Goal: Task Accomplishment & Management: Use online tool/utility

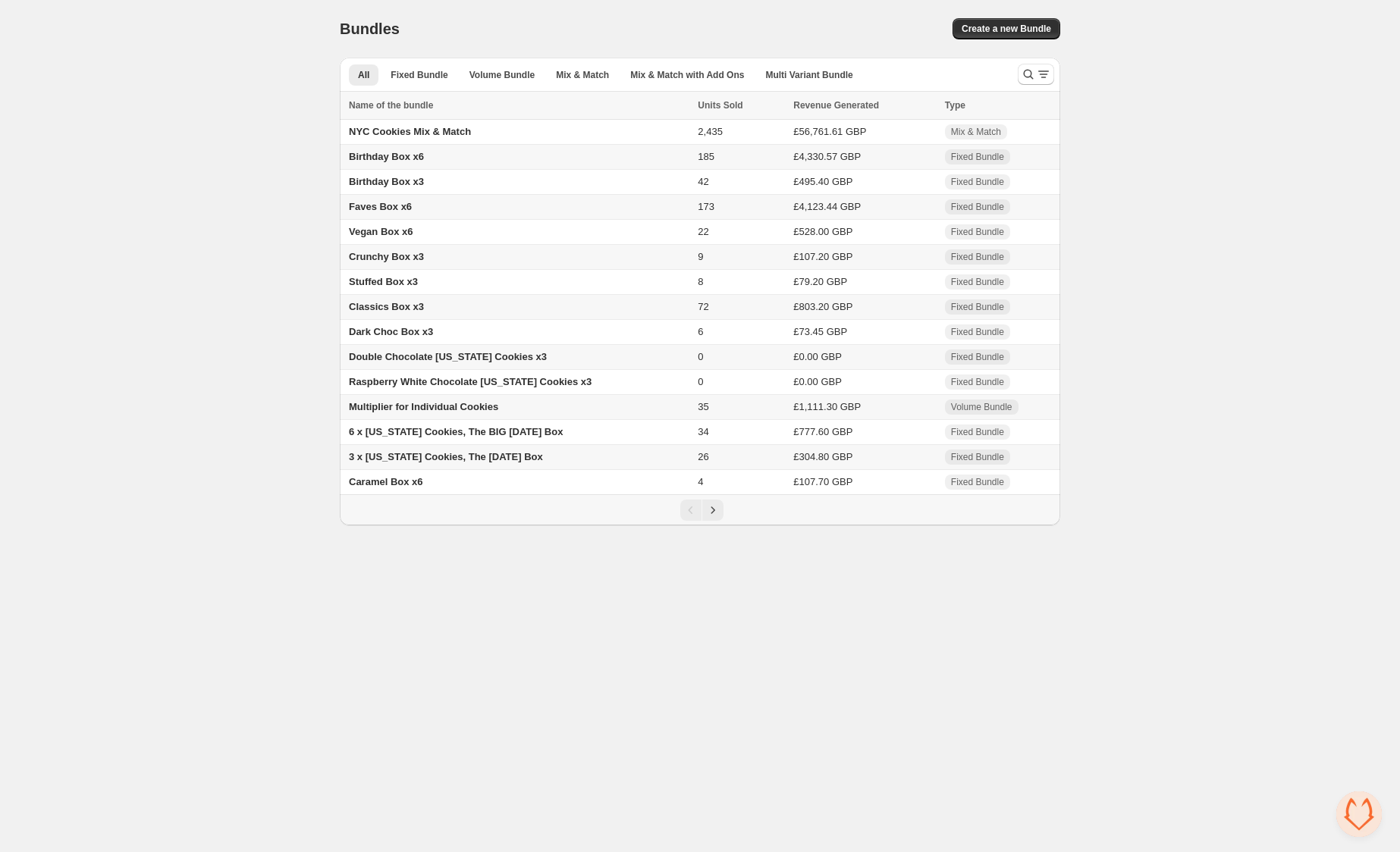
drag, startPoint x: 1006, startPoint y: 28, endPoint x: 979, endPoint y: 40, distance: 29.5
click at [1006, 28] on span "Create a new Bundle" at bounding box center [1006, 28] width 90 height 12
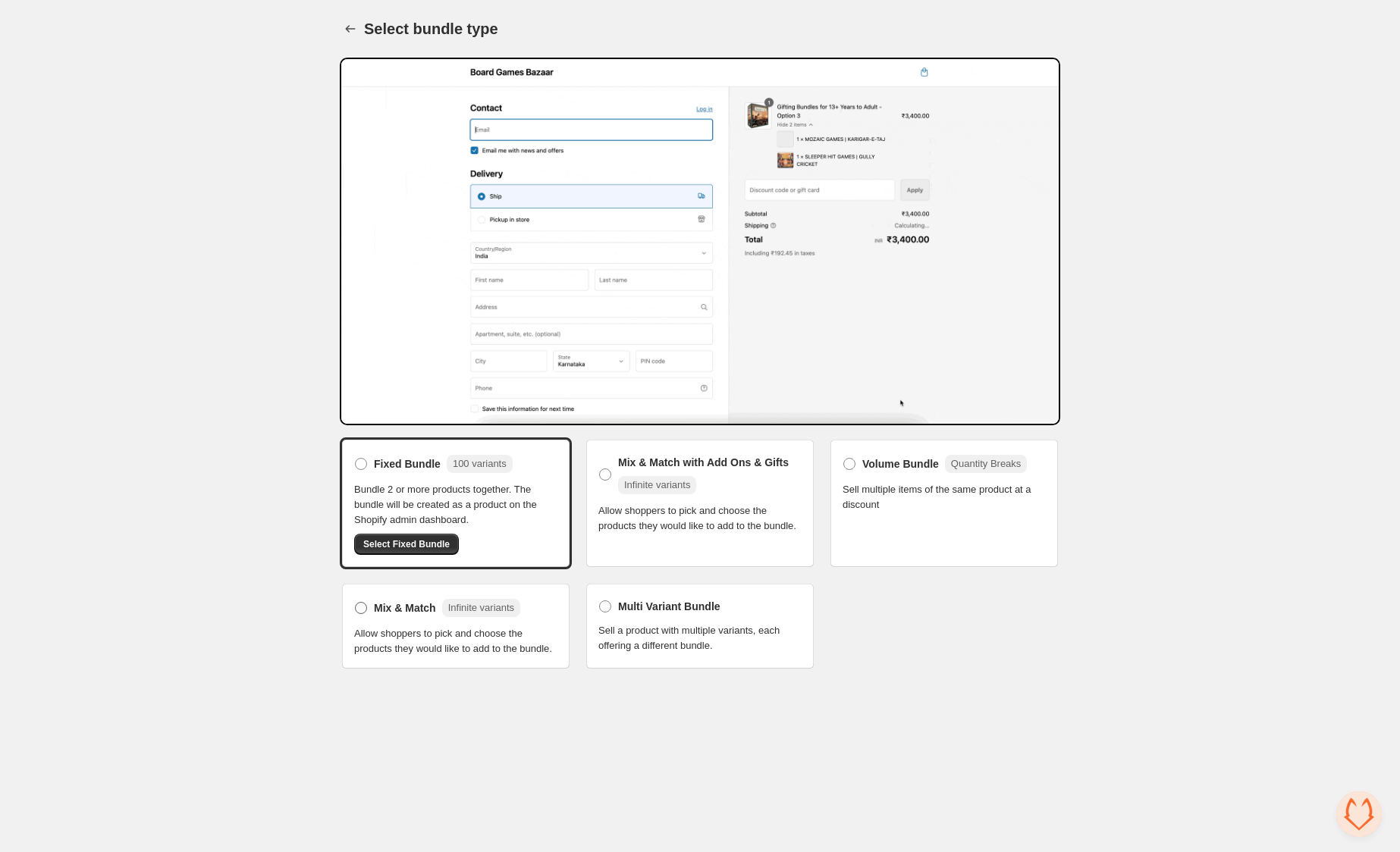
click at [382, 609] on span "Mix & Match" at bounding box center [405, 608] width 62 height 15
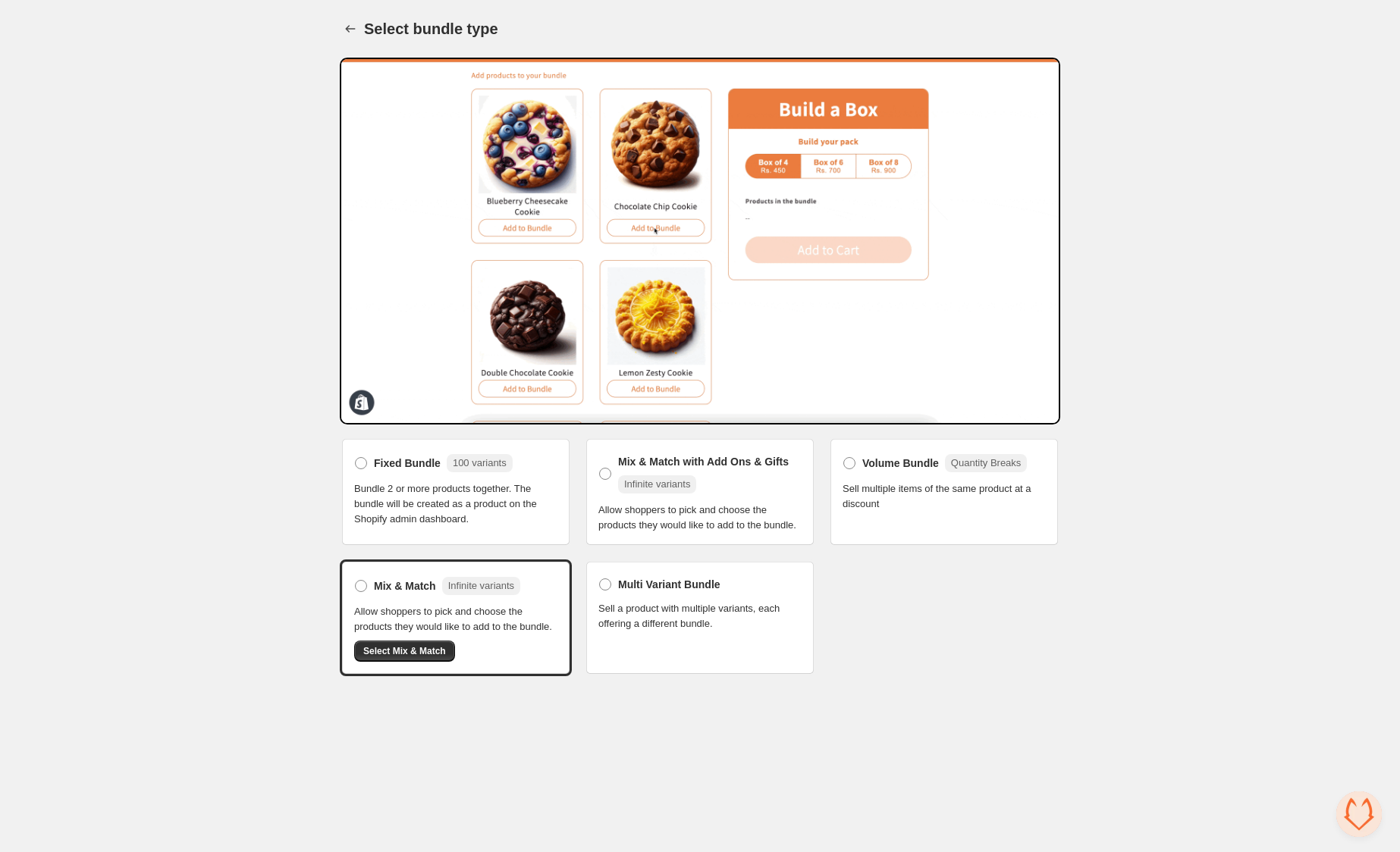
click at [641, 514] on span "Allow shoppers to pick and choose the products they would like to add to the bu…" at bounding box center [700, 518] width 203 height 30
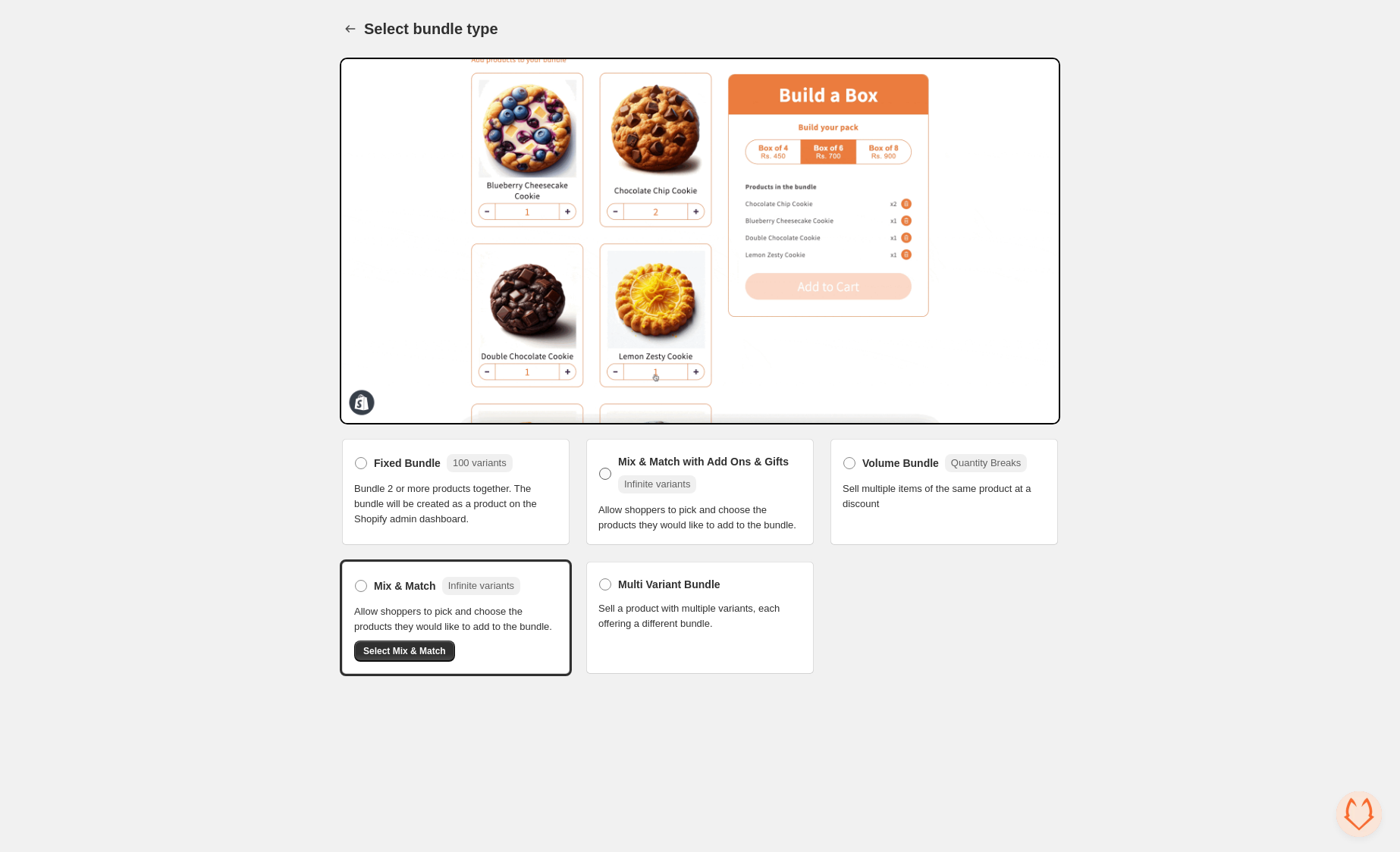
click at [603, 470] on span at bounding box center [605, 474] width 12 height 12
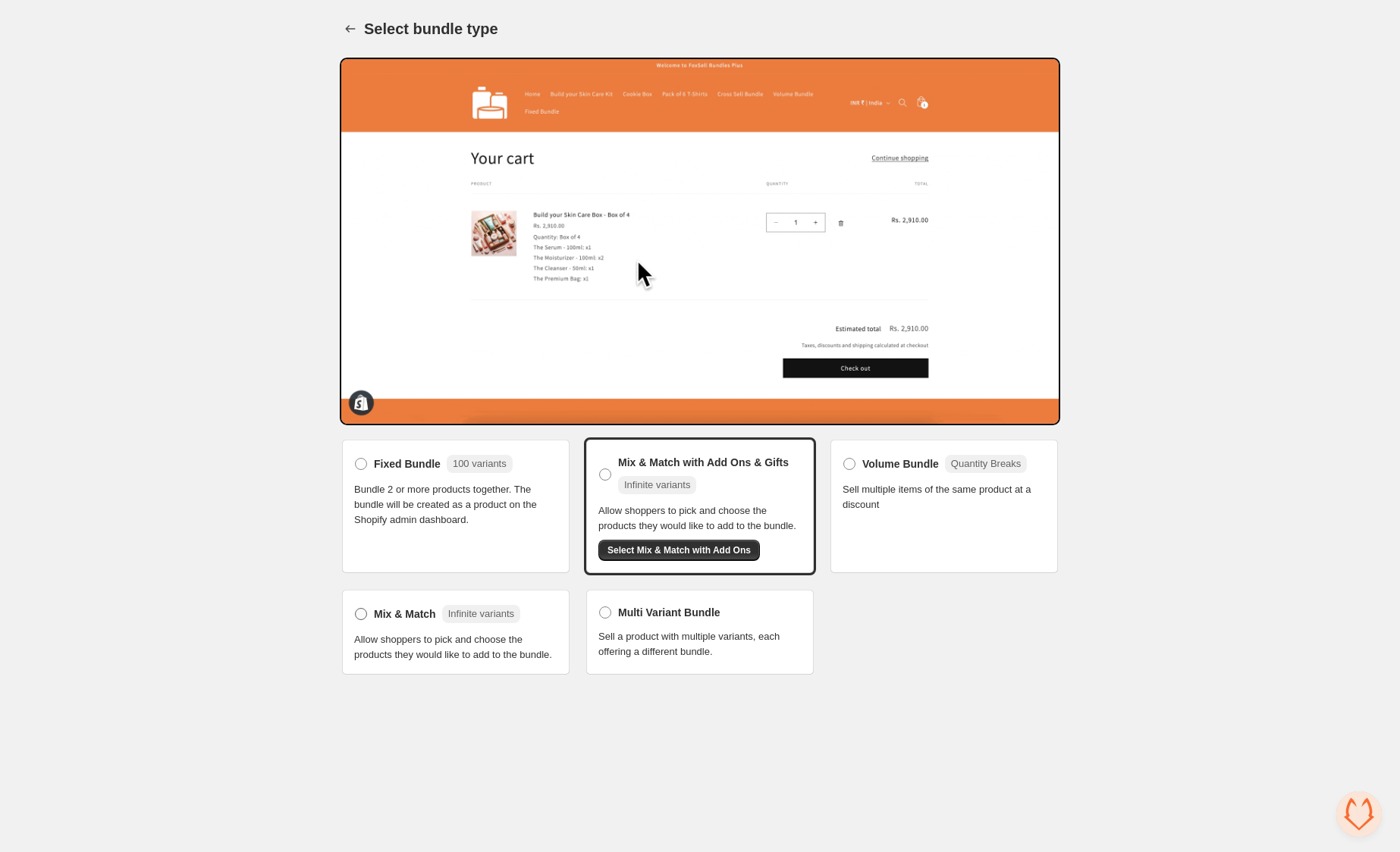
click at [376, 622] on span "Mix & Match" at bounding box center [405, 614] width 62 height 15
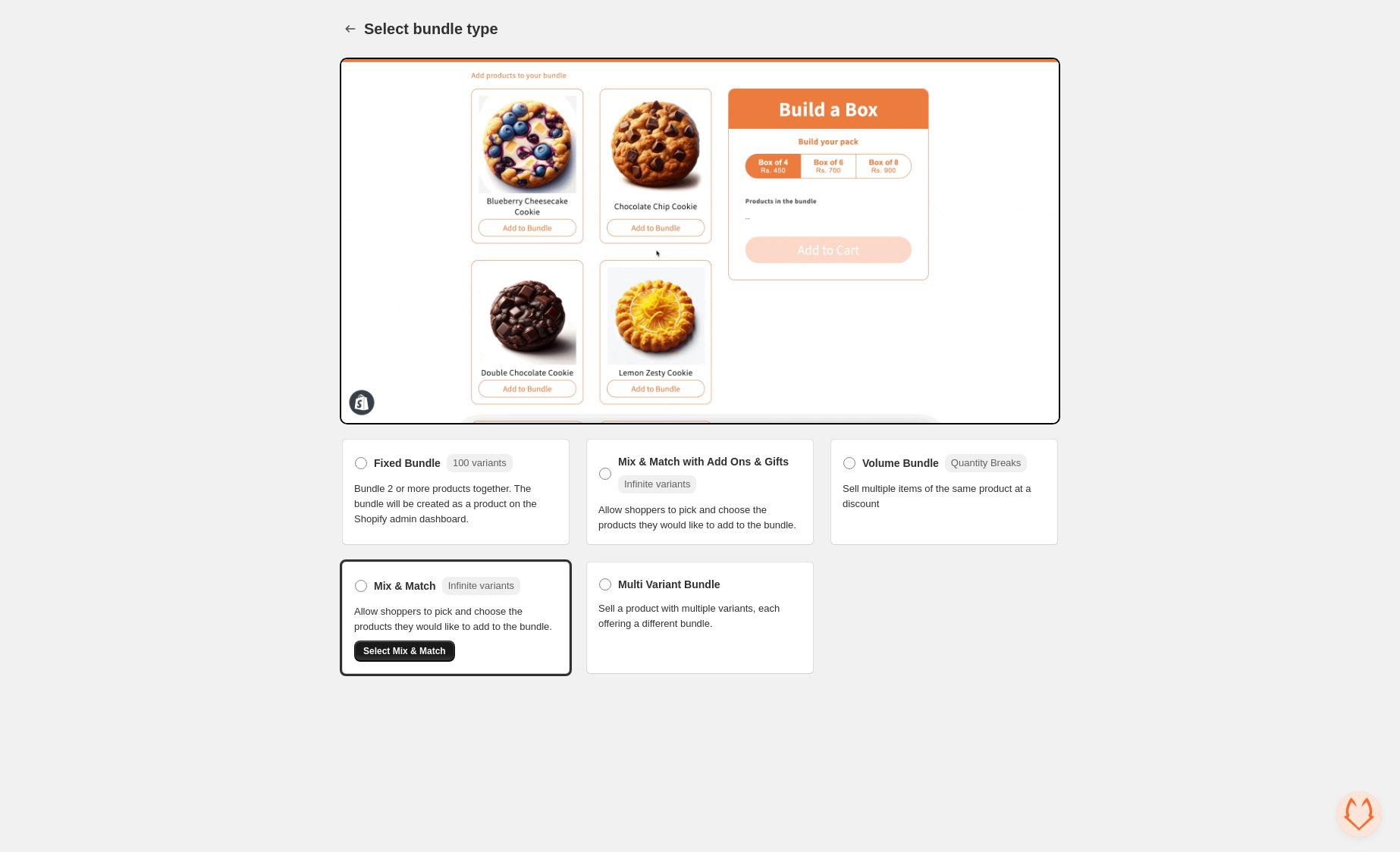
click at [392, 658] on span "Select Mix & Match" at bounding box center [404, 651] width 83 height 12
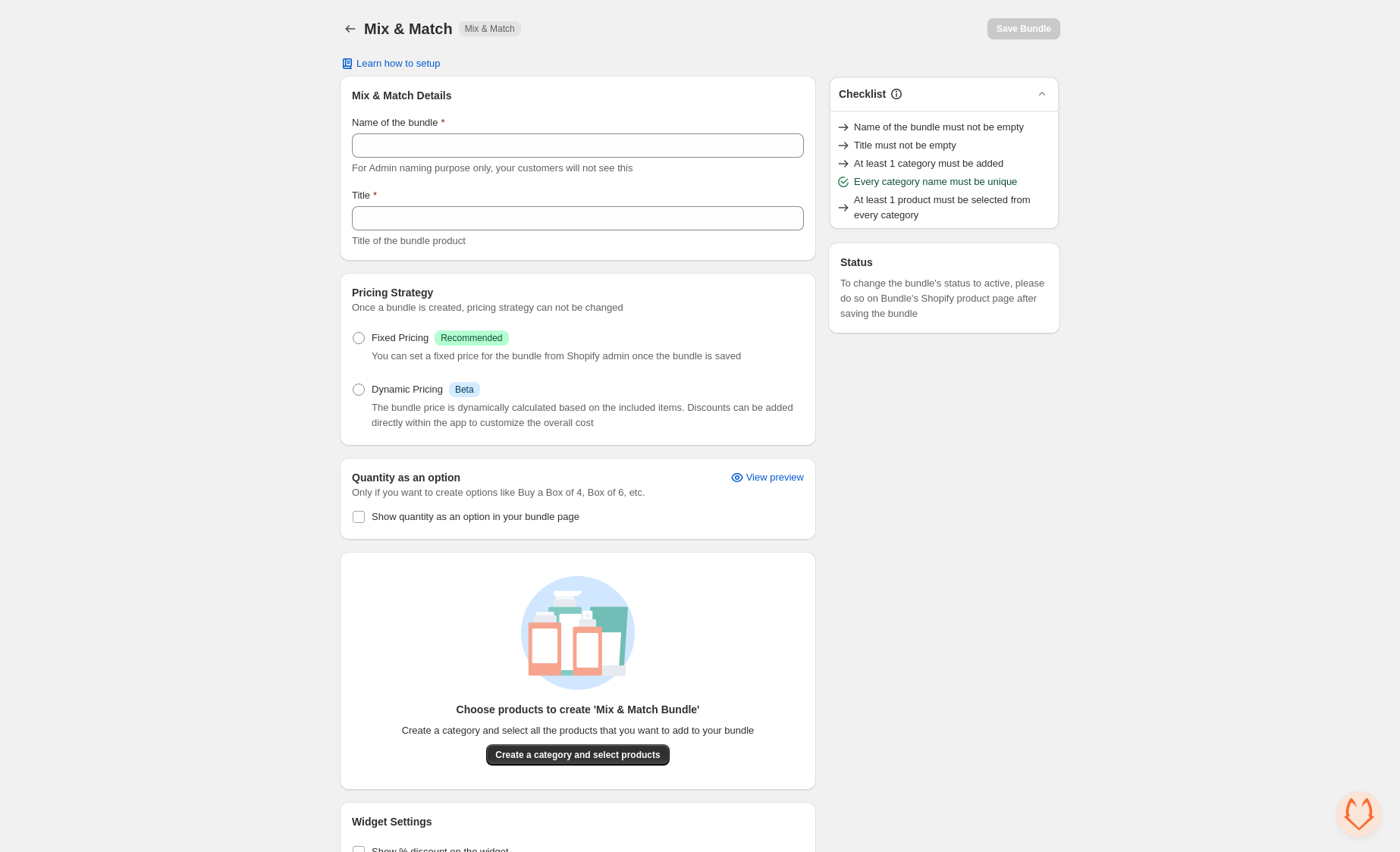
scroll to position [89, 0]
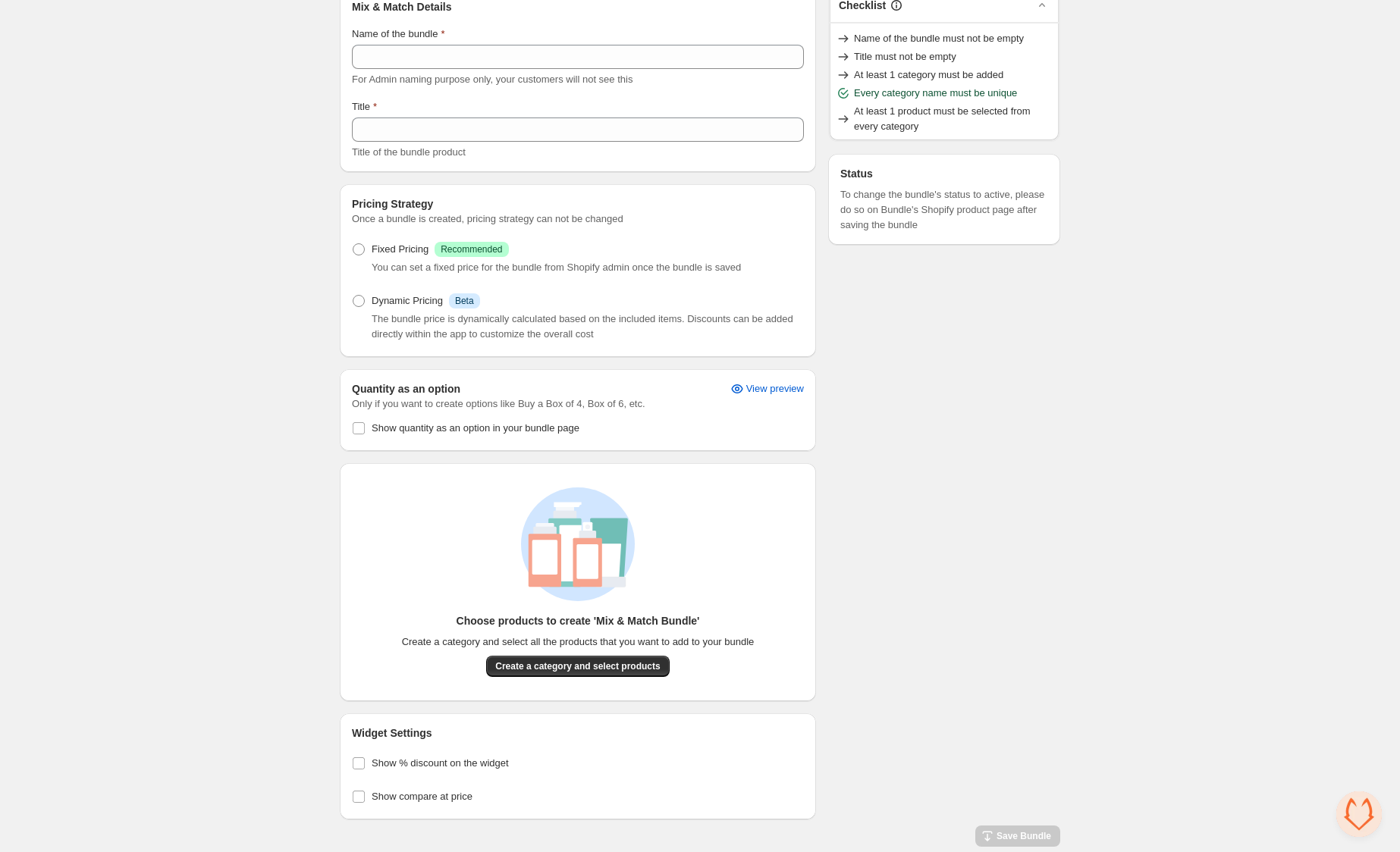
click at [419, 327] on div "The bundle price is dynamically calculated based on the included items. Discoun…" at bounding box center [587, 326] width 432 height 30
click at [384, 304] on span "Dynamic Pricing" at bounding box center [407, 301] width 71 height 15
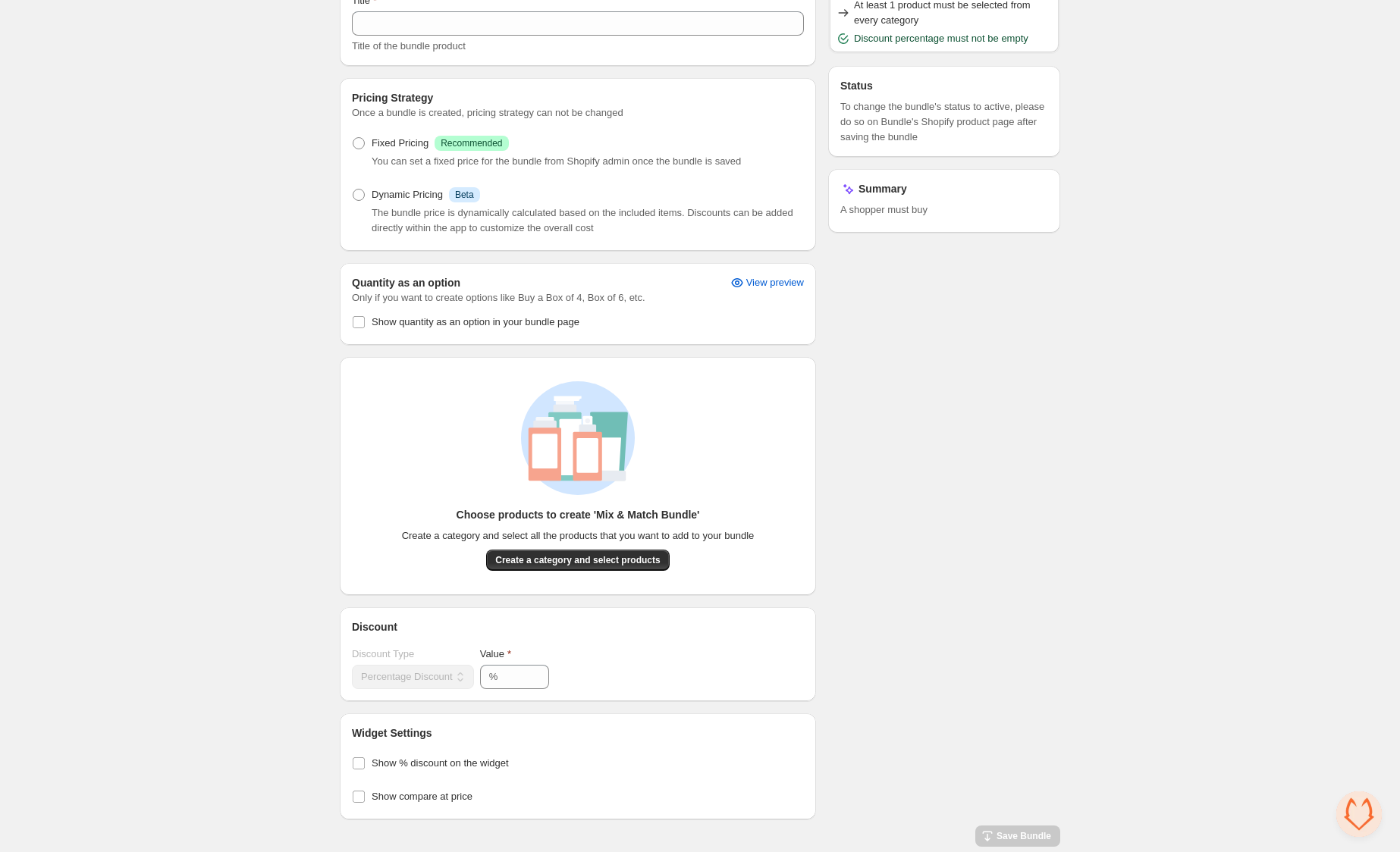
scroll to position [0, 0]
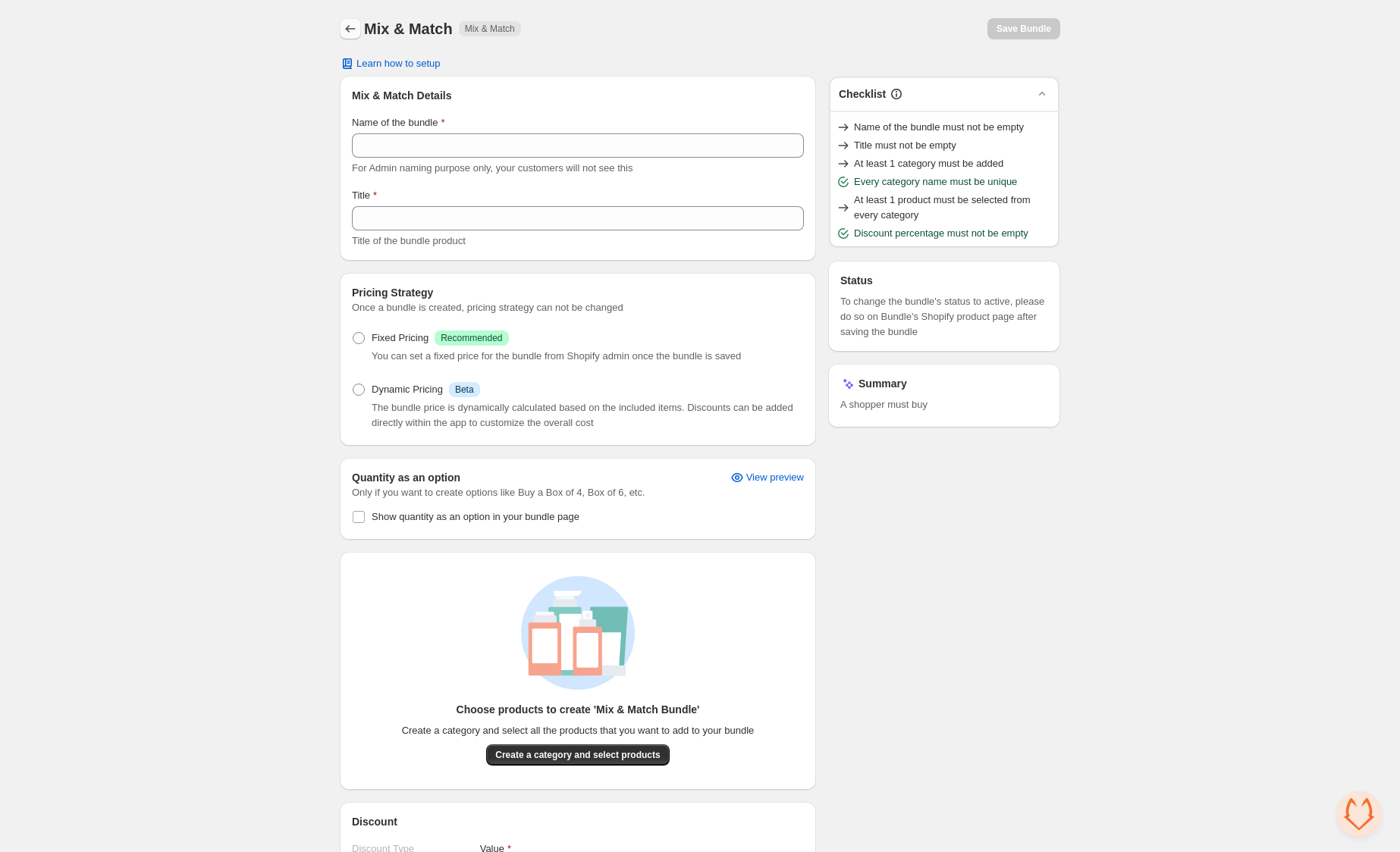
click at [351, 32] on icon "Back" at bounding box center [351, 28] width 15 height 15
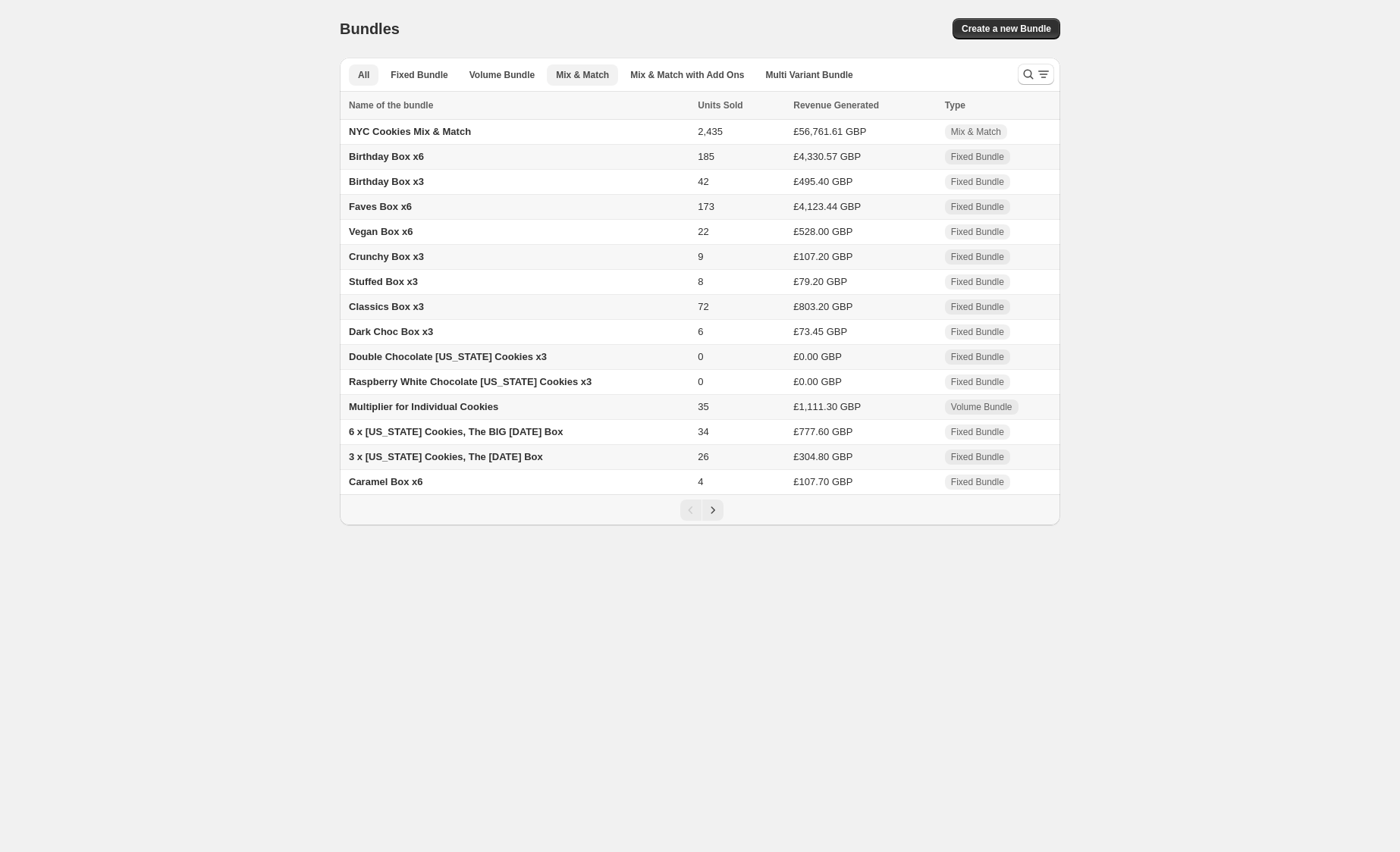
click at [613, 69] on button "Mix & Match" at bounding box center [582, 74] width 71 height 21
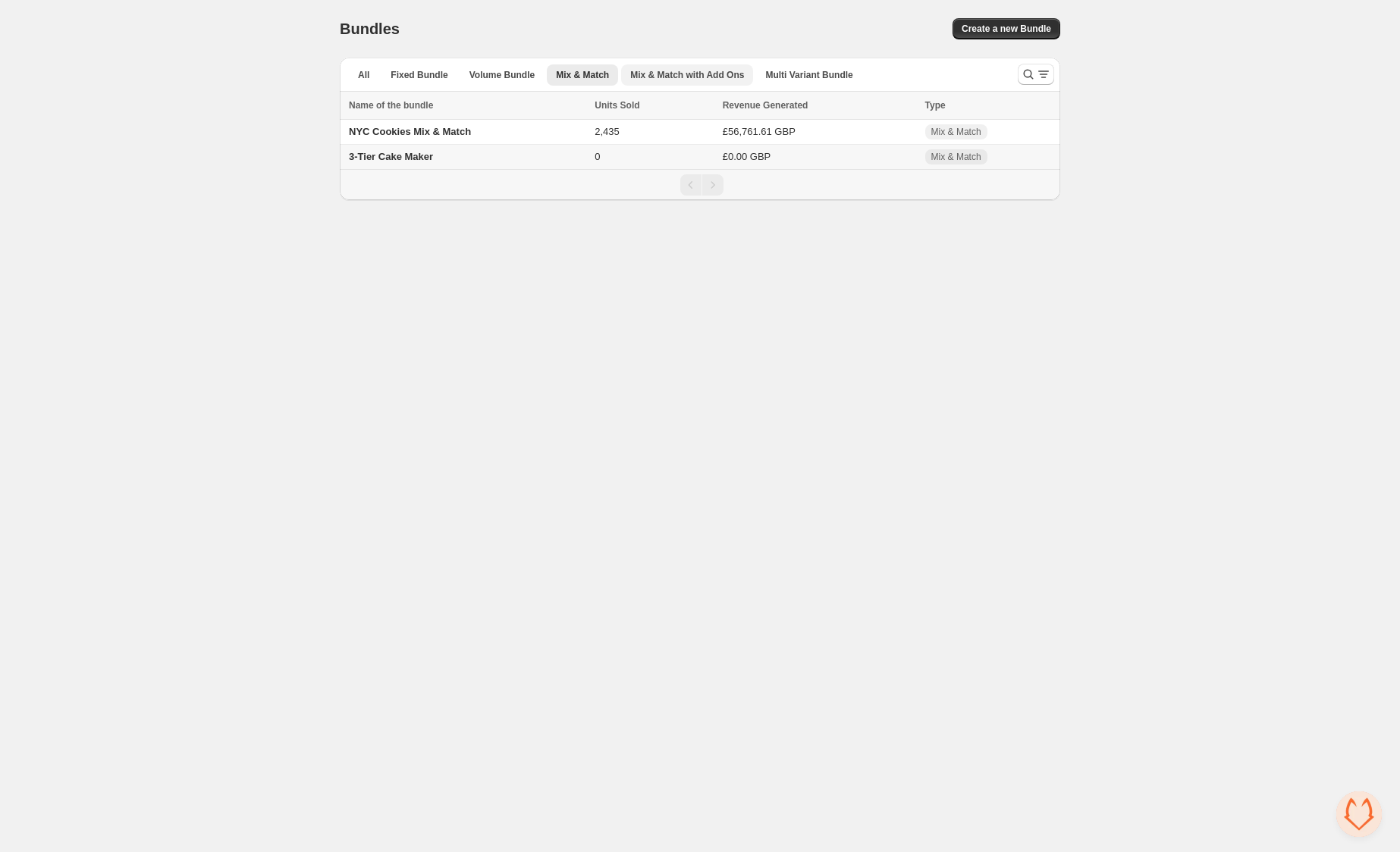
click at [679, 76] on span "Mix & Match with Add Ons" at bounding box center [687, 74] width 114 height 12
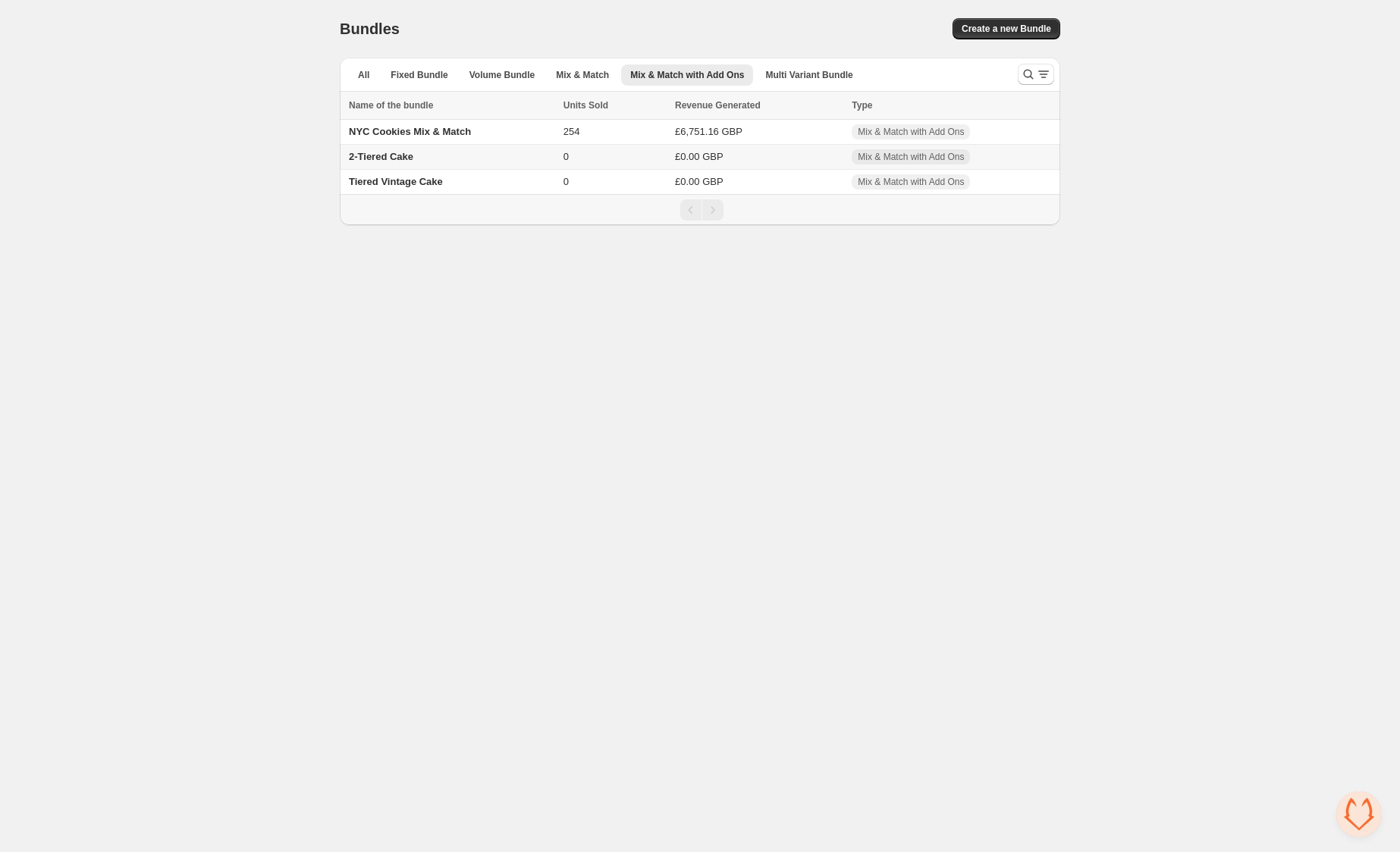
click at [396, 155] on span "2-Tiered Cake" at bounding box center [381, 157] width 64 height 12
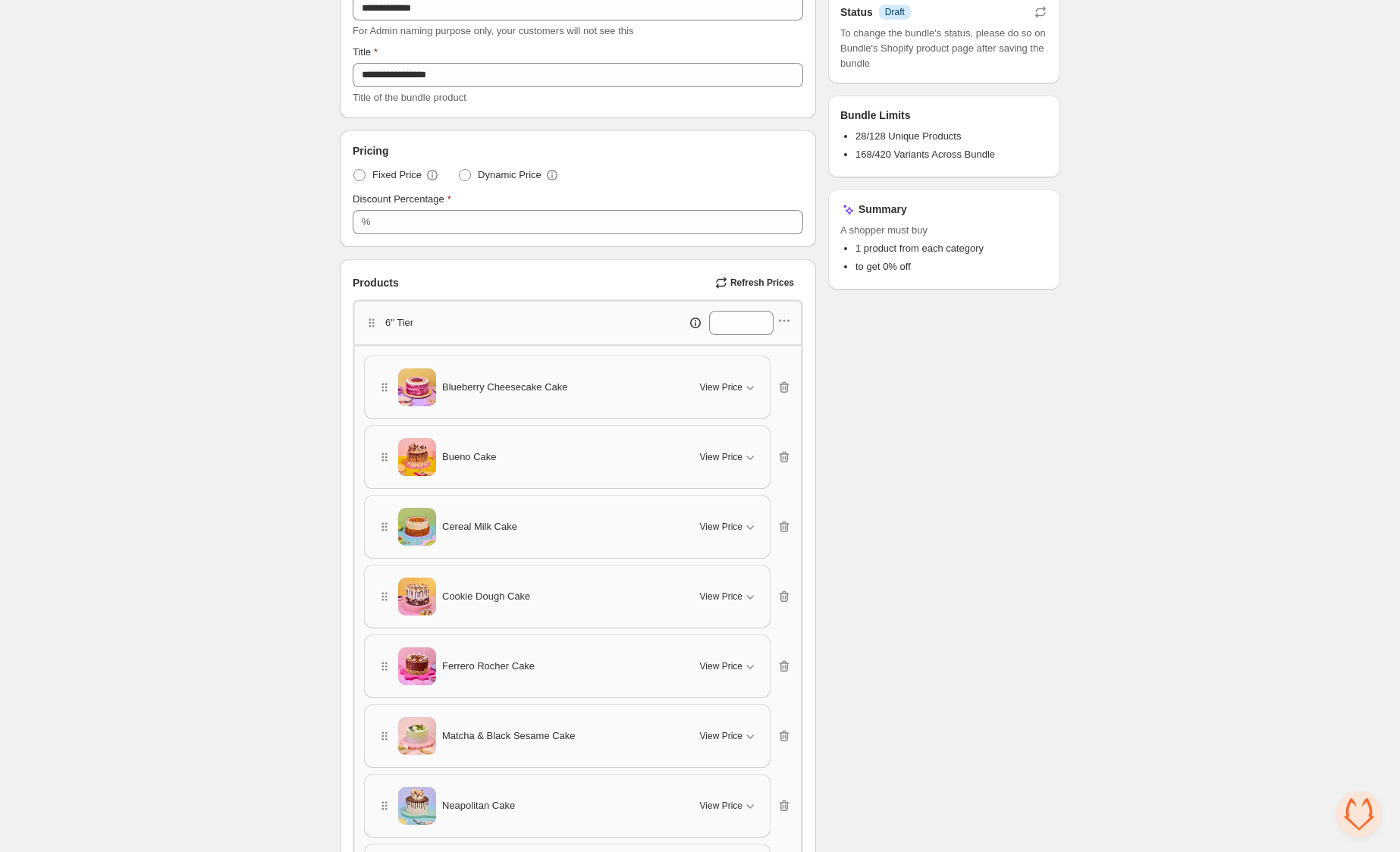
scroll to position [239, 0]
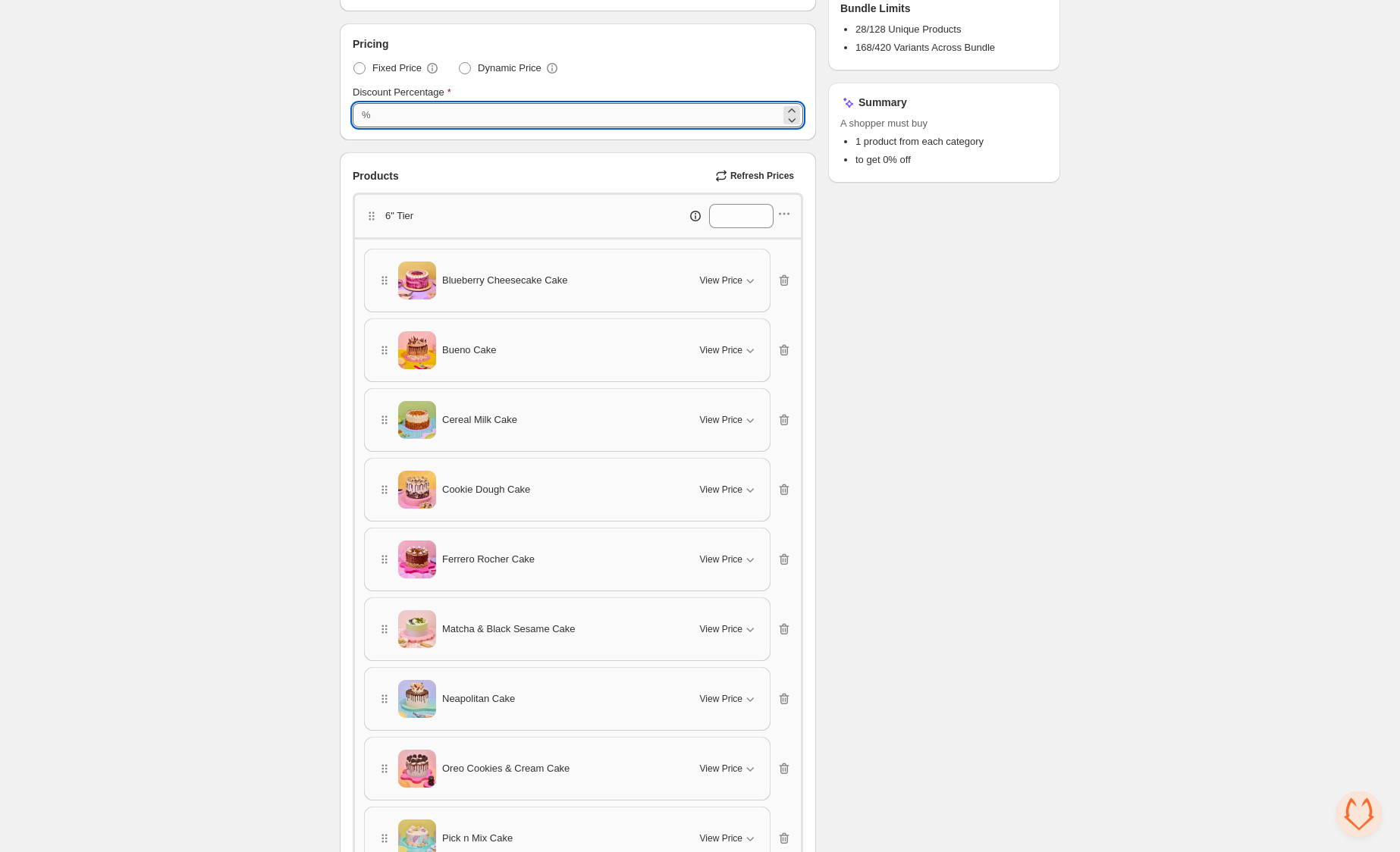
click at [413, 115] on input "*" at bounding box center [578, 115] width 405 height 24
click at [793, 118] on icon at bounding box center [792, 120] width 15 height 15
click at [793, 119] on icon at bounding box center [792, 120] width 15 height 15
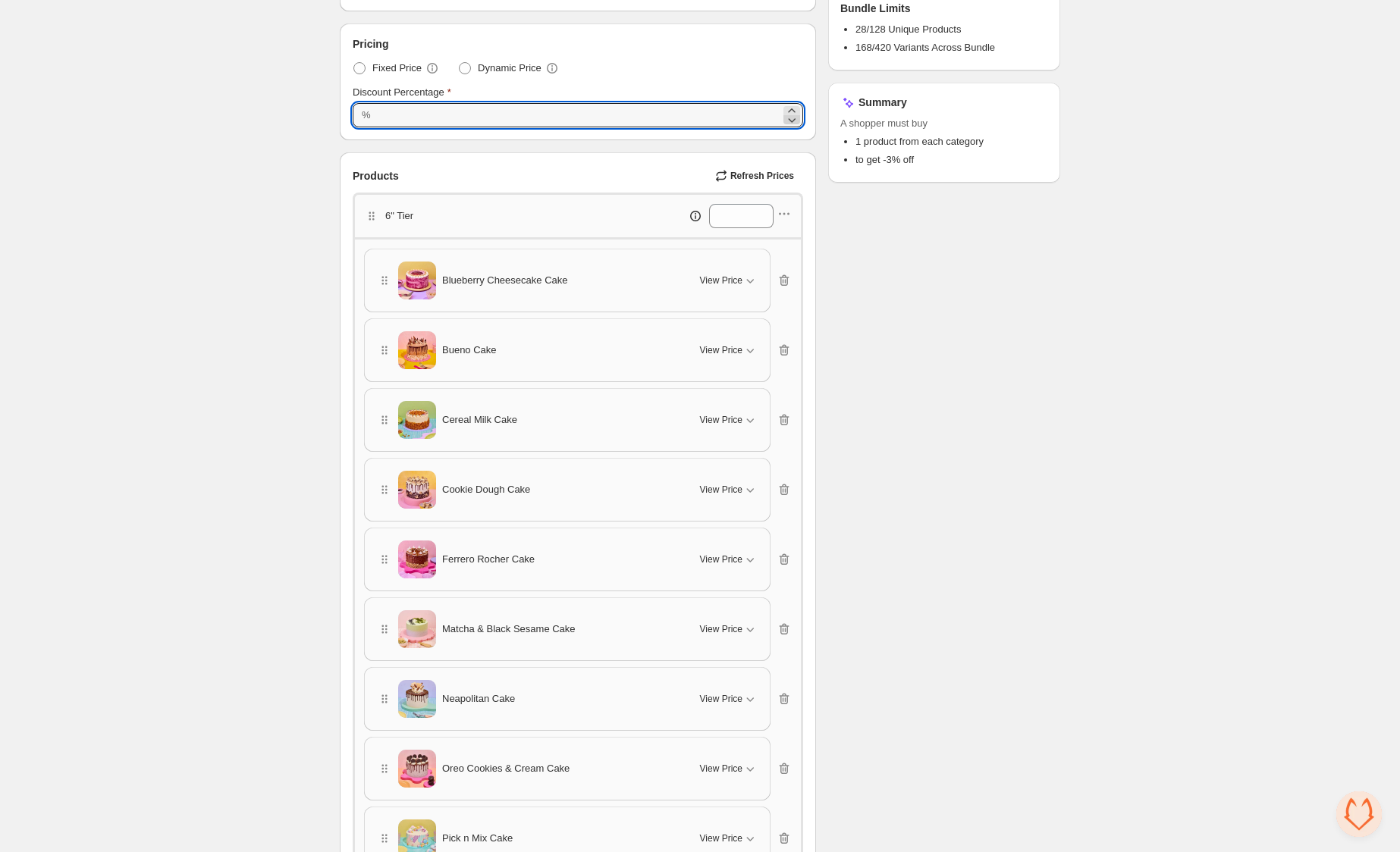
click at [793, 119] on icon at bounding box center [792, 120] width 15 height 15
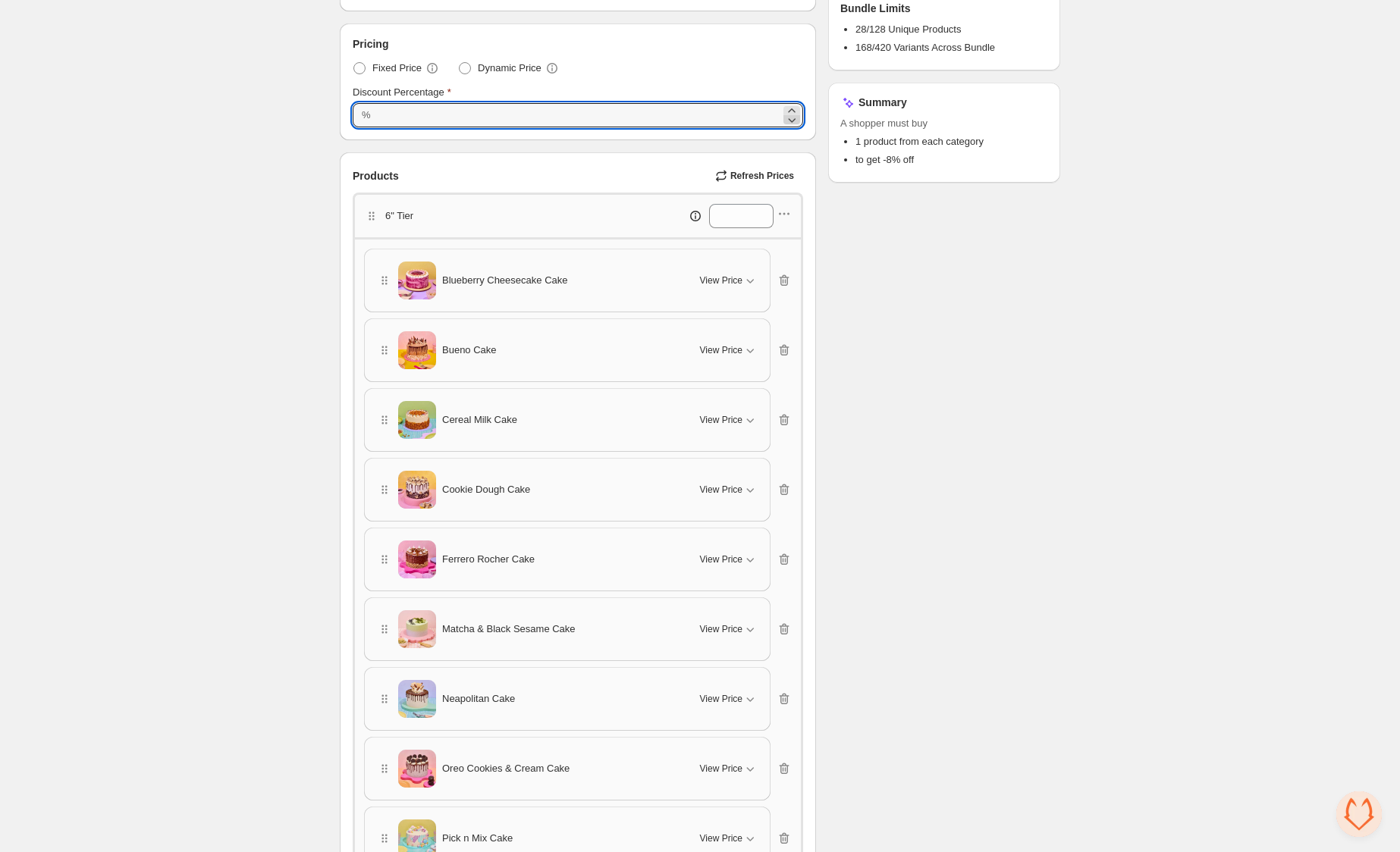
click at [793, 119] on icon at bounding box center [792, 120] width 15 height 15
type input "***"
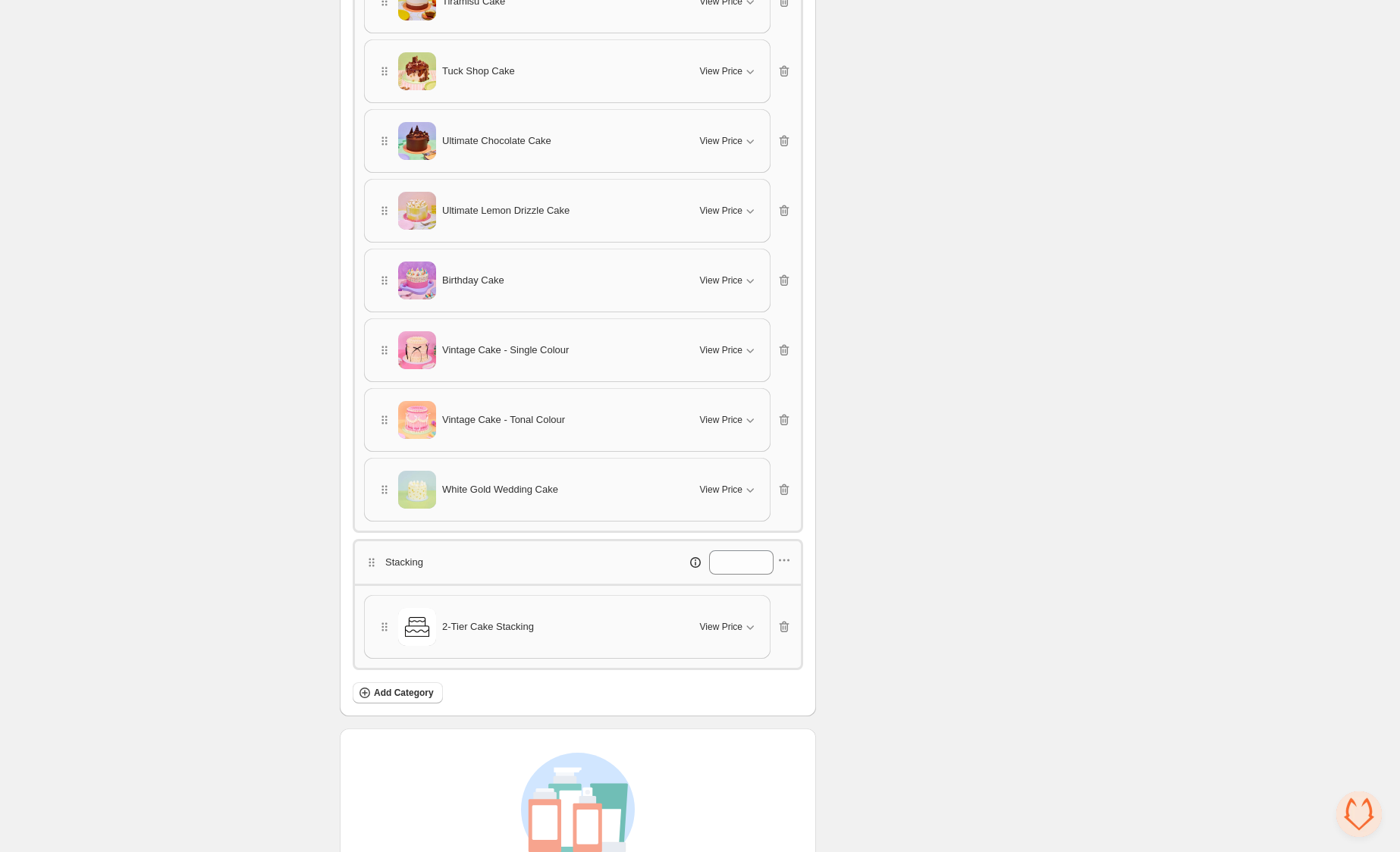
scroll to position [3793, 0]
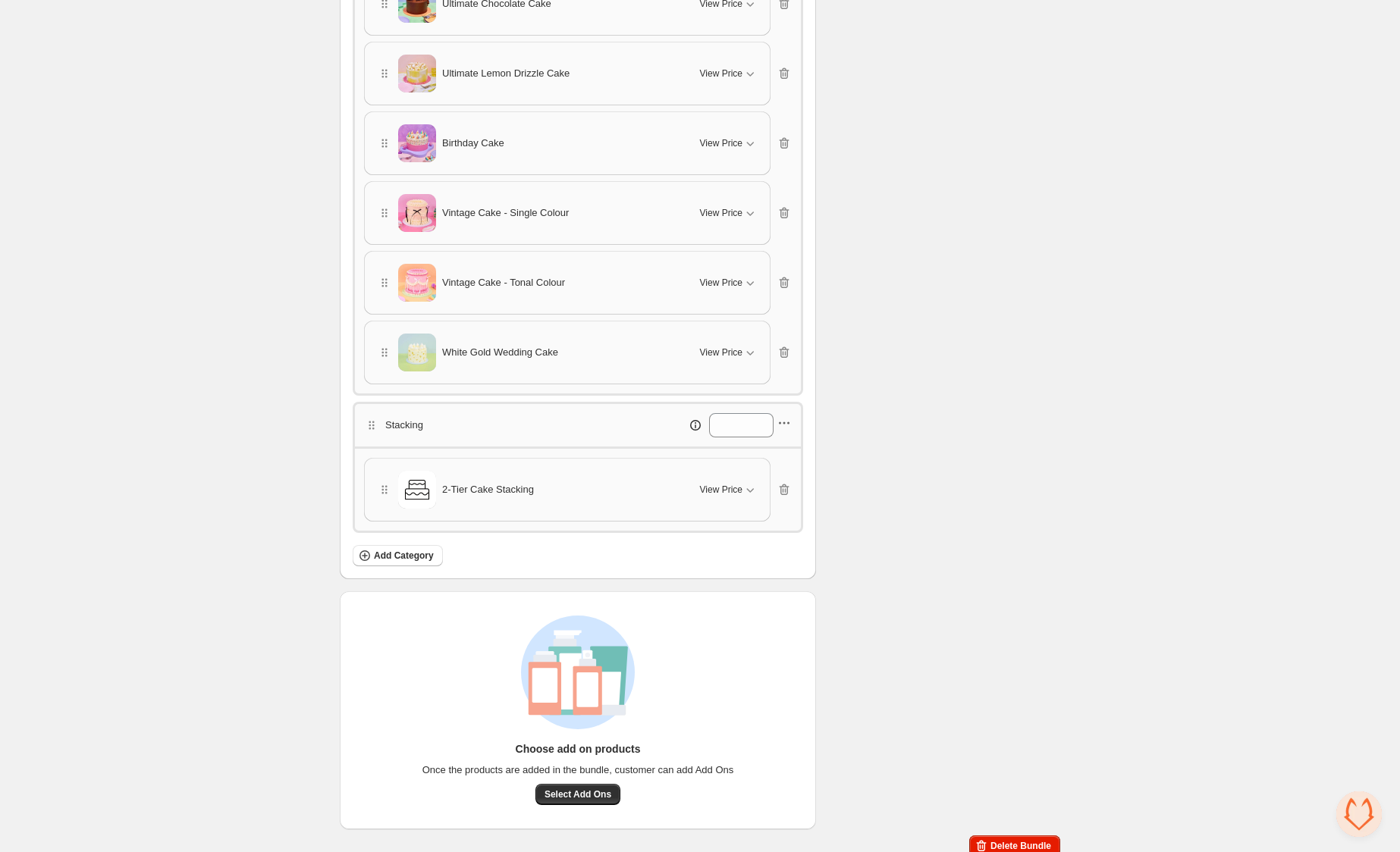
click at [789, 423] on icon "button" at bounding box center [788, 423] width 3 height 3
click at [782, 514] on span "Delete category" at bounding box center [792, 521] width 82 height 15
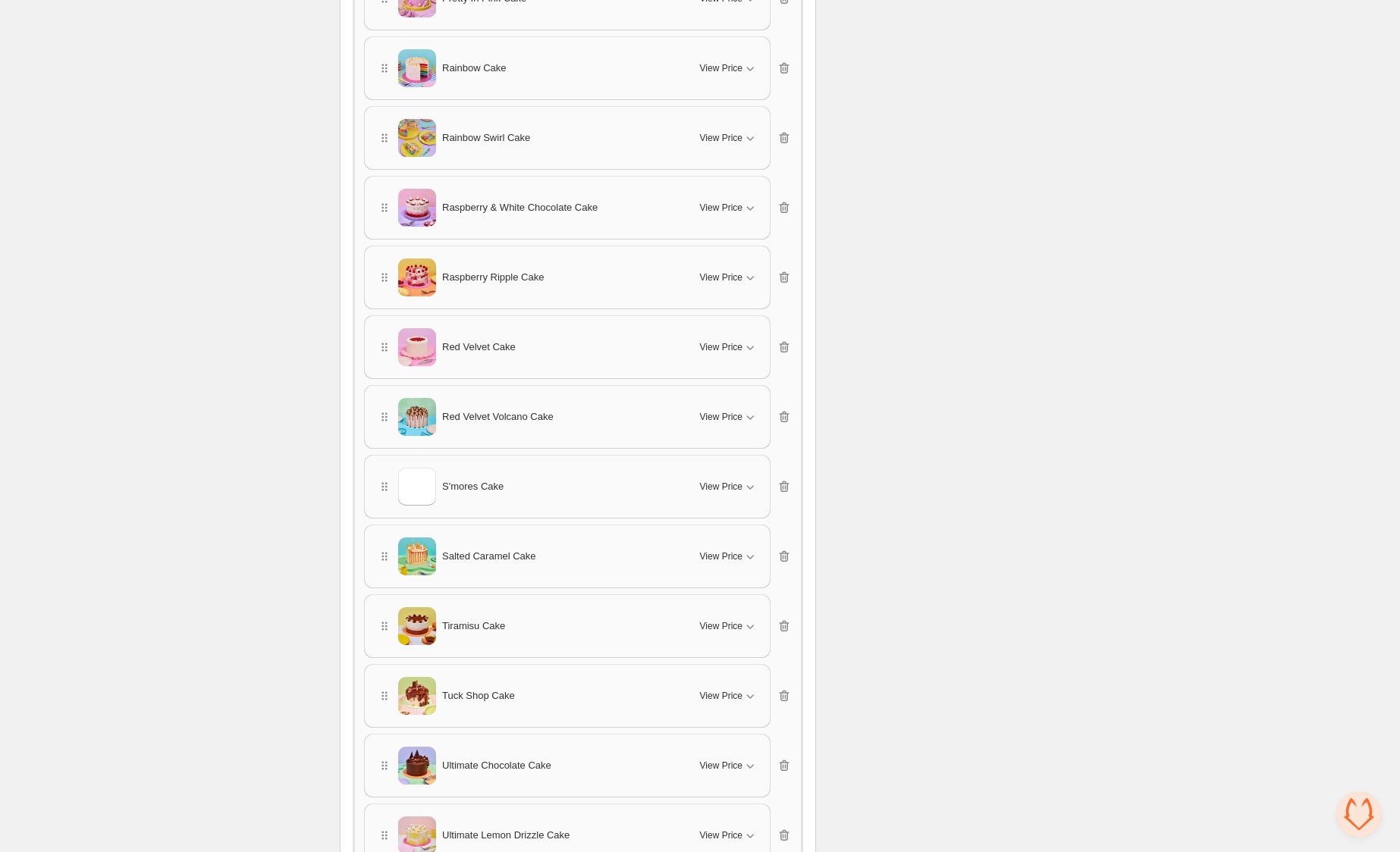
scroll to position [3659, 0]
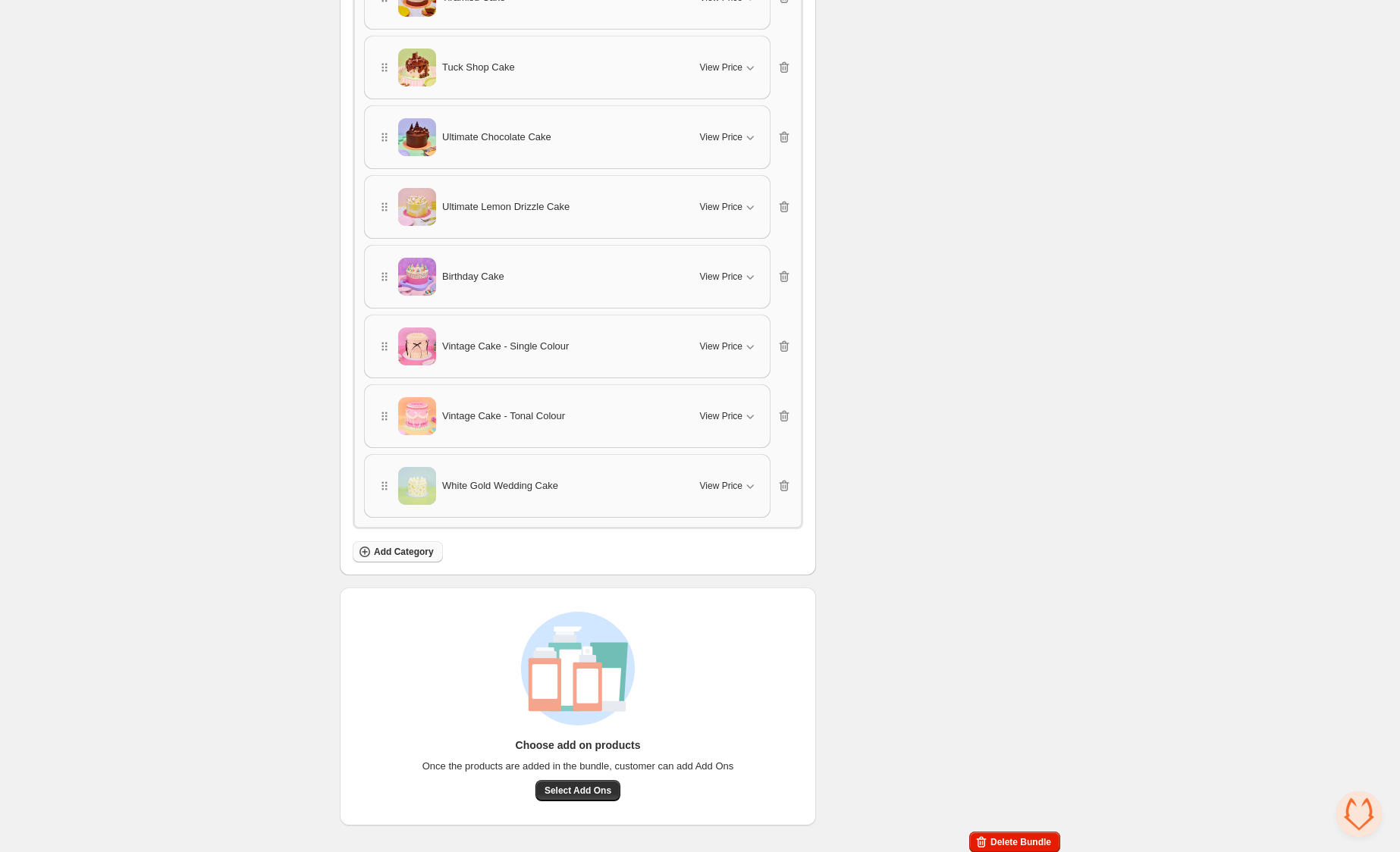
click at [421, 546] on span "Add Category" at bounding box center [404, 552] width 60 height 12
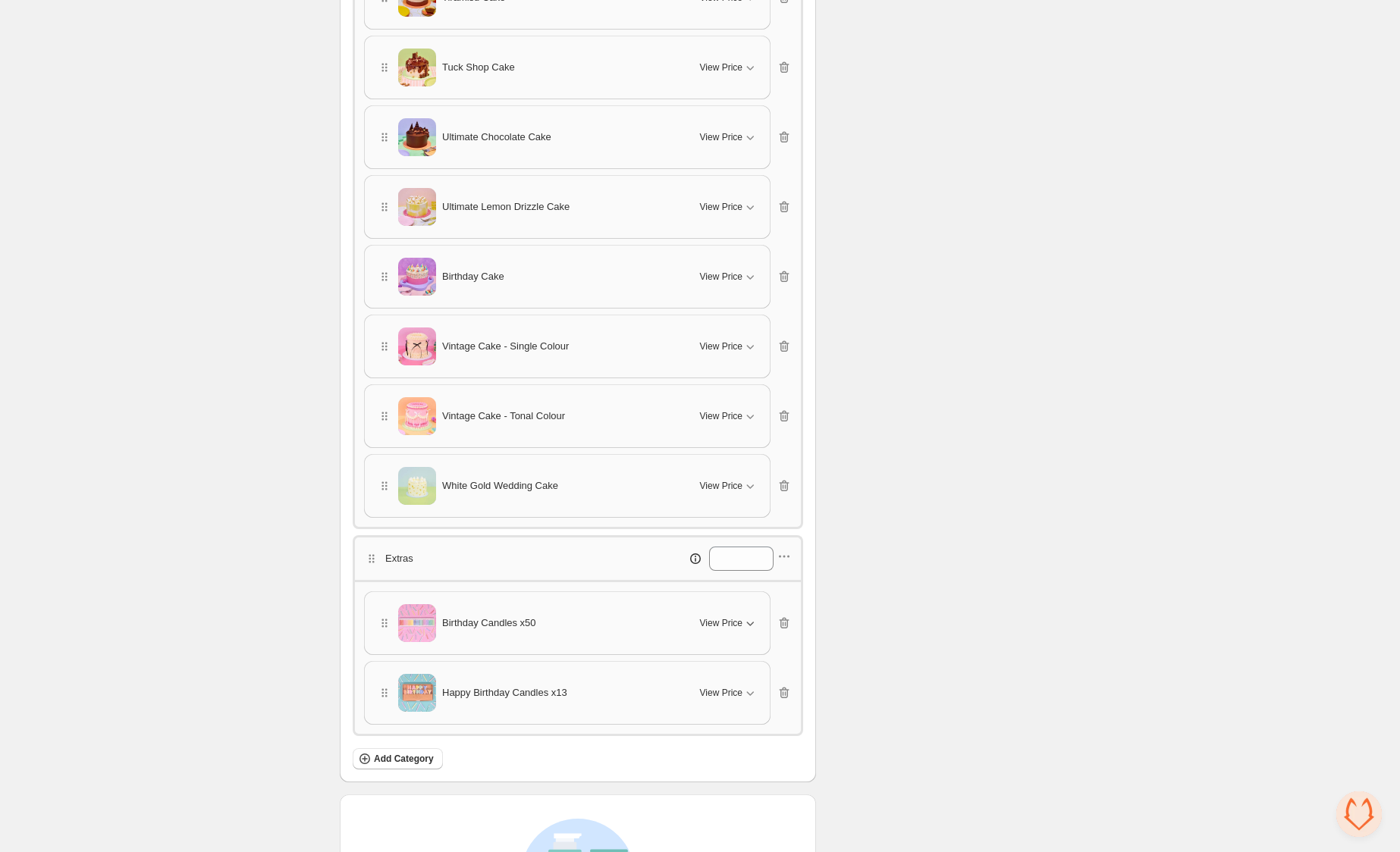
click at [745, 616] on icon "button" at bounding box center [750, 624] width 15 height 15
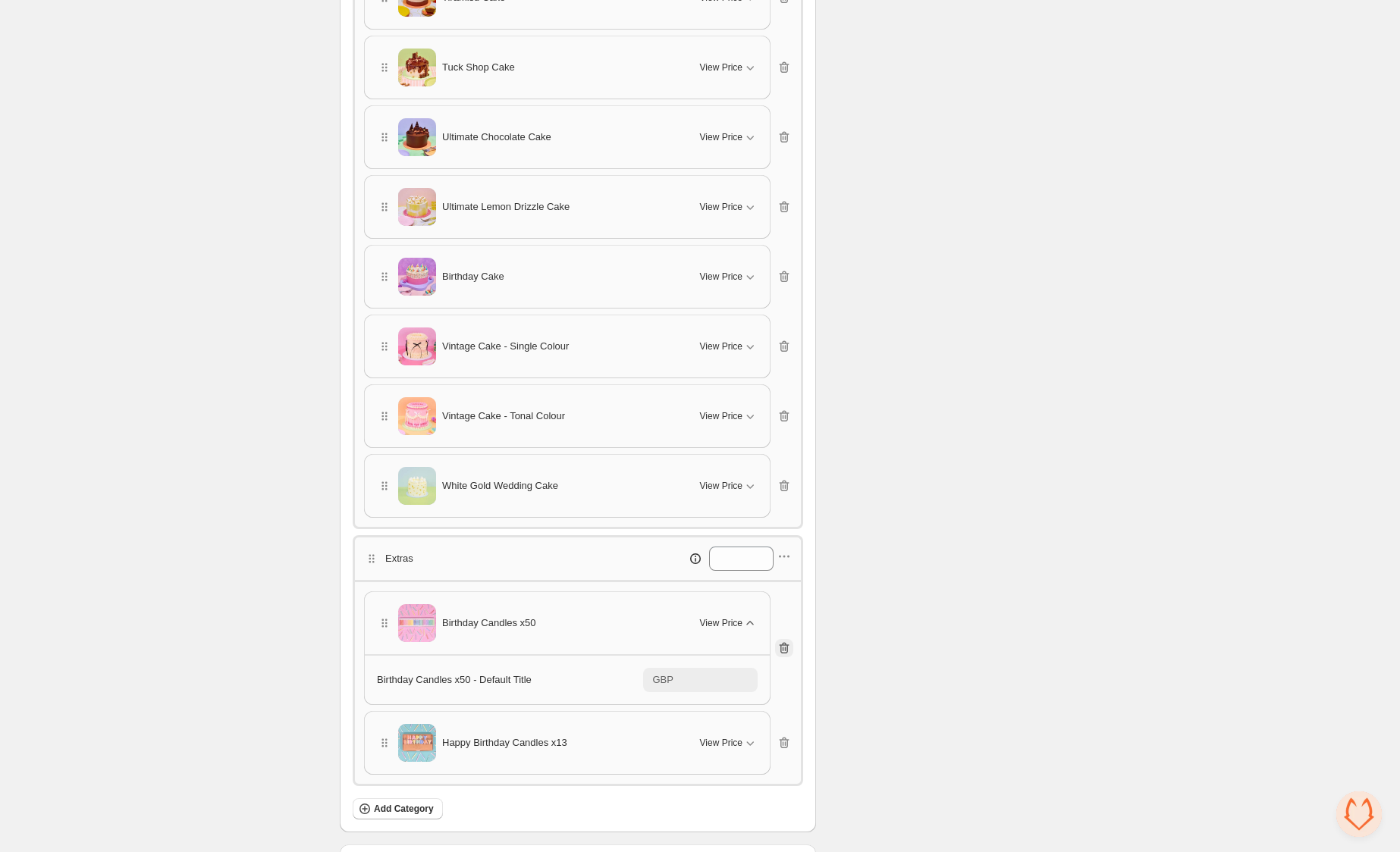
click at [787, 641] on icon "button" at bounding box center [784, 649] width 15 height 15
type input "*****"
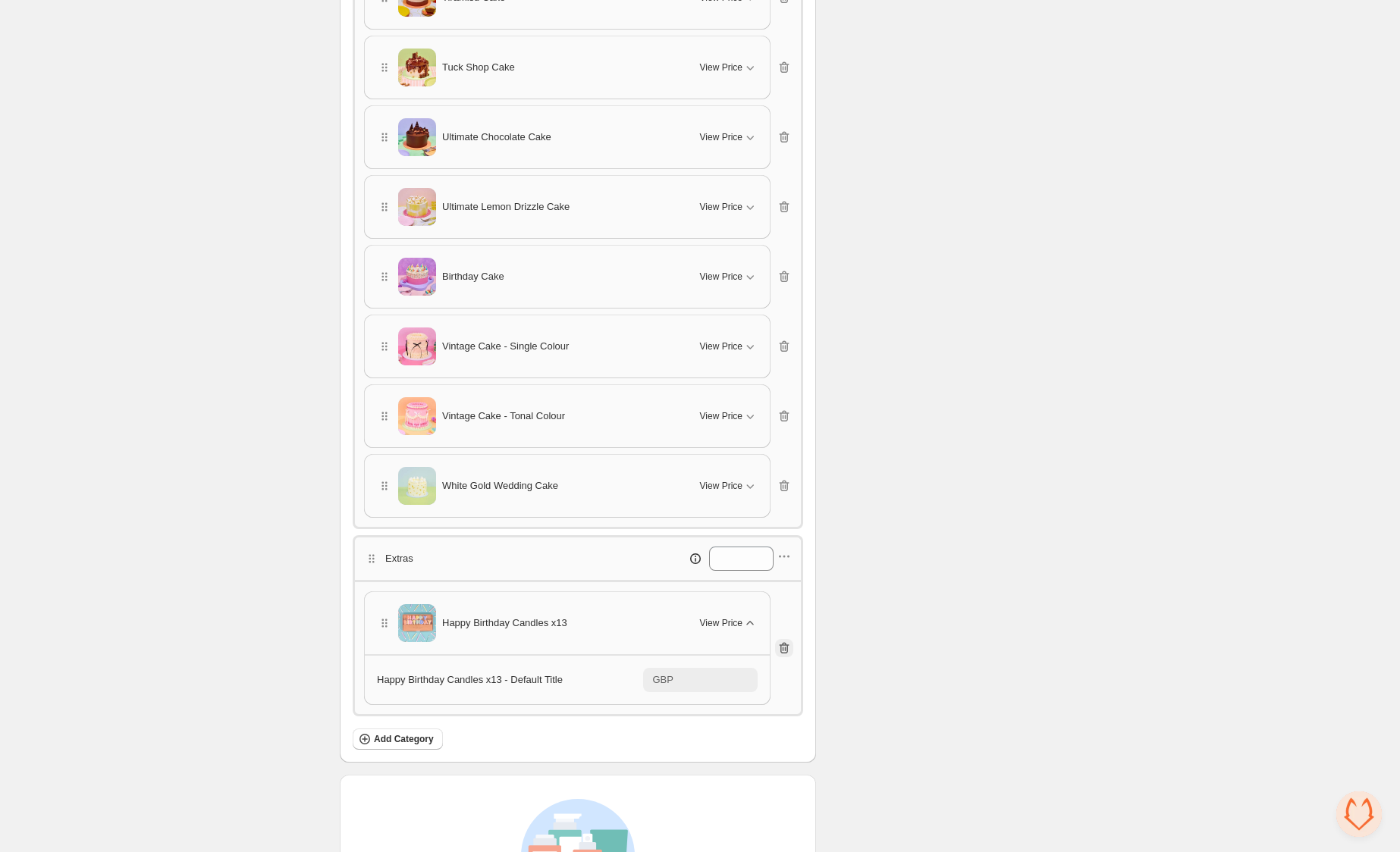
click at [787, 641] on icon "button" at bounding box center [784, 649] width 15 height 15
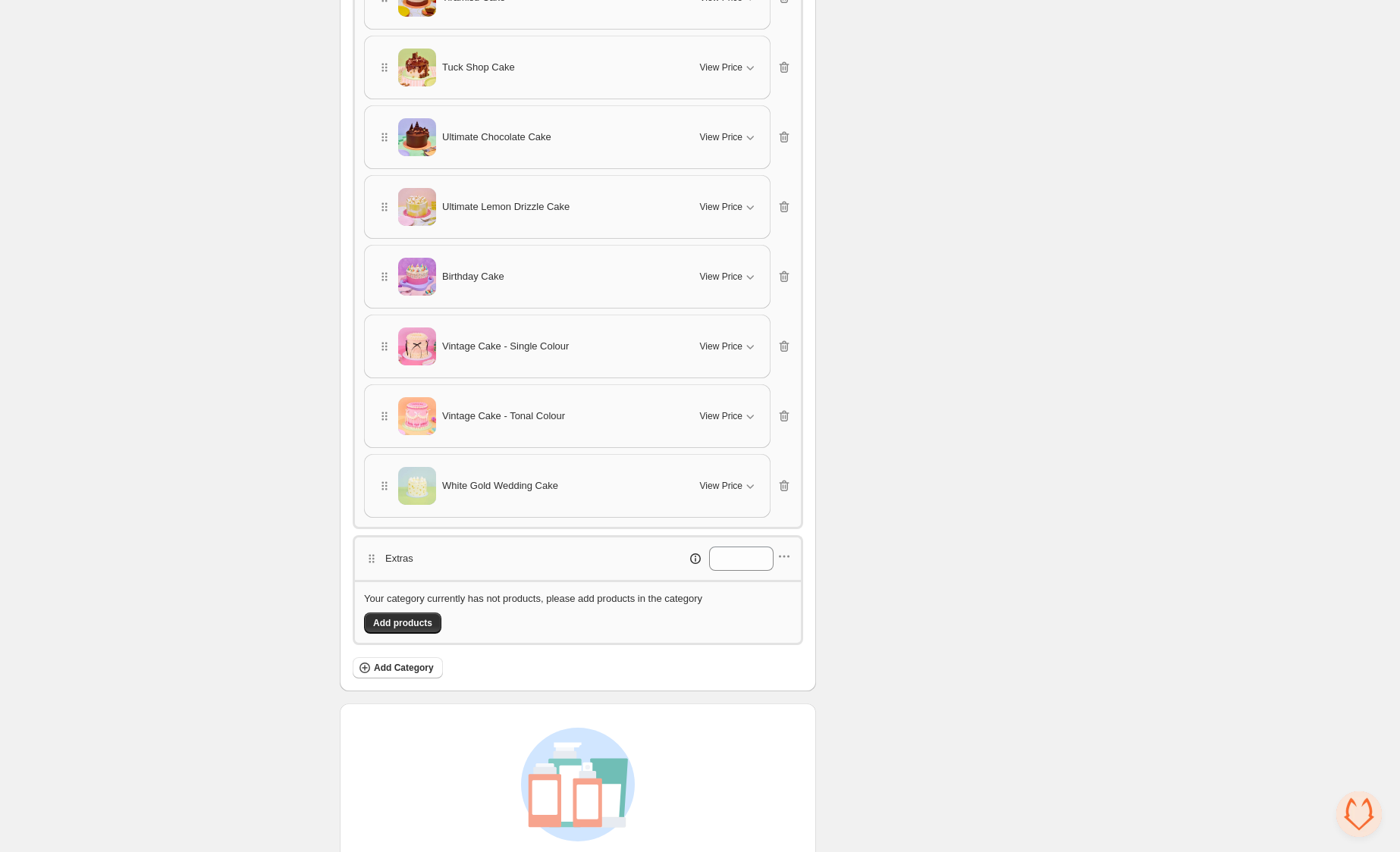
click at [797, 546] on div "Extras *" at bounding box center [577, 557] width 450 height 44
click at [789, 556] on icon "button" at bounding box center [788, 557] width 3 height 3
drag, startPoint x: 786, startPoint y: 649, endPoint x: 787, endPoint y: 638, distance: 11.0
click at [786, 649] on span "Delete category" at bounding box center [792, 655] width 82 height 15
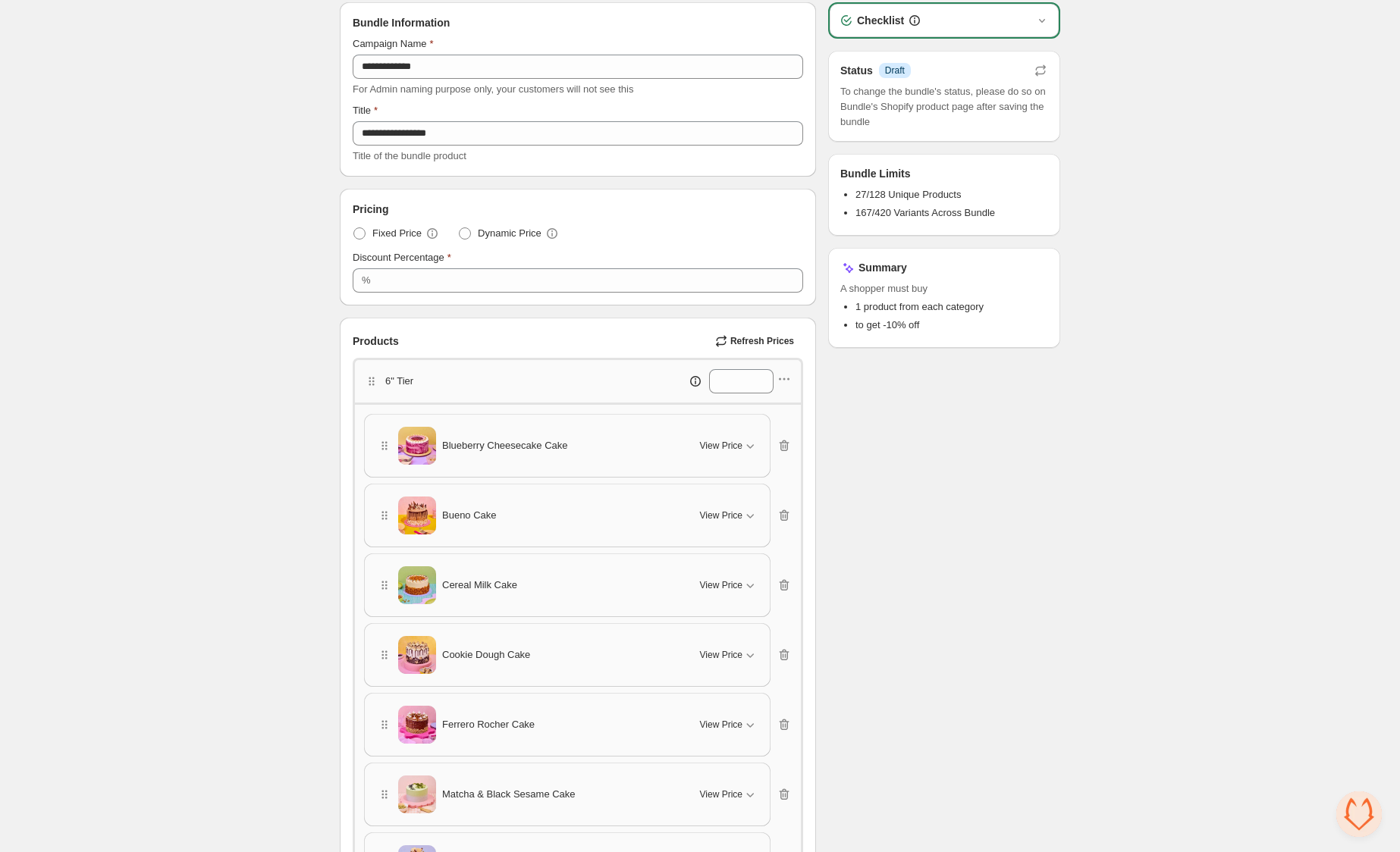
scroll to position [0, 0]
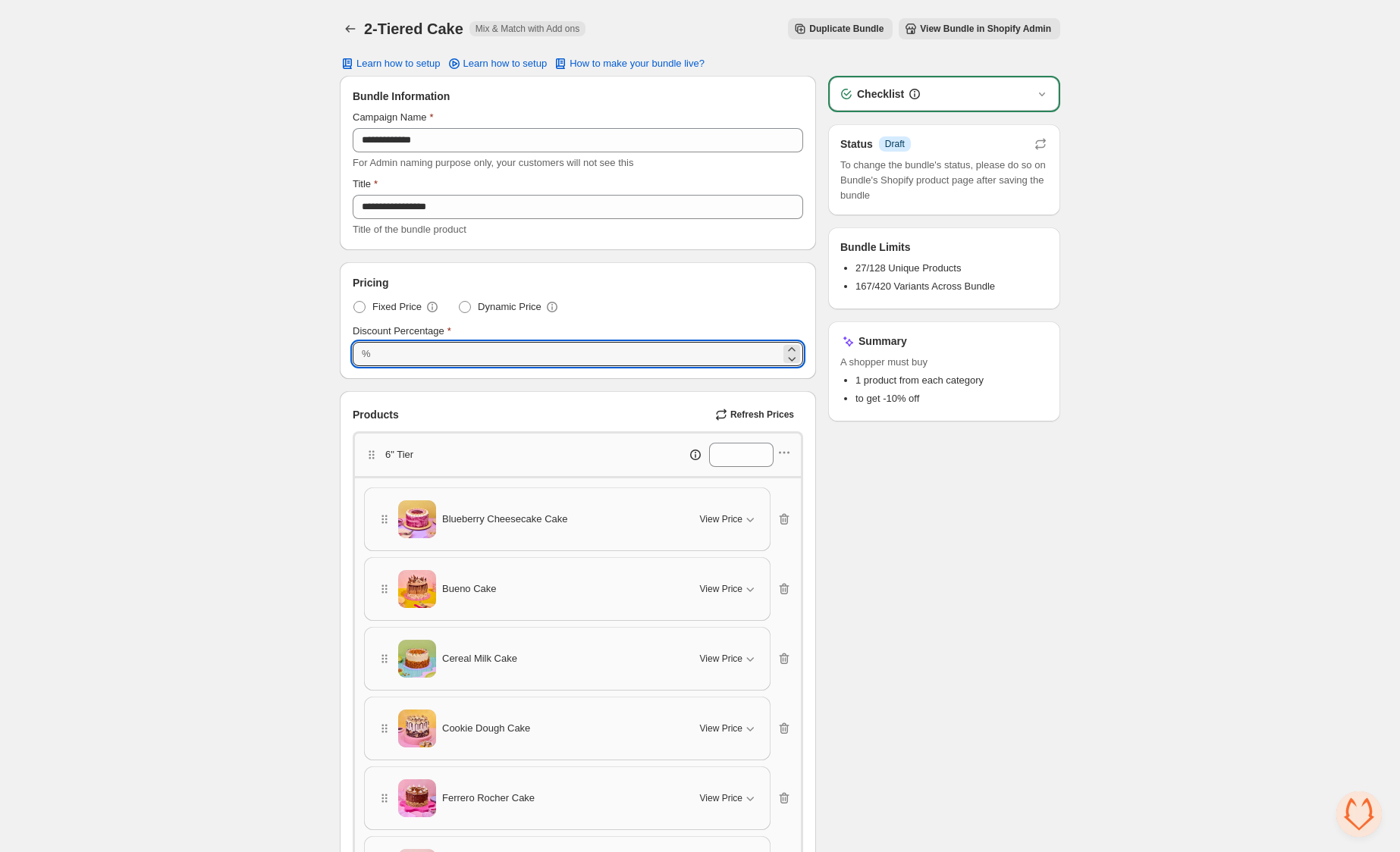
drag, startPoint x: 550, startPoint y: 355, endPoint x: 360, endPoint y: 353, distance: 190.0
click at [360, 353] on div "% ***" at bounding box center [577, 354] width 450 height 24
drag, startPoint x: 382, startPoint y: 357, endPoint x: 348, endPoint y: 355, distance: 34.1
click at [348, 355] on div "Pricing Fixed Price Dynamic Price Discount Percentage % **" at bounding box center [577, 321] width 474 height 115
type input "**"
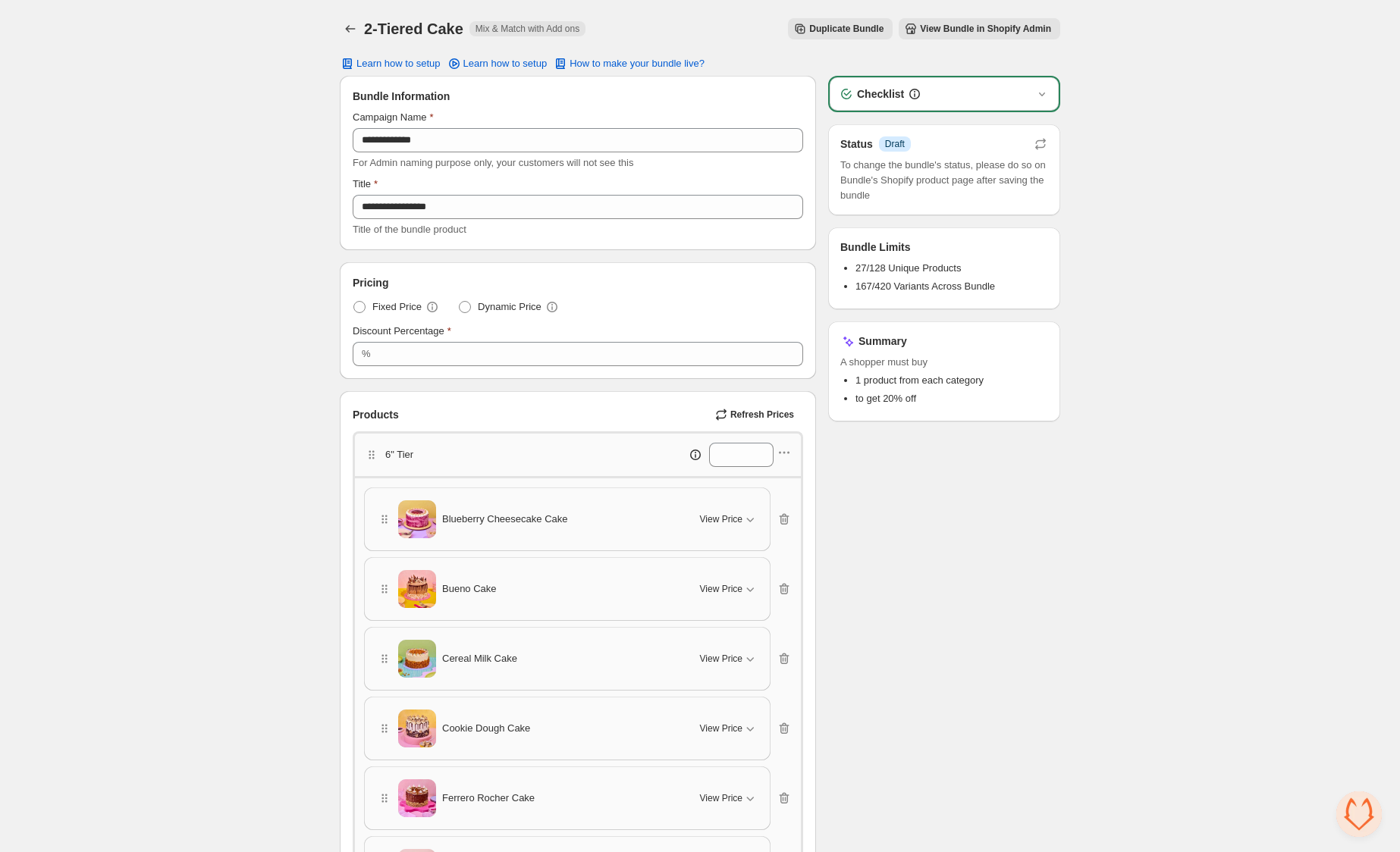
click at [1377, 809] on span "Open chat" at bounding box center [1359, 814] width 45 height 45
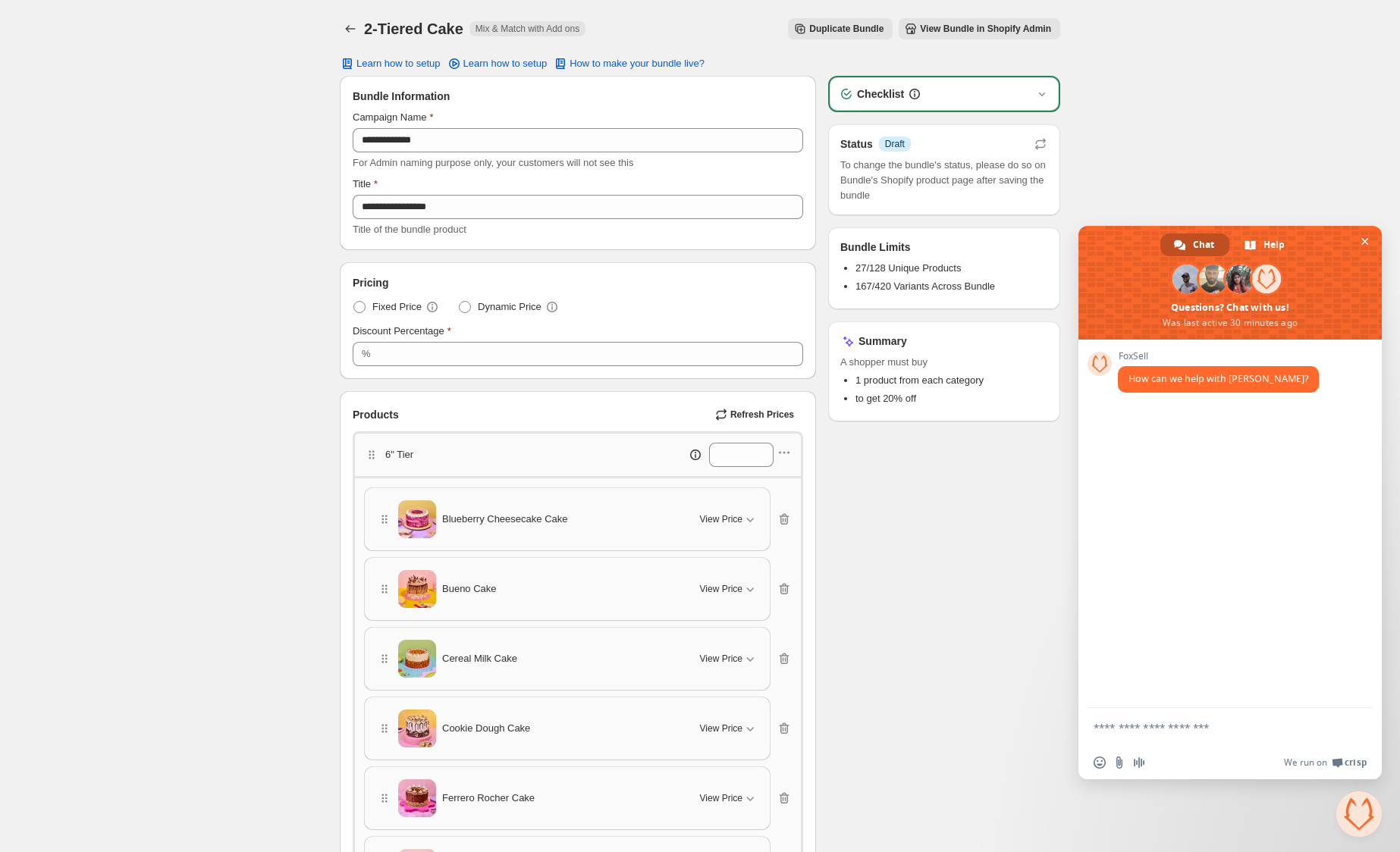
click at [1179, 726] on textarea "Compose your message..." at bounding box center [1213, 728] width 239 height 13
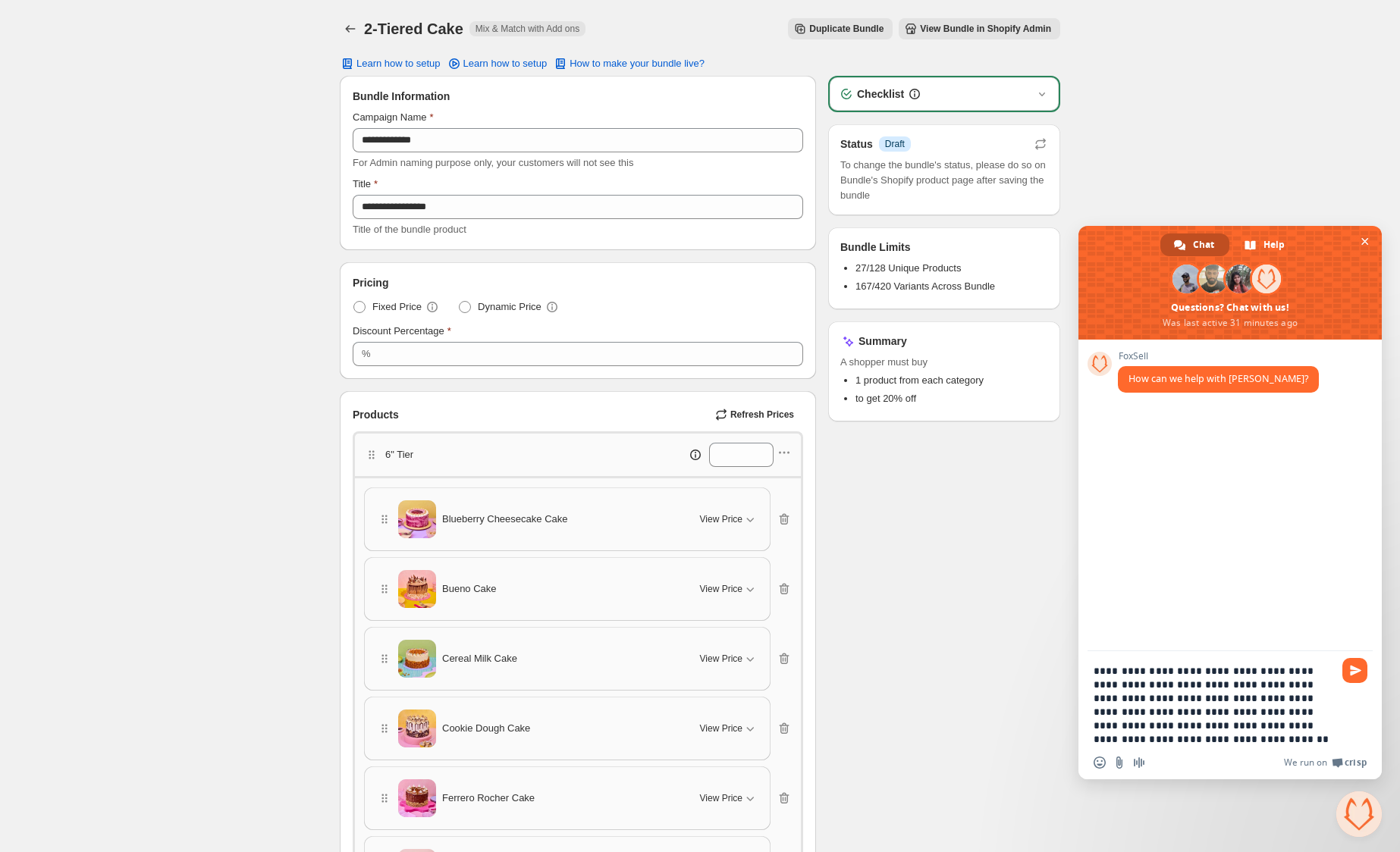
type textarea "**********"
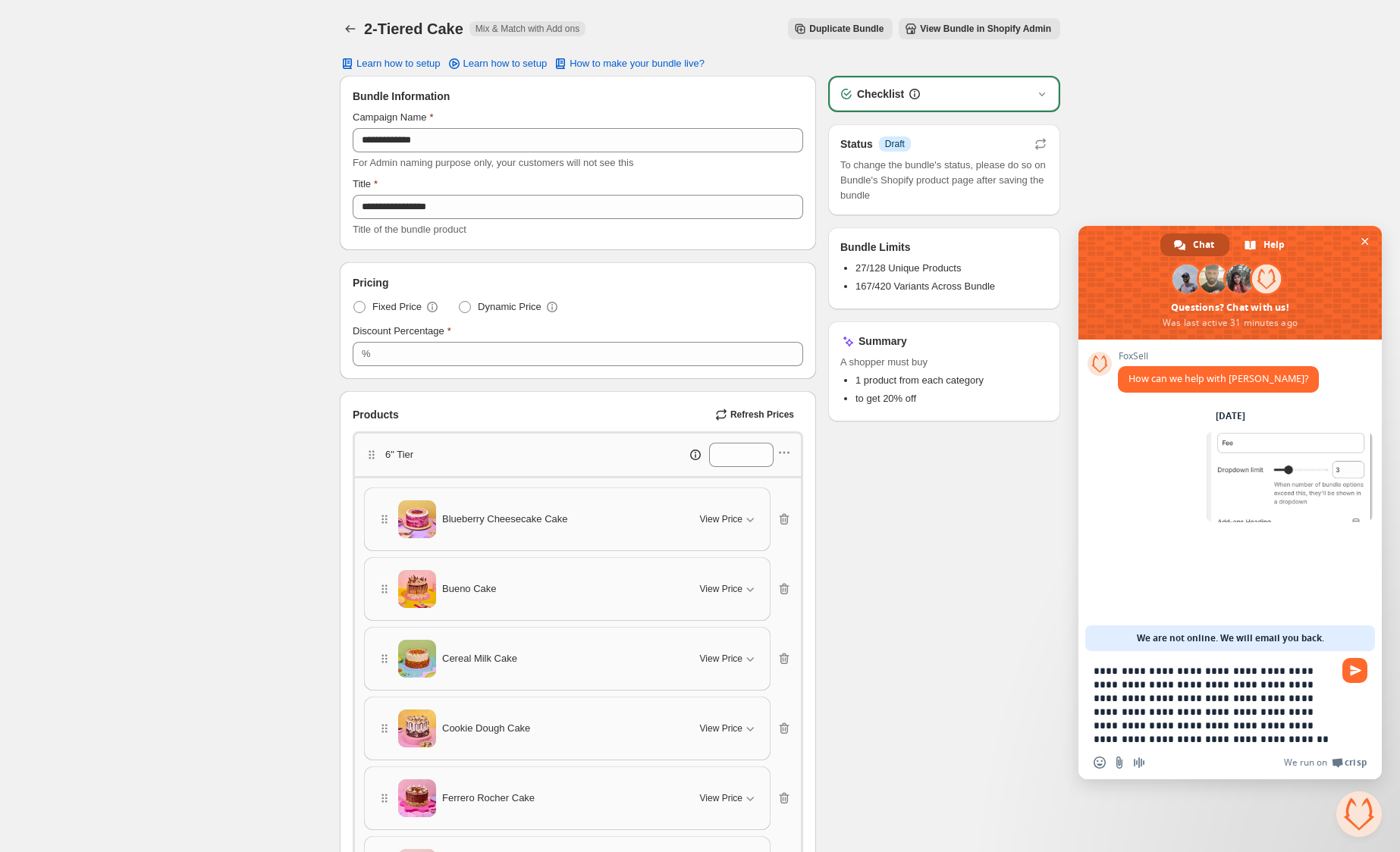
click at [1346, 667] on span "Send" at bounding box center [1355, 671] width 25 height 25
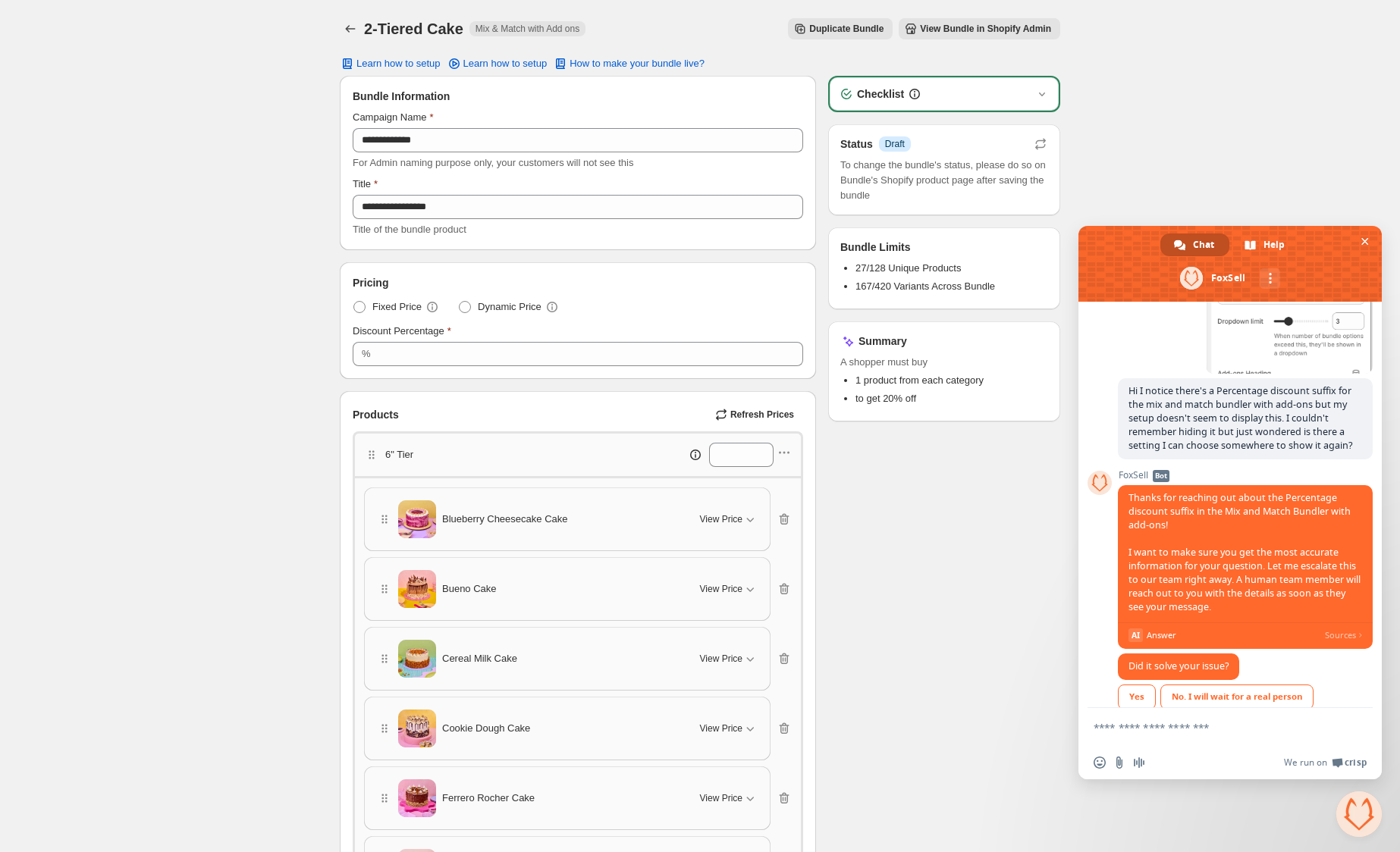
scroll to position [166, 0]
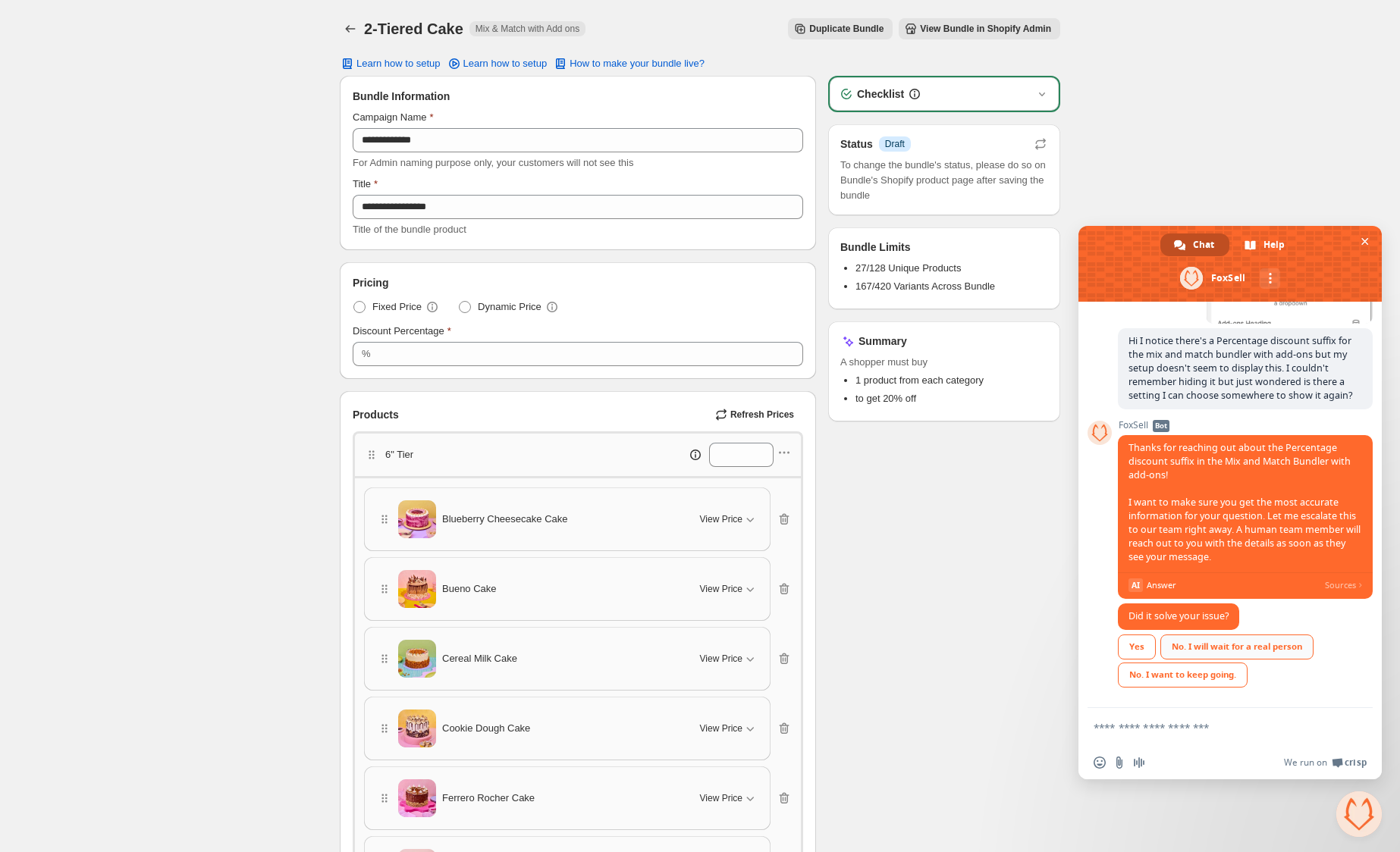
click at [1247, 649] on div "No. I will wait for a real person" at bounding box center [1236, 647] width 153 height 25
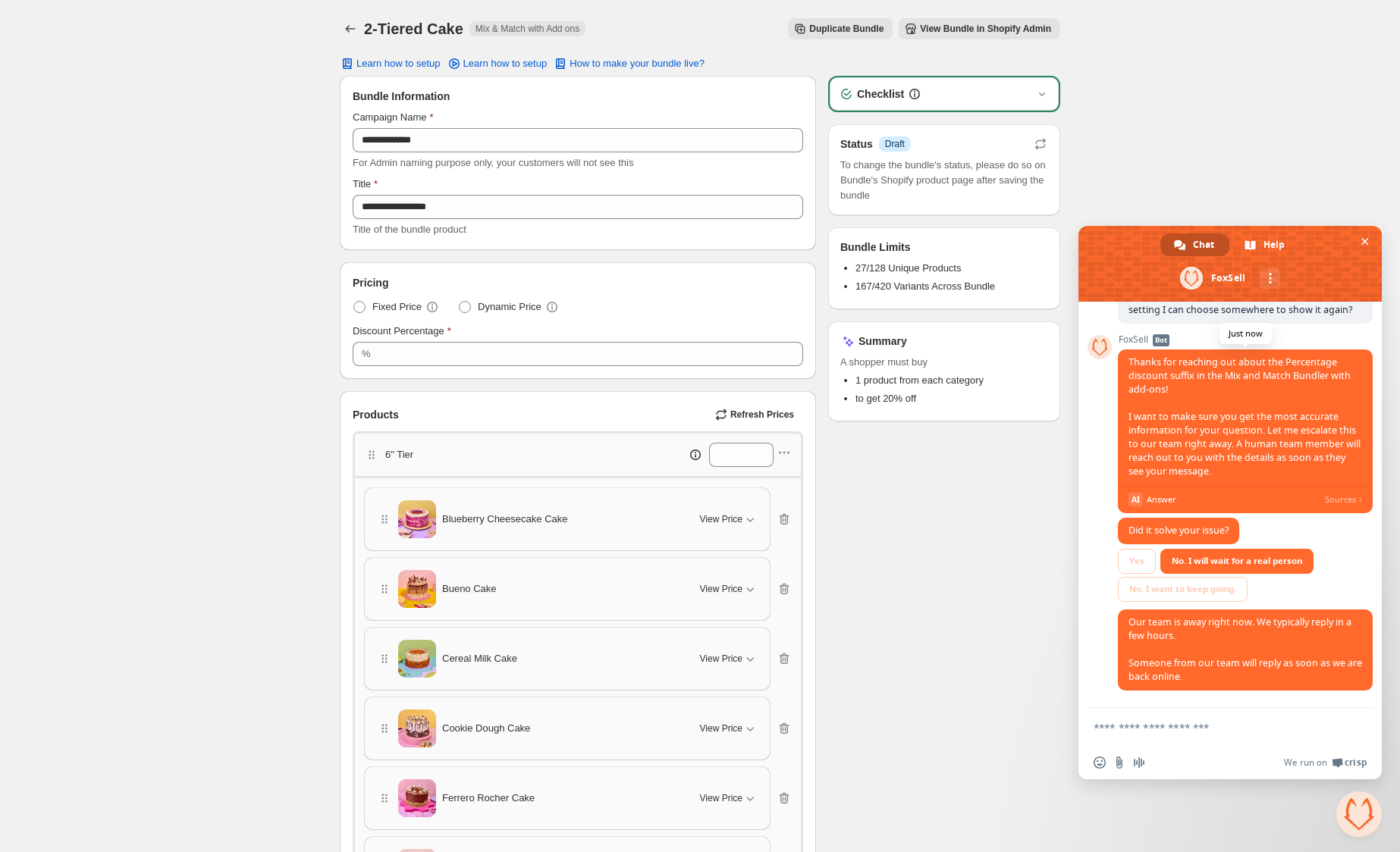
scroll to position [254, 0]
click at [553, 306] on icon at bounding box center [552, 308] width 2 height 4
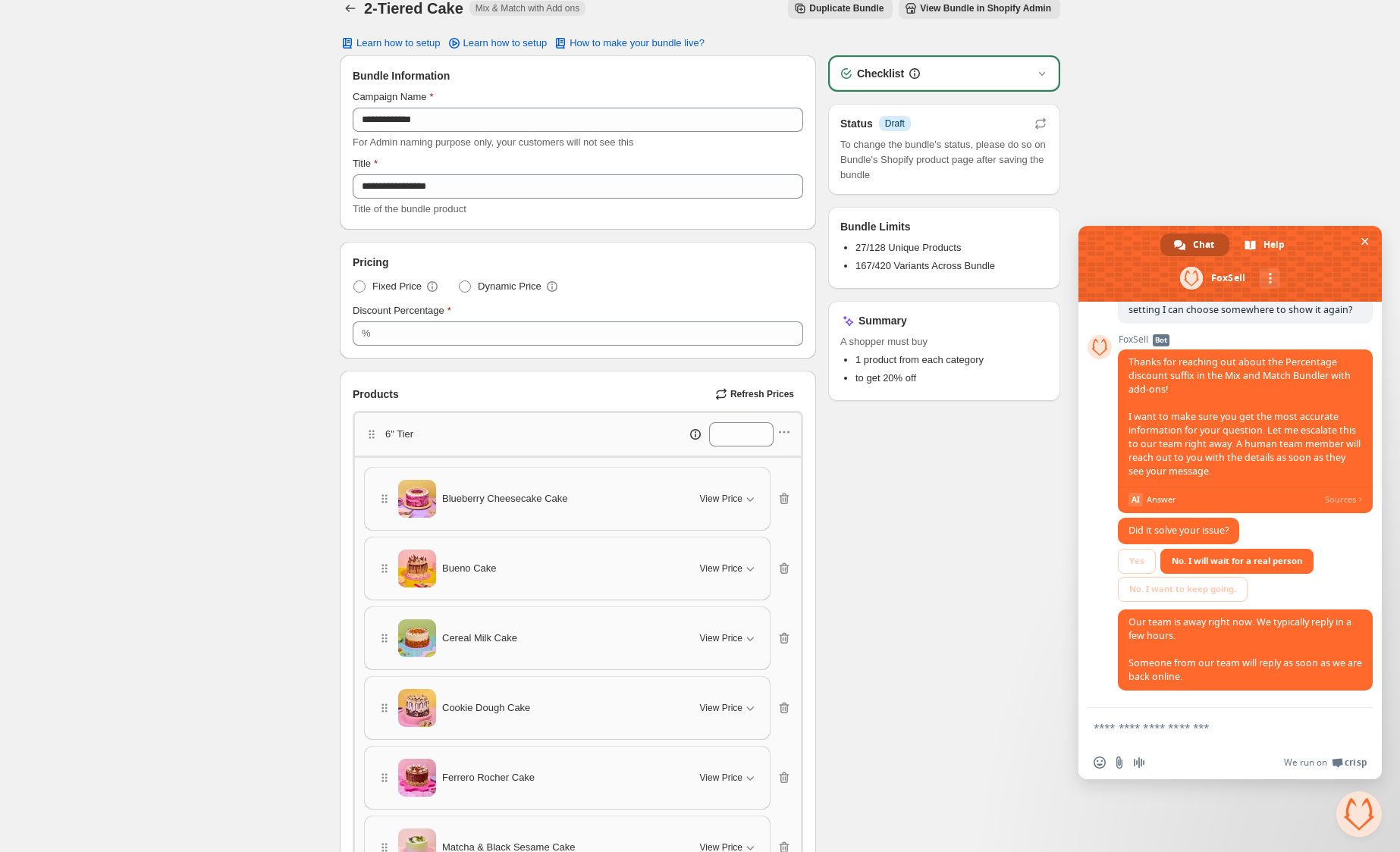
scroll to position [23, 0]
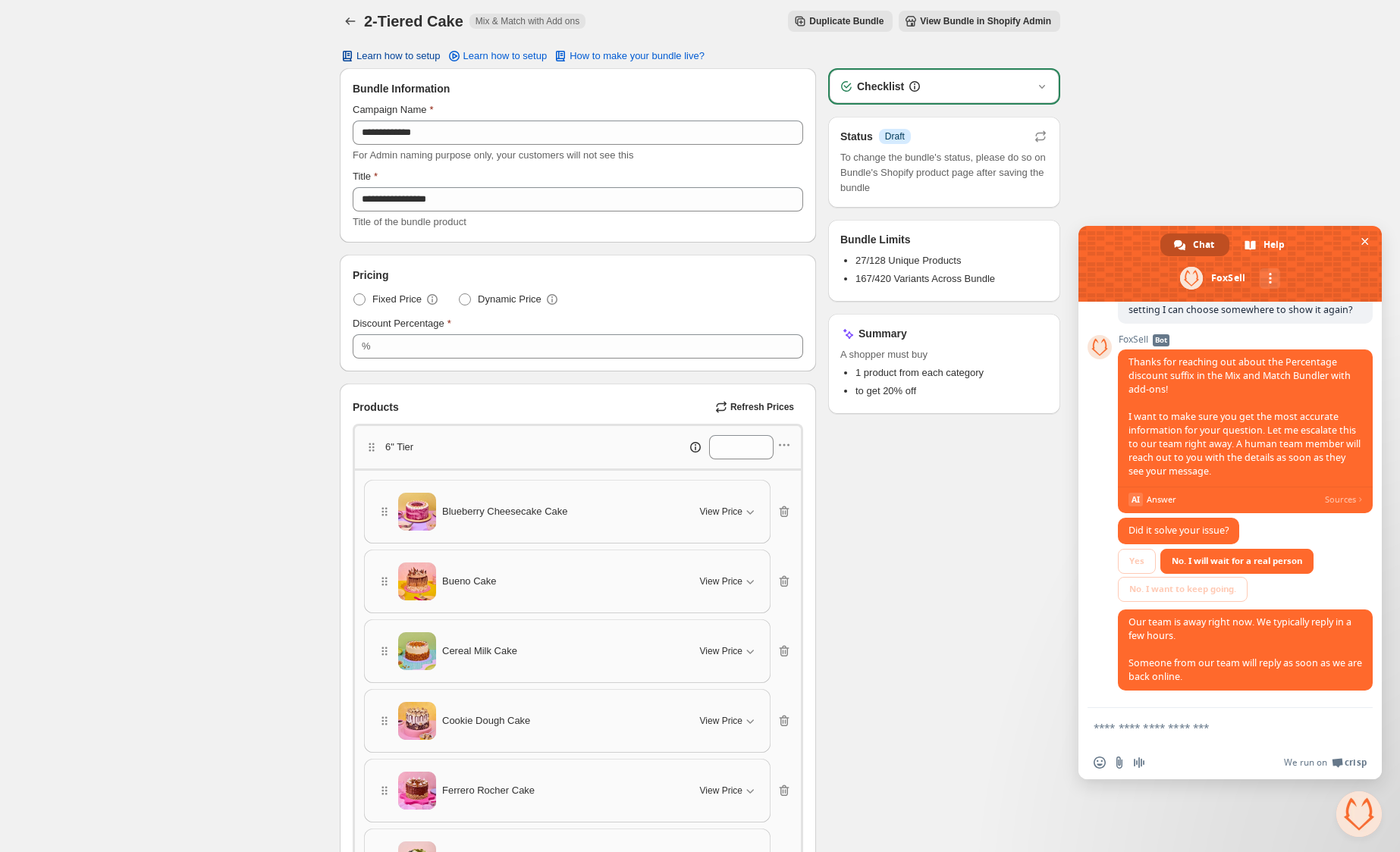
click at [376, 51] on span "Learn how to setup" at bounding box center [398, 56] width 85 height 12
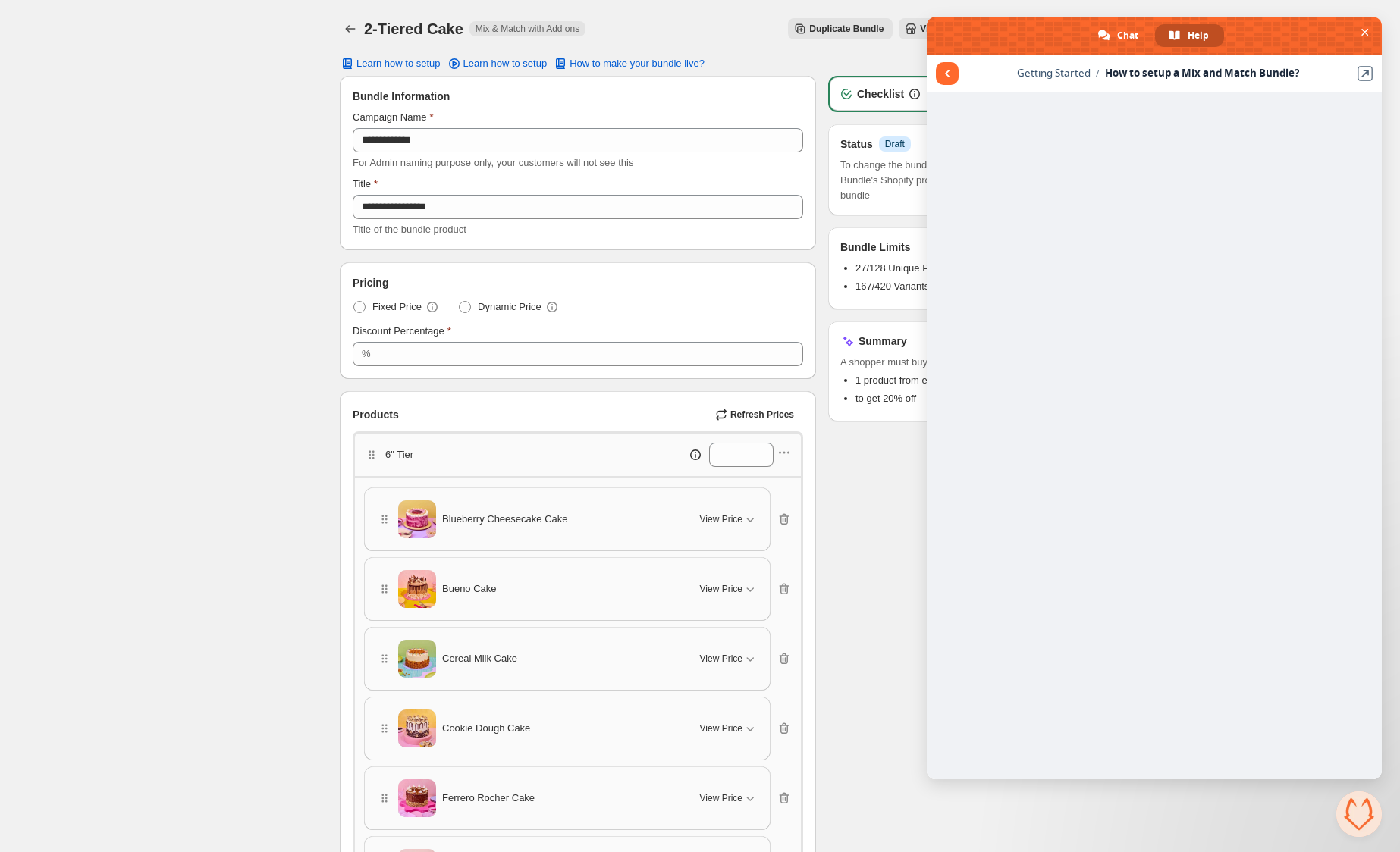
scroll to position [2, 0]
click at [957, 72] on span "Return to articles" at bounding box center [946, 73] width 23 height 23
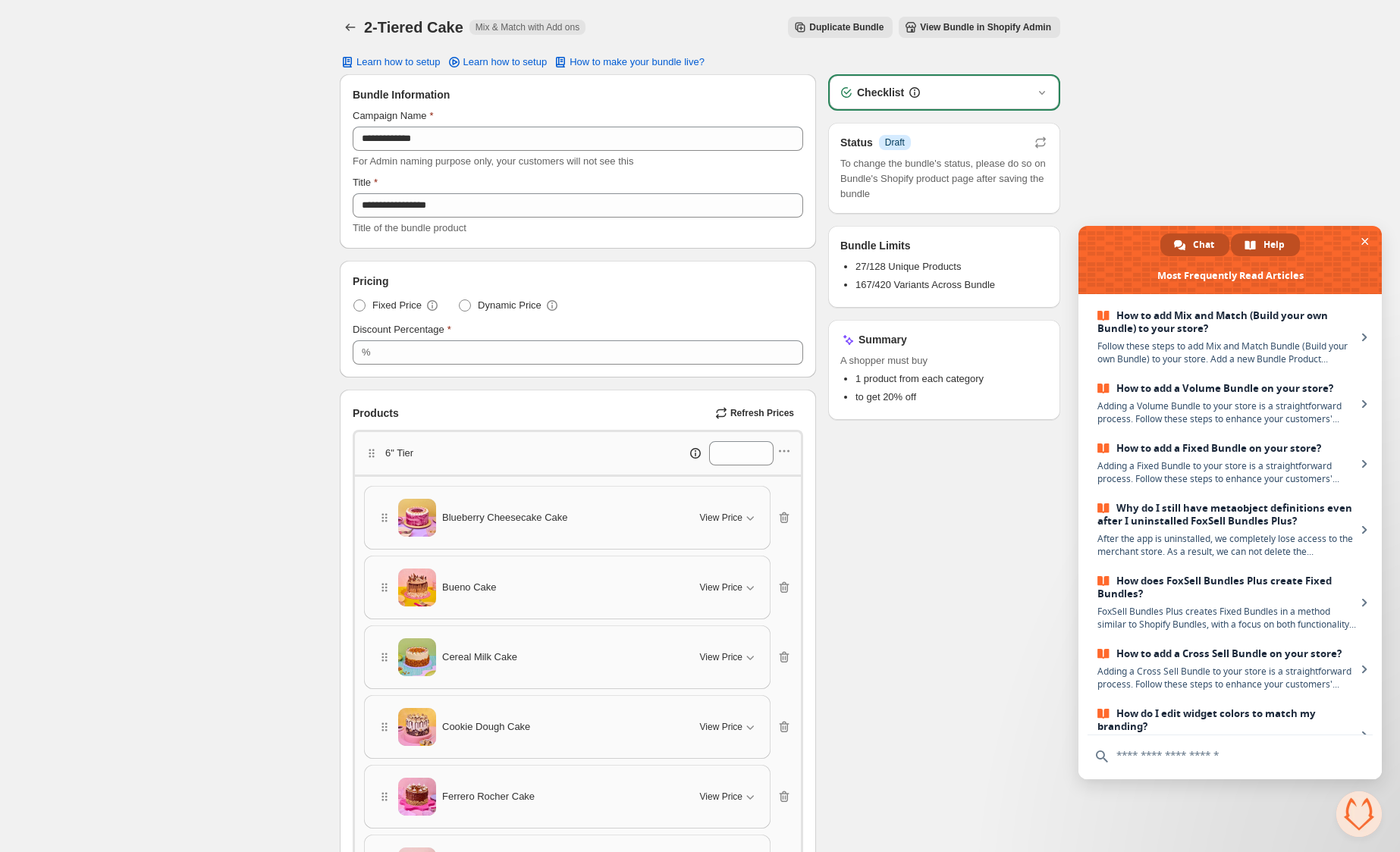
click at [1213, 239] on span "Chat" at bounding box center [1203, 244] width 21 height 23
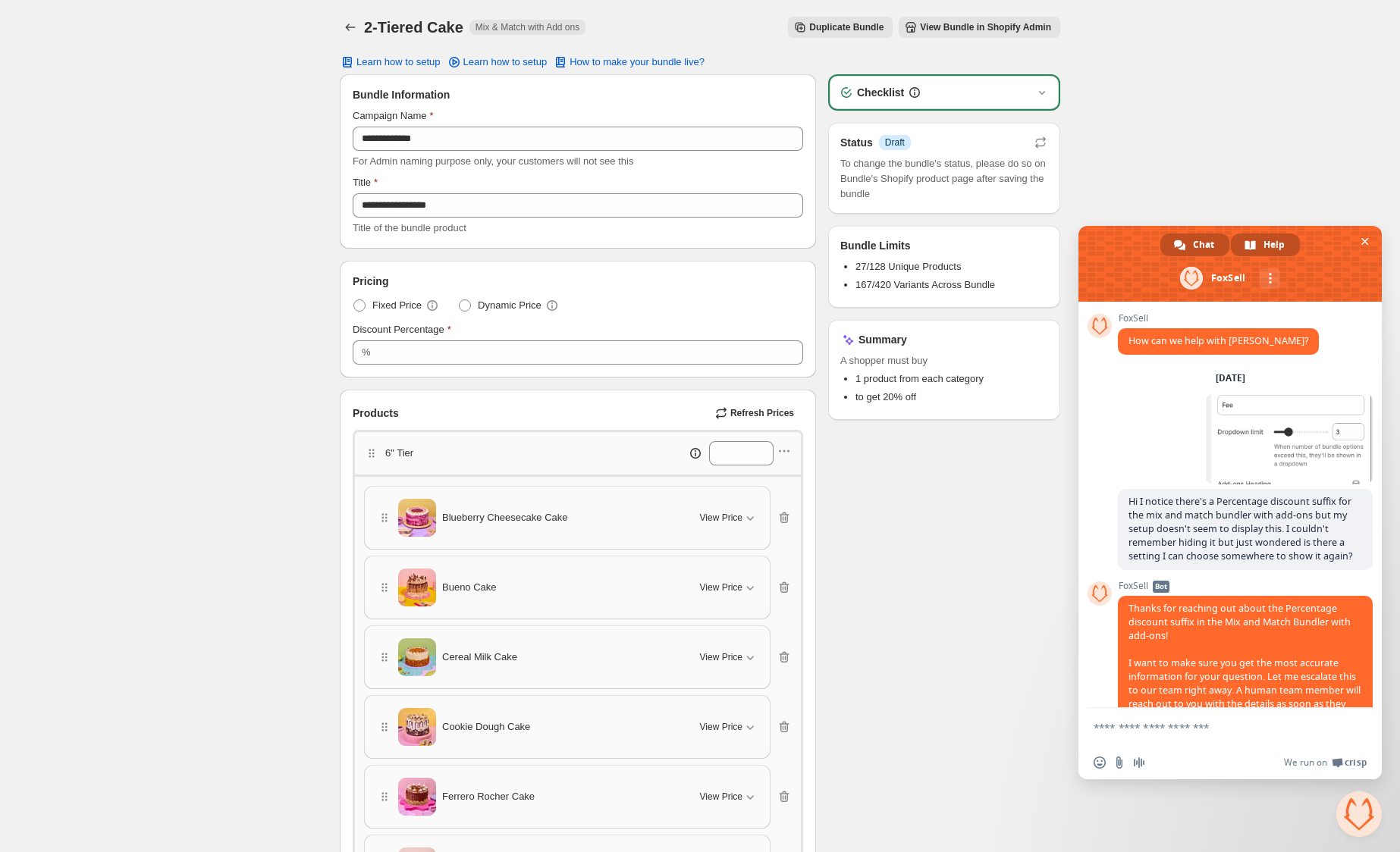
click at [1260, 243] on div "Help" at bounding box center [1265, 244] width 69 height 23
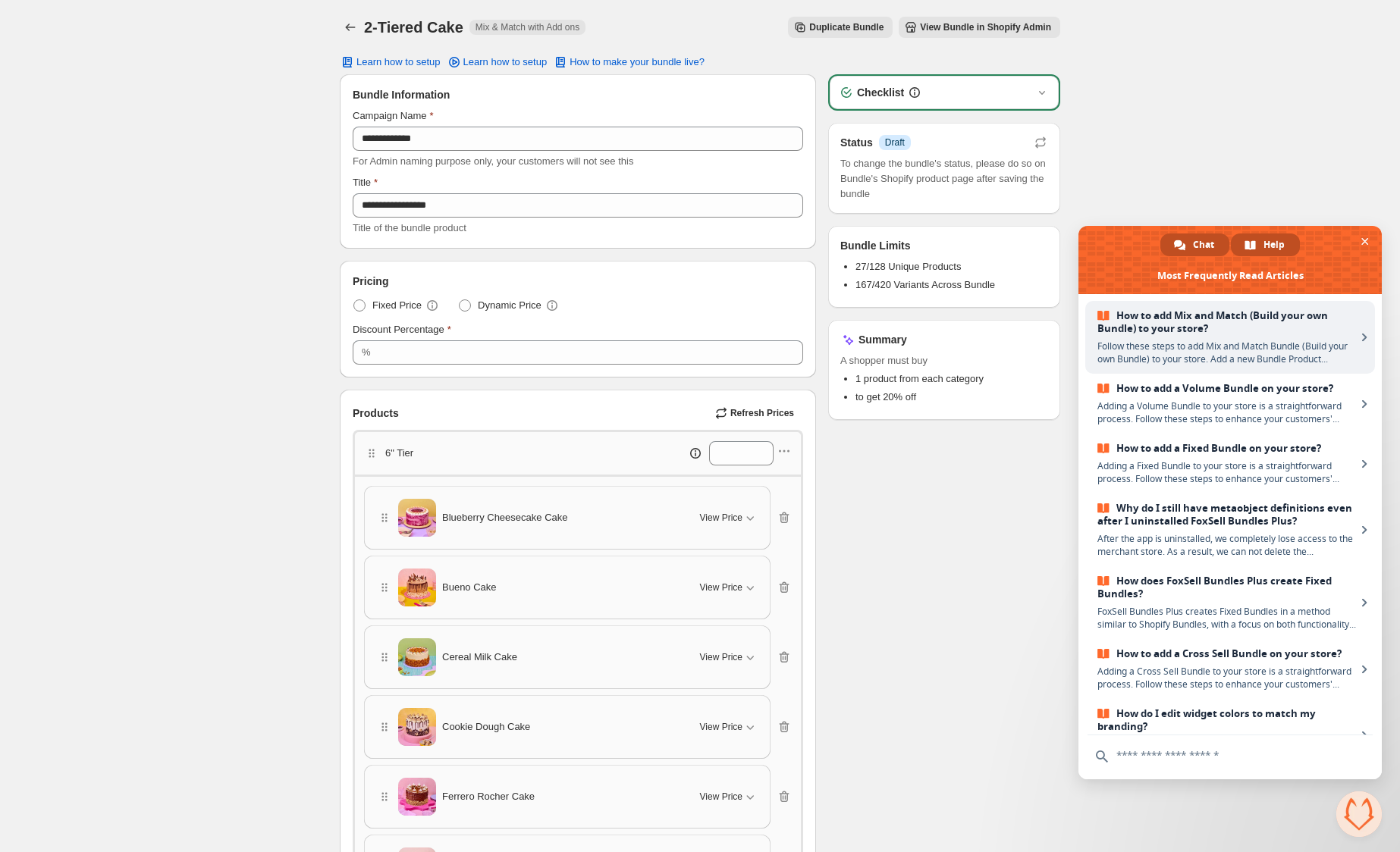
click at [1207, 243] on span "Chat" at bounding box center [1203, 244] width 21 height 23
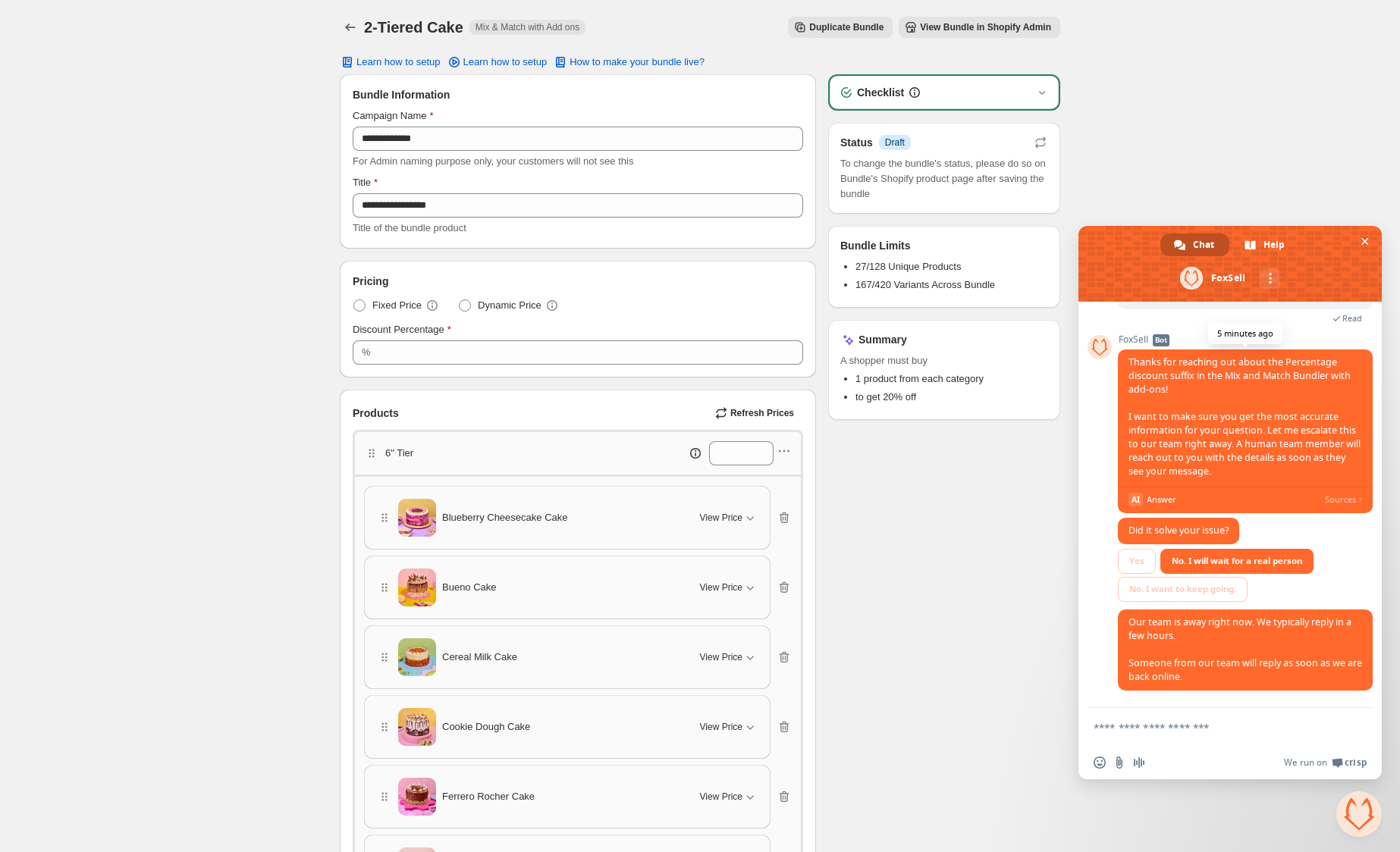
scroll to position [268, 0]
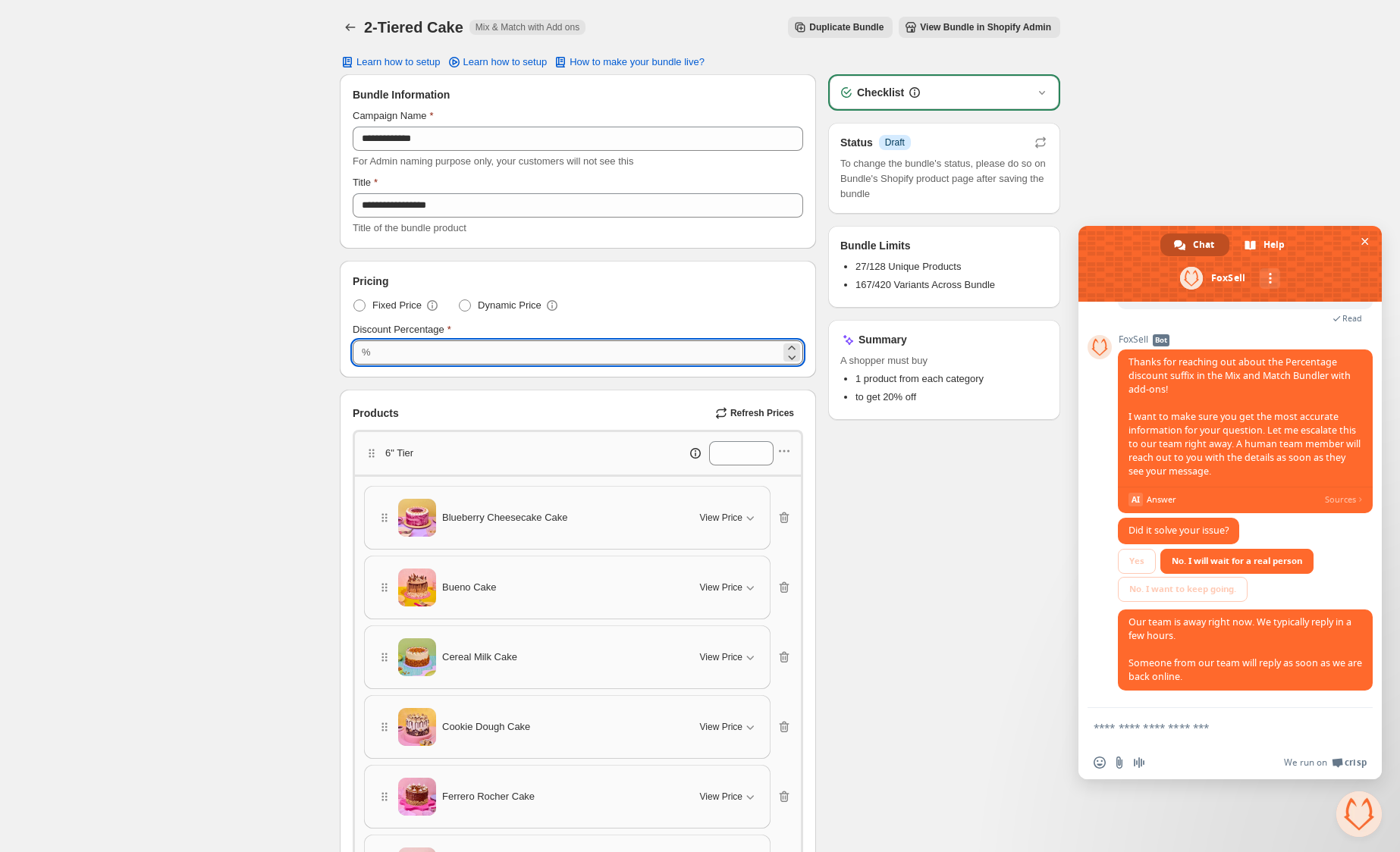
click at [379, 352] on input "**" at bounding box center [578, 352] width 405 height 24
click at [376, 351] on input "**" at bounding box center [578, 352] width 405 height 24
type input "*"
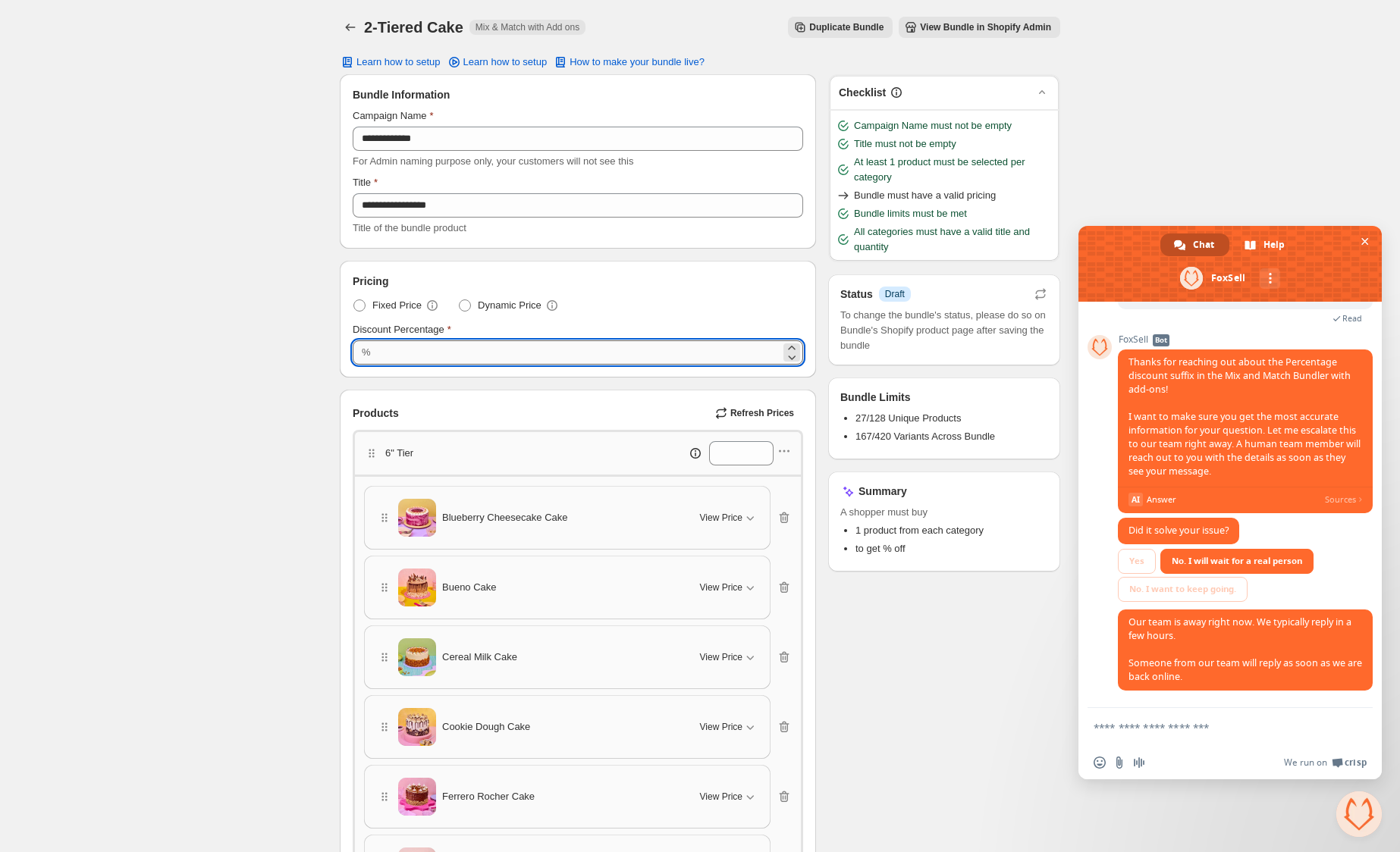
type input "*"
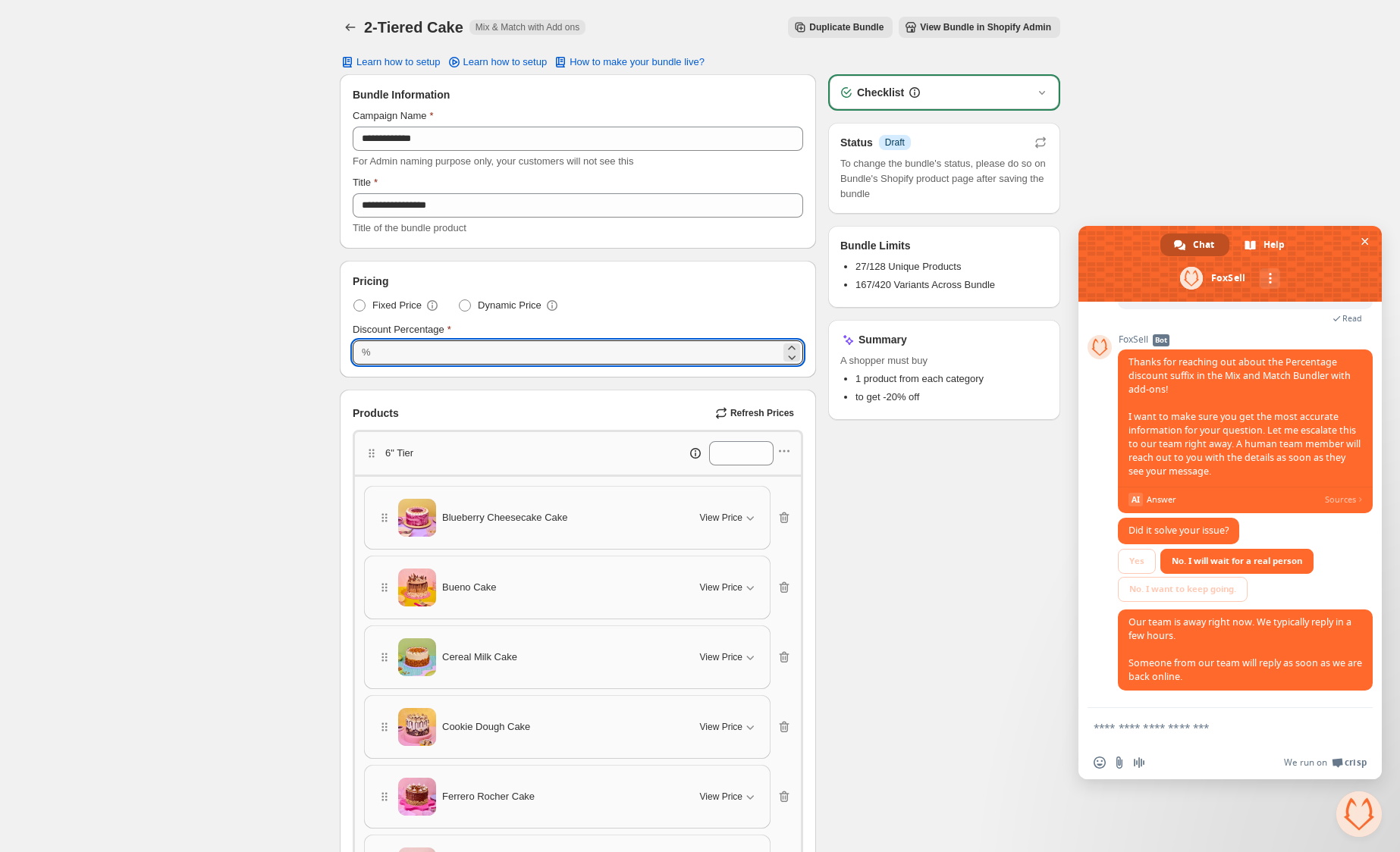
type input "***"
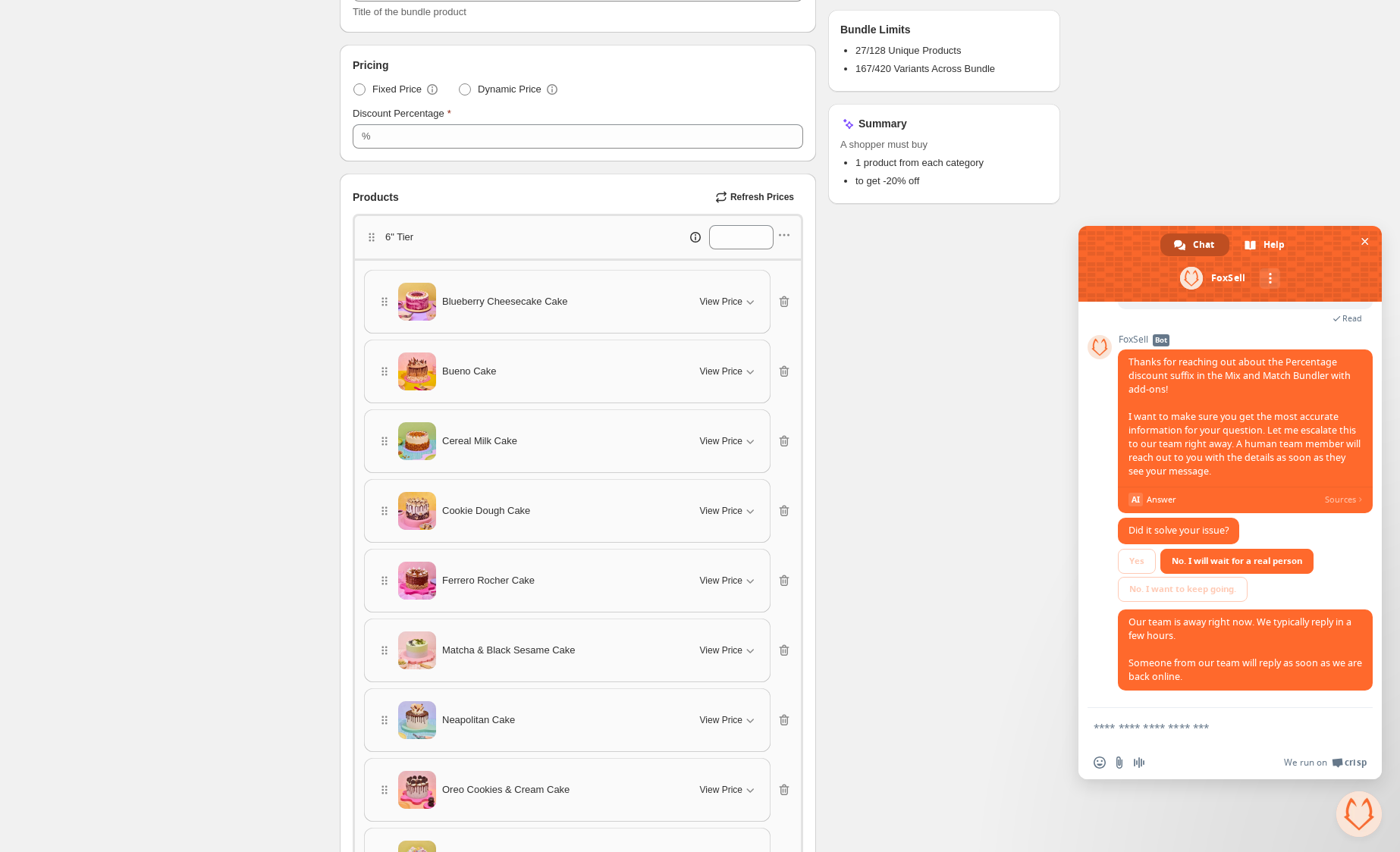
scroll to position [0, 0]
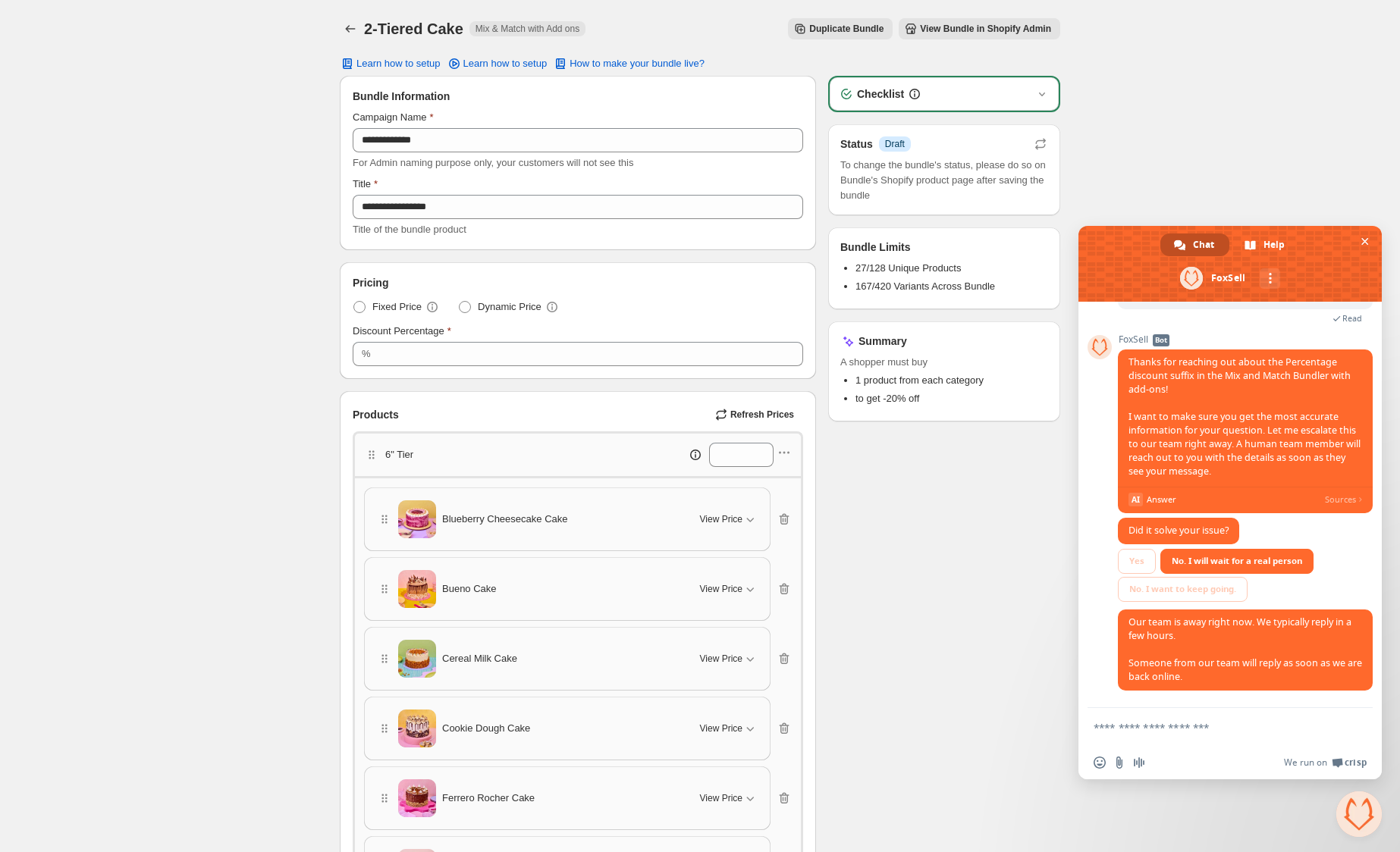
click at [833, 31] on span "Duplicate Bundle" at bounding box center [846, 28] width 74 height 12
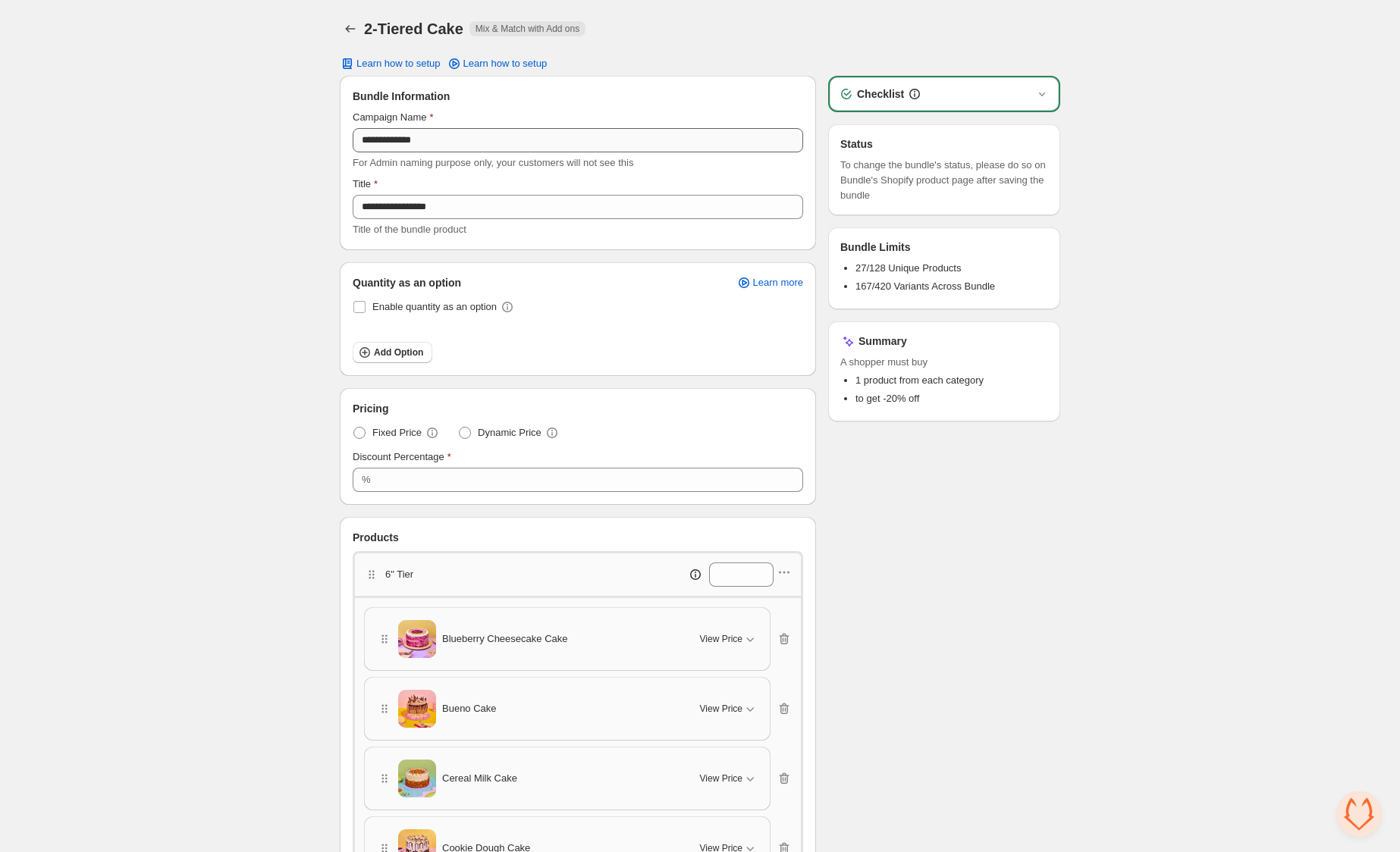
scroll to position [268, 0]
drag, startPoint x: 369, startPoint y: 140, endPoint x: 352, endPoint y: 140, distance: 17.0
click at [352, 140] on input "**********" at bounding box center [577, 140] width 450 height 24
type input "**********"
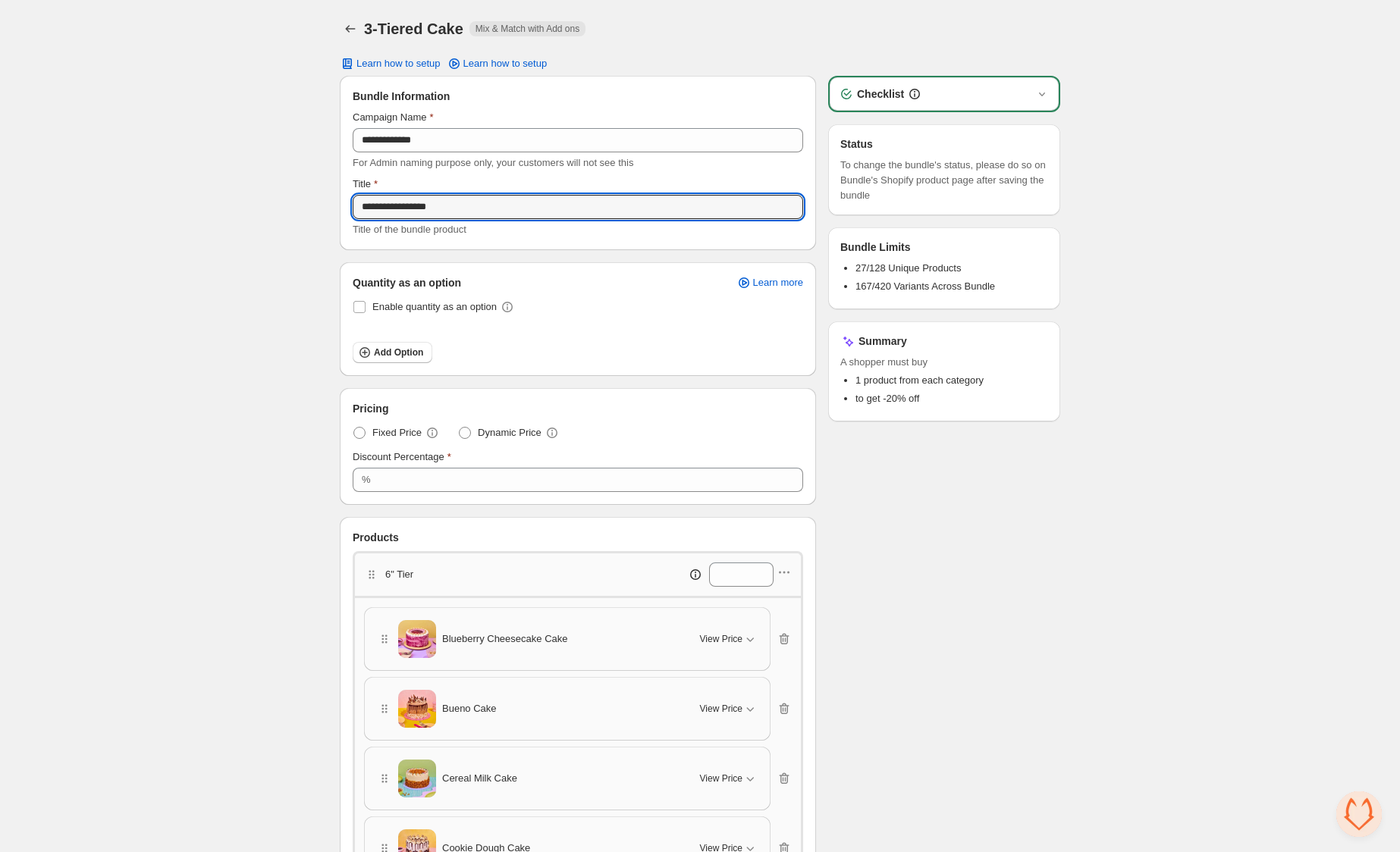
drag, startPoint x: 367, startPoint y: 203, endPoint x: 331, endPoint y: 206, distance: 36.1
type input "**********"
click at [358, 305] on span at bounding box center [359, 307] width 12 height 12
type input "***"
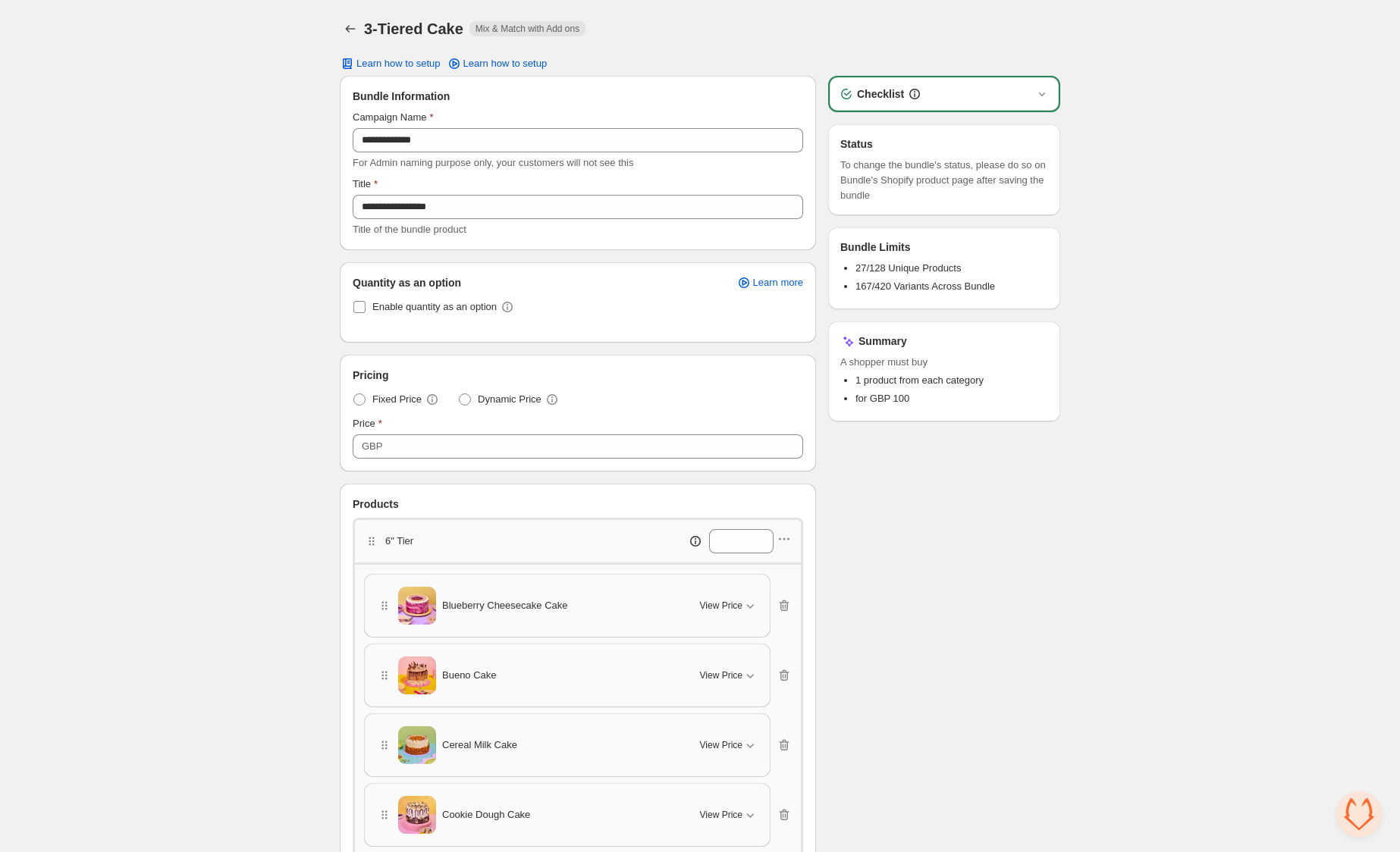
click at [409, 307] on span "Enable quantity as an option" at bounding box center [434, 307] width 125 height 12
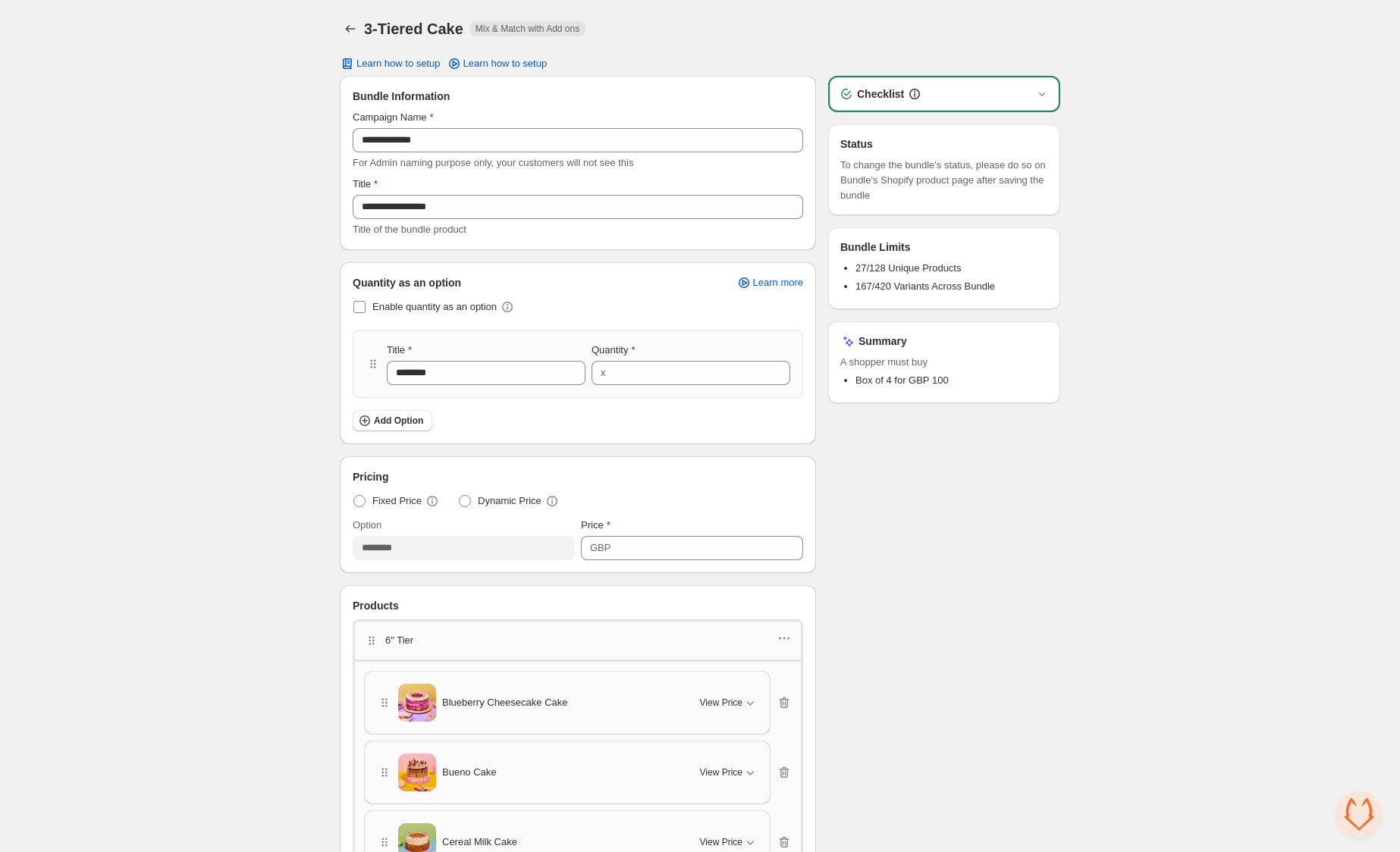
click at [408, 307] on span "Enable quantity as an option" at bounding box center [434, 307] width 125 height 12
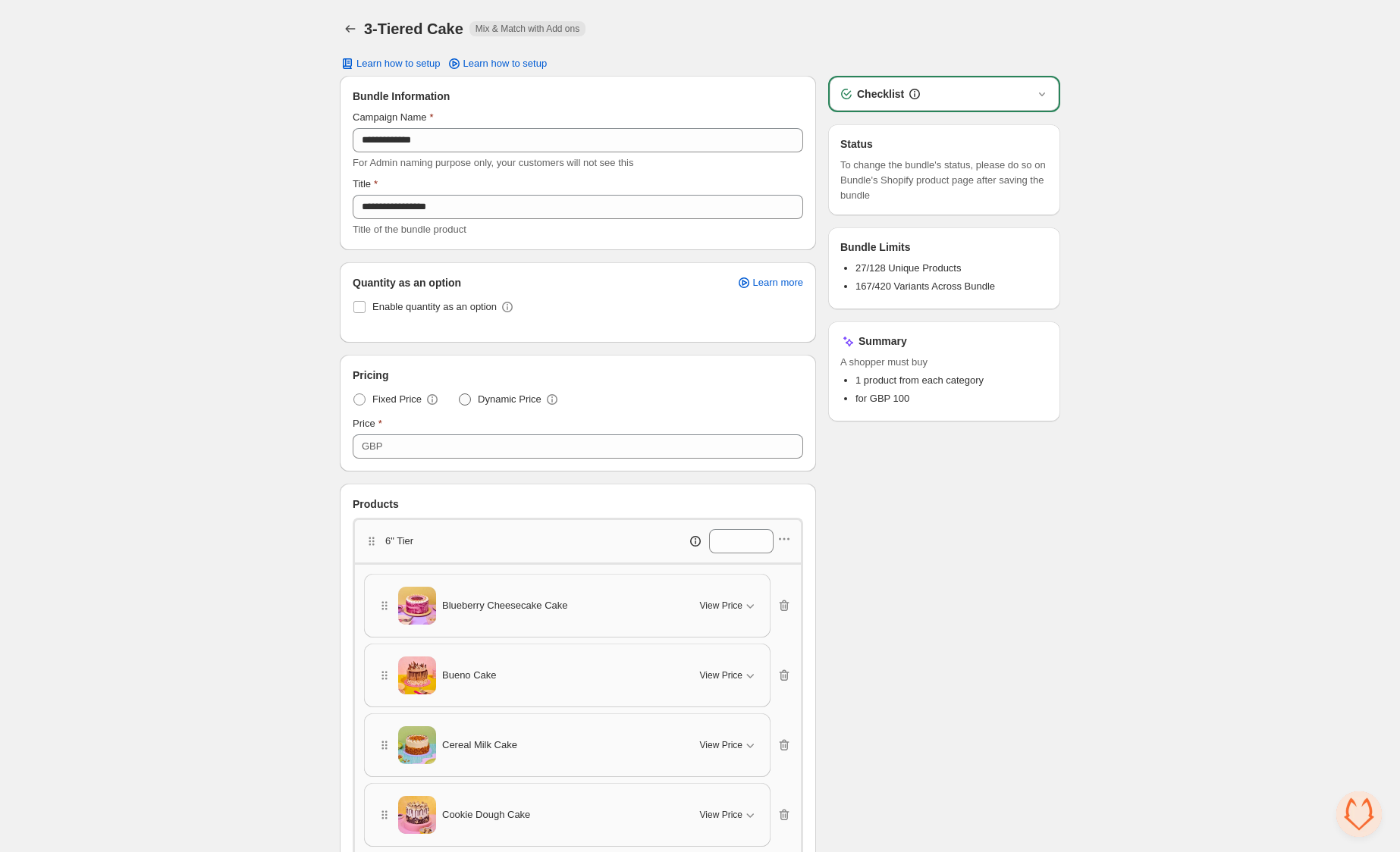
click at [481, 400] on span "Dynamic Price" at bounding box center [510, 399] width 64 height 15
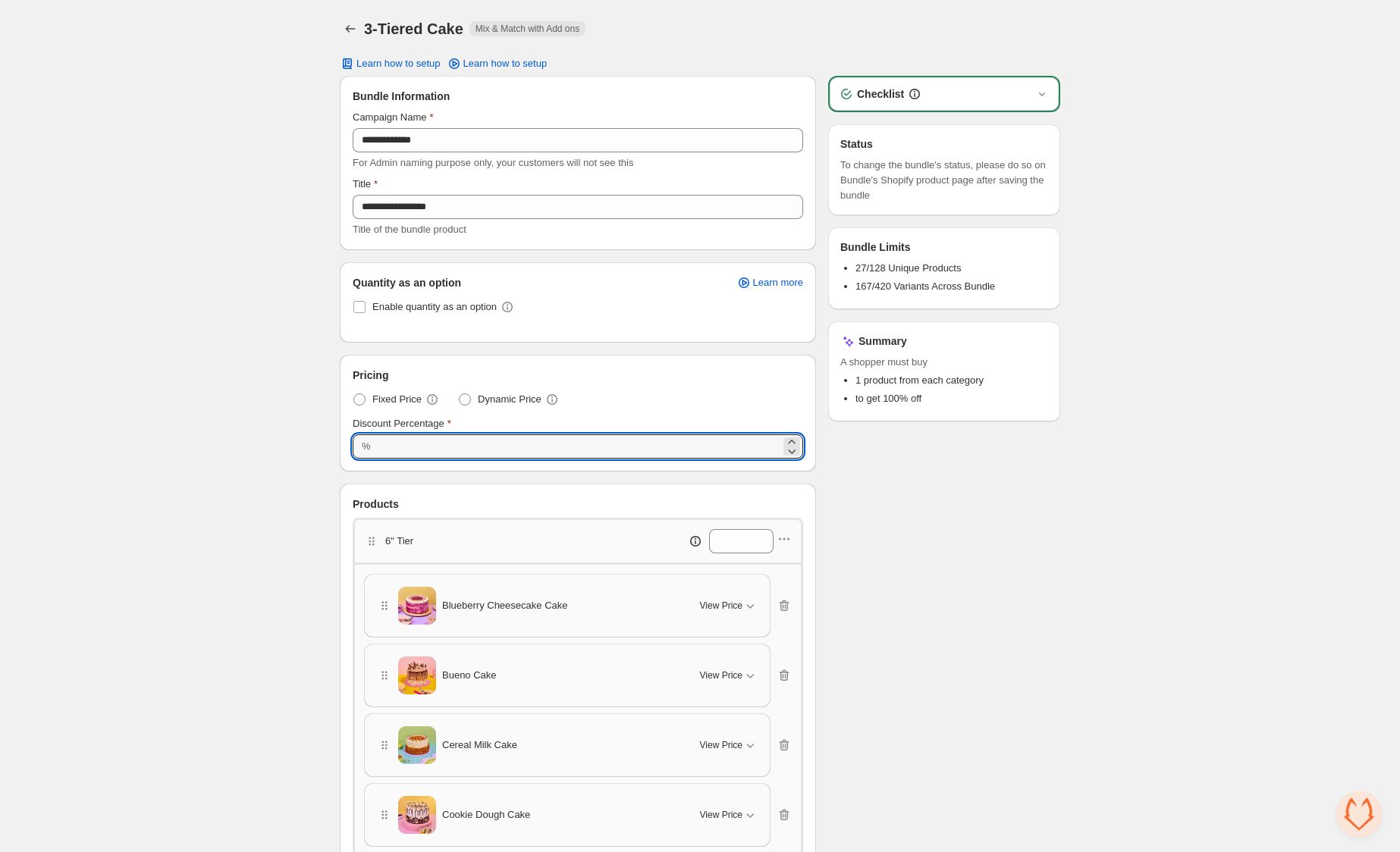
drag, startPoint x: 424, startPoint y: 441, endPoint x: 364, endPoint y: 443, distance: 60.0
click at [364, 443] on div "% ***" at bounding box center [577, 446] width 450 height 24
type input "***"
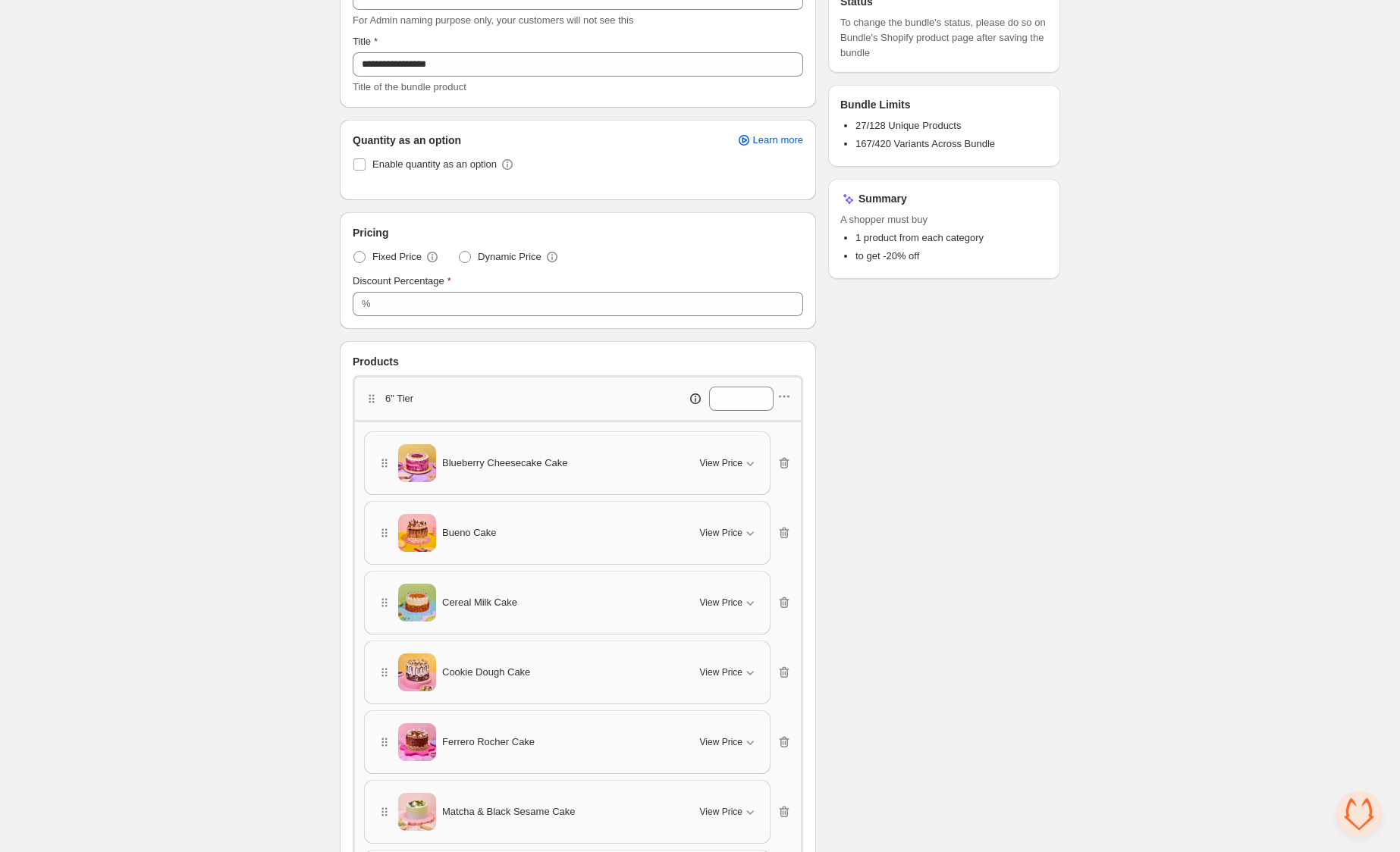
scroll to position [141, 0]
click at [787, 395] on icon "button" at bounding box center [784, 398] width 15 height 15
click at [792, 456] on span "Edit products" at bounding box center [792, 452] width 82 height 15
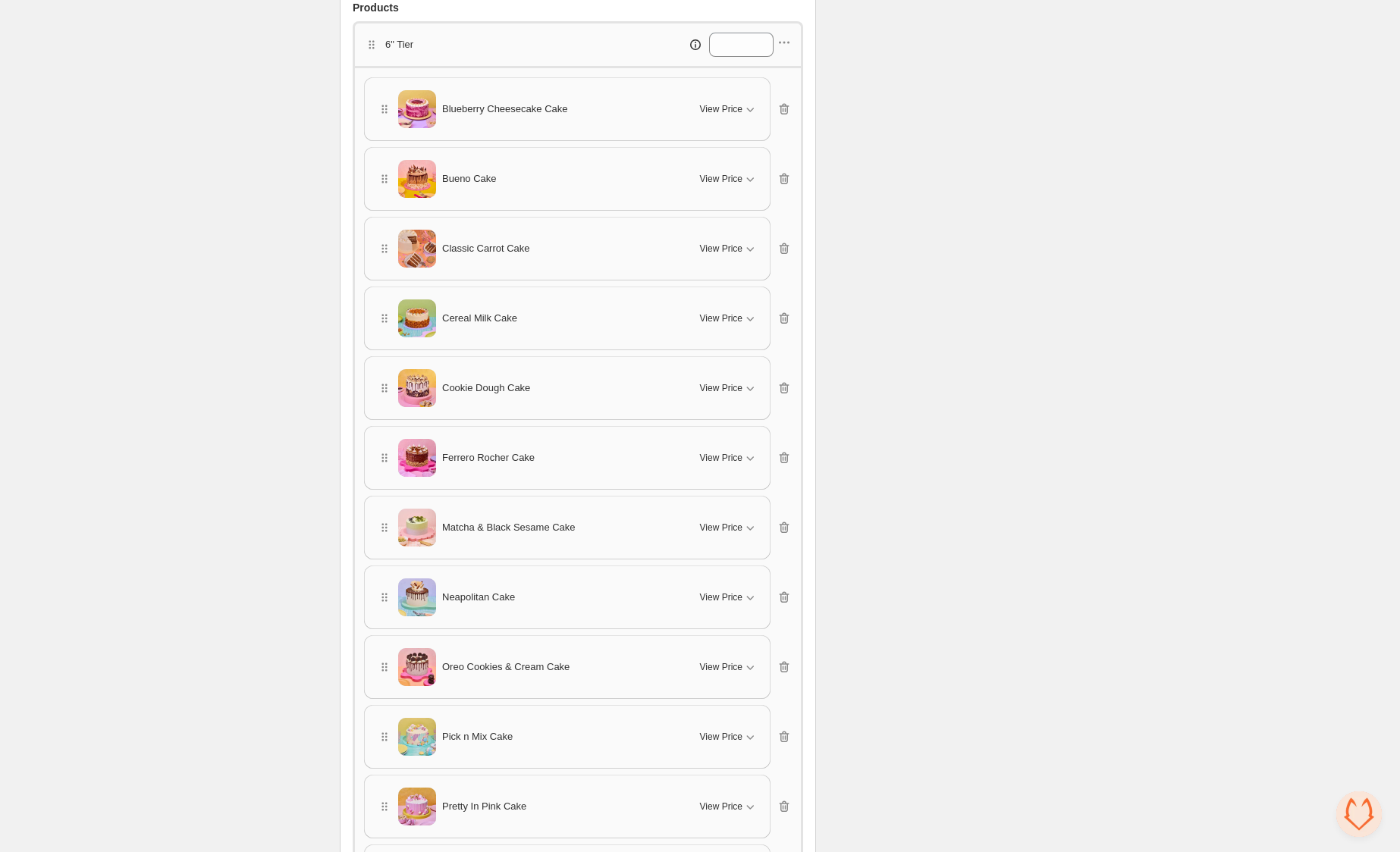
scroll to position [498, 0]
click at [781, 40] on icon "button" at bounding box center [780, 41] width 3 height 3
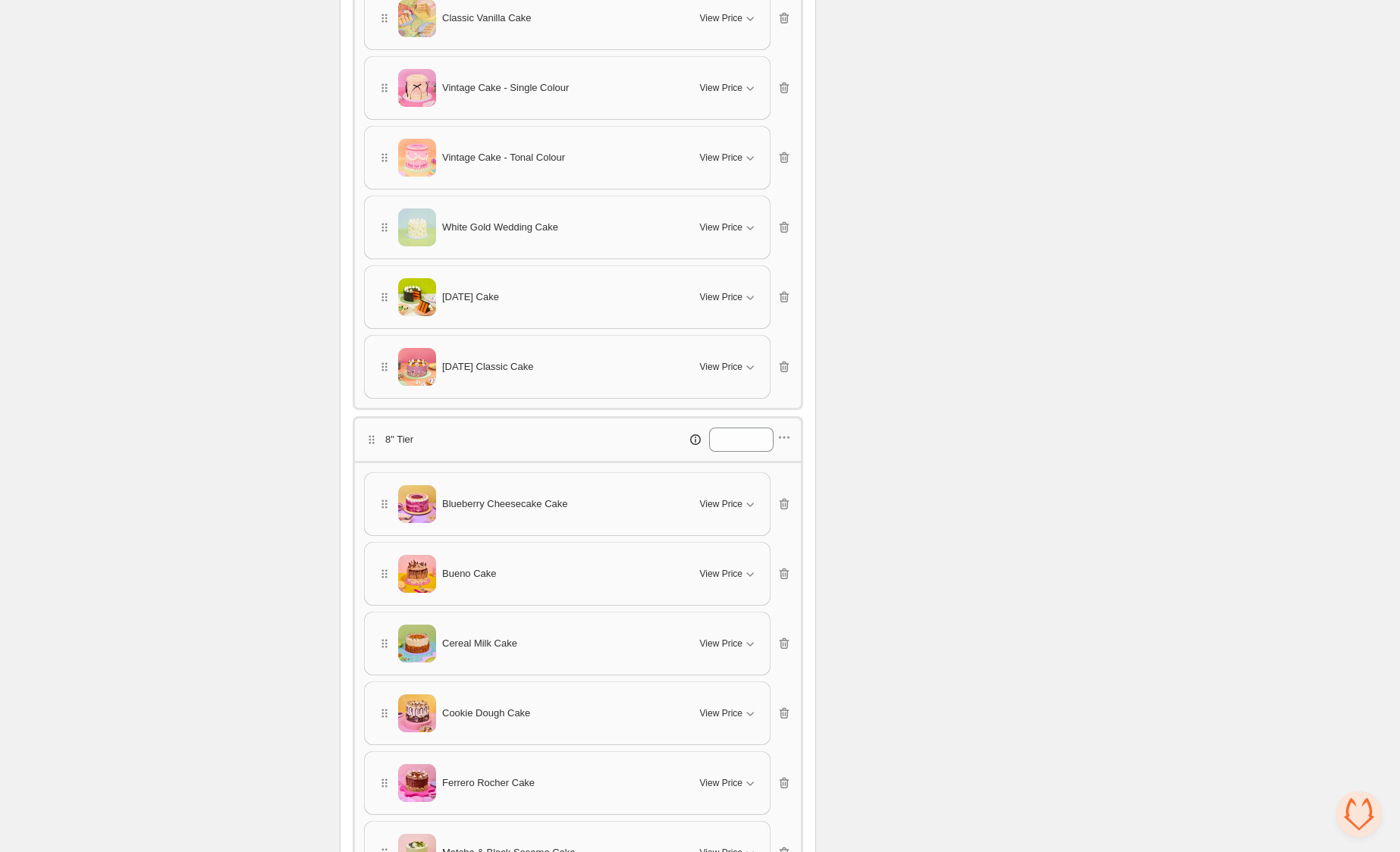
scroll to position [2693, 0]
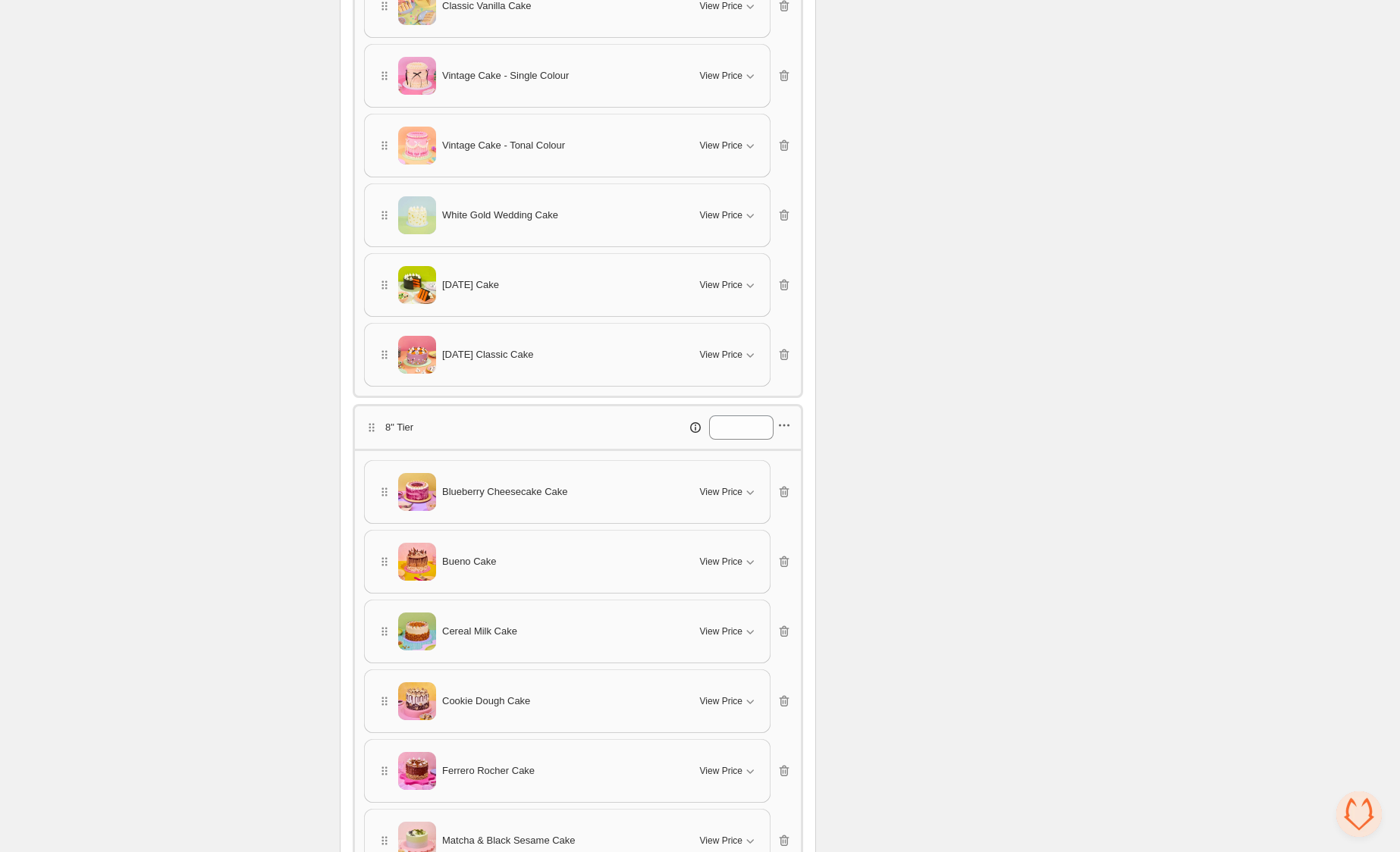
click at [791, 418] on icon "button" at bounding box center [784, 425] width 15 height 15
click at [792, 473] on span "Edit products" at bounding box center [792, 475] width 82 height 15
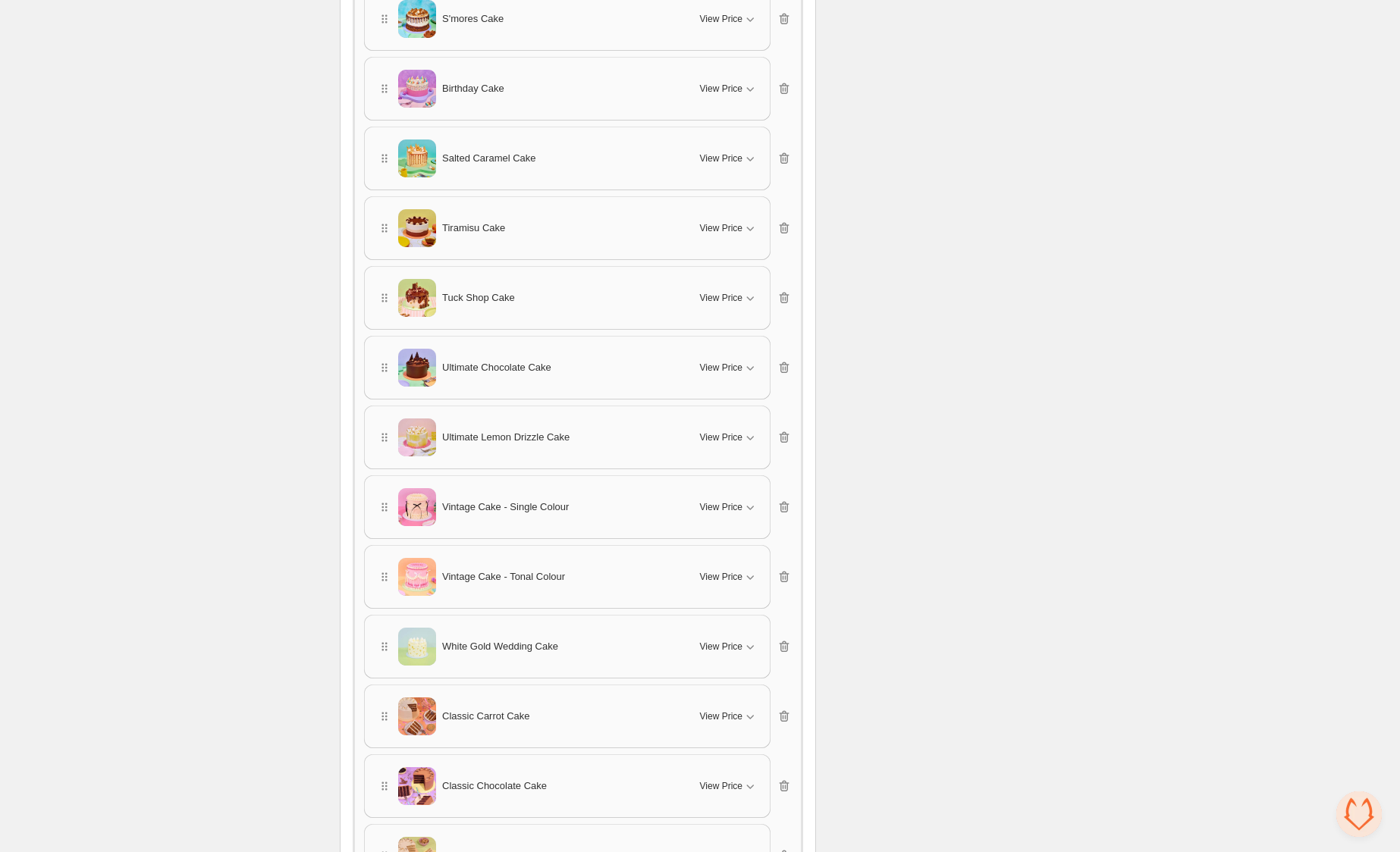
scroll to position [4282, 0]
type input "**"
drag, startPoint x: 387, startPoint y: 93, endPoint x: 418, endPoint y: 234, distance: 144.4
click at [438, 429] on div "Blueberry Cheesecake Cake View Price Cancel Apply Select All Blueberry Cheeseca…" at bounding box center [577, 125] width 428 height 2506
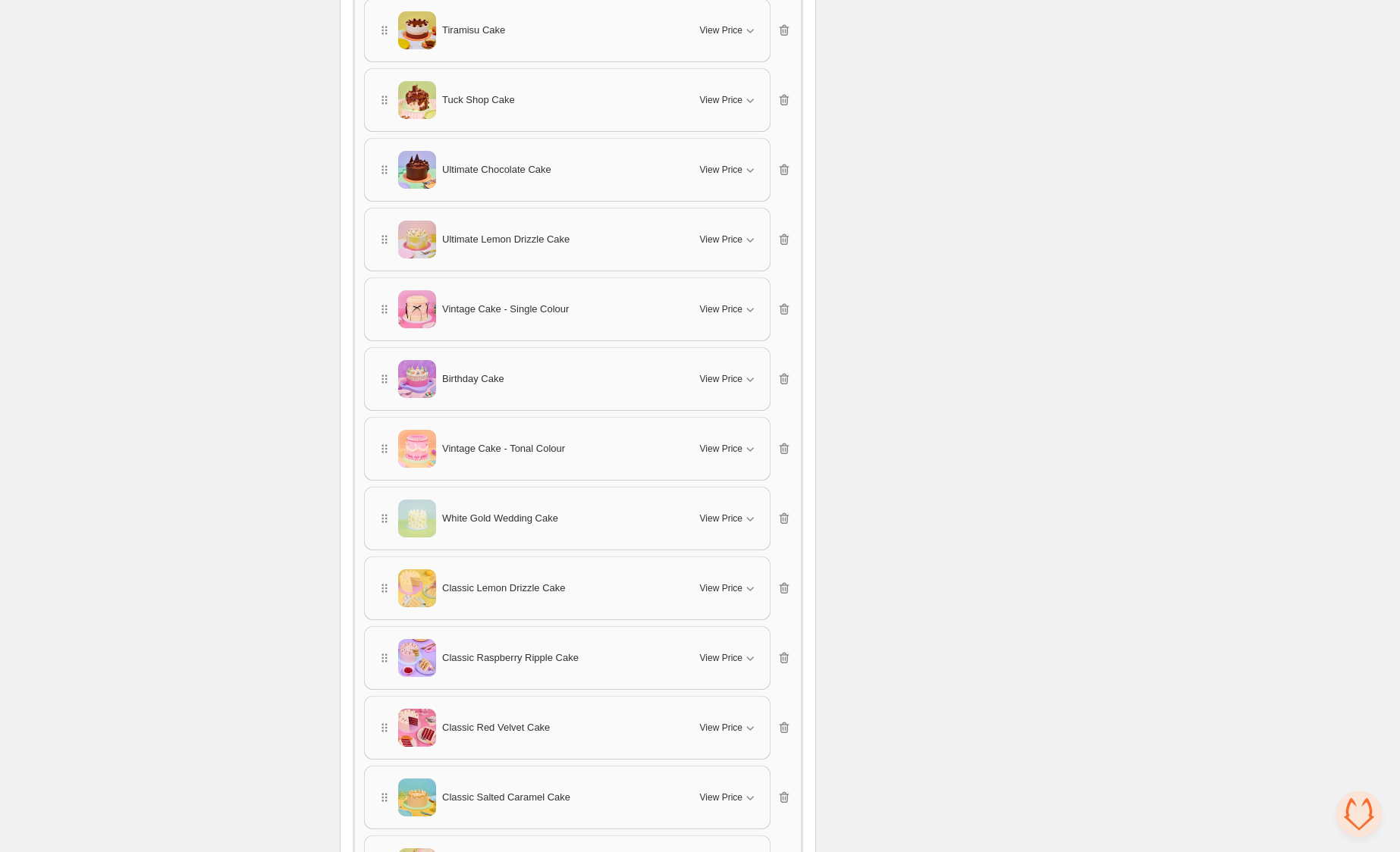
scroll to position [4685, 0]
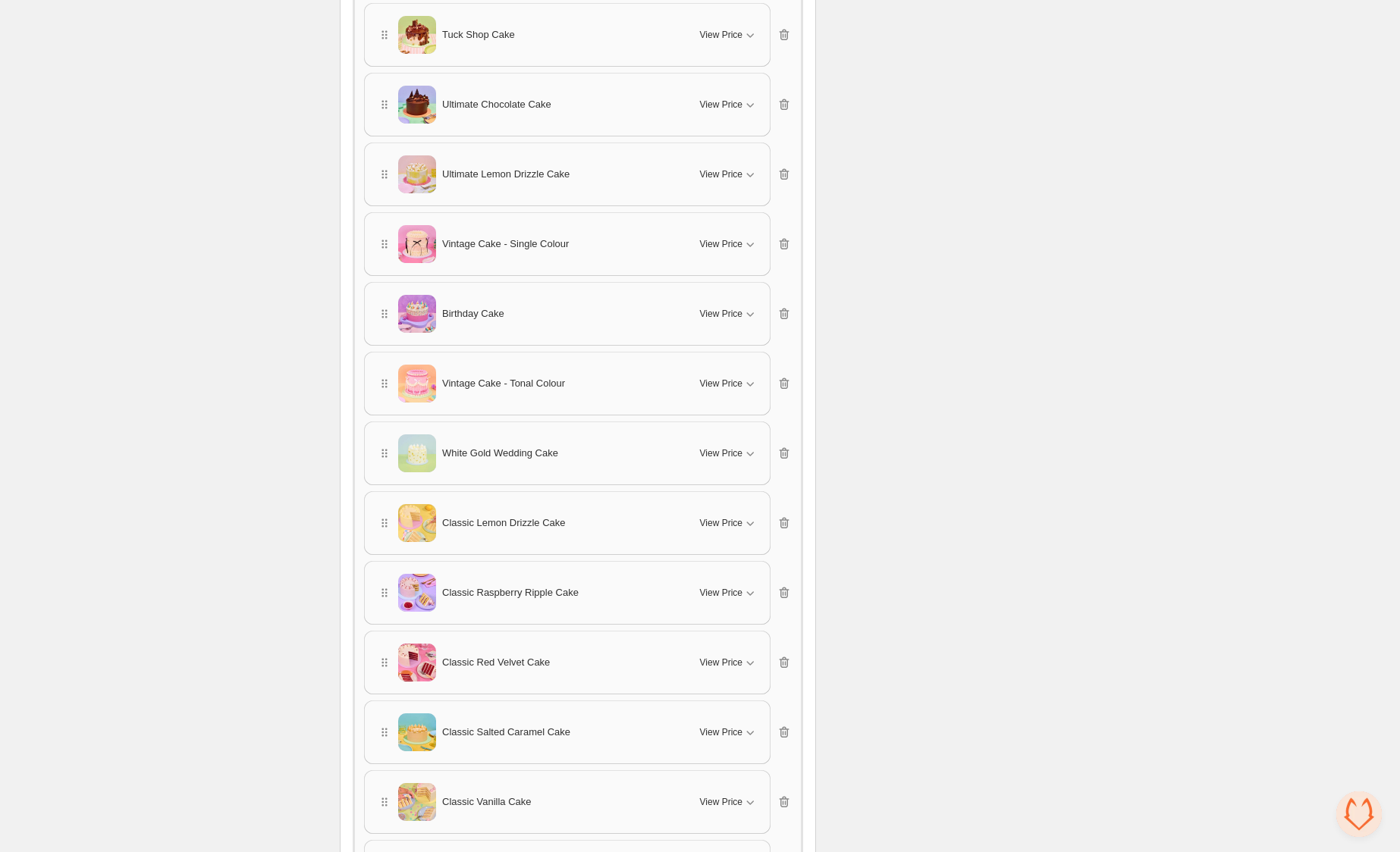
drag, startPoint x: 386, startPoint y: 513, endPoint x: 370, endPoint y: 516, distance: 16.3
click at [370, 515] on div "Classic Lemon Drizzle Cake View Price" at bounding box center [567, 523] width 405 height 62
drag, startPoint x: 385, startPoint y: 518, endPoint x: 387, endPoint y: 426, distance: 92.0
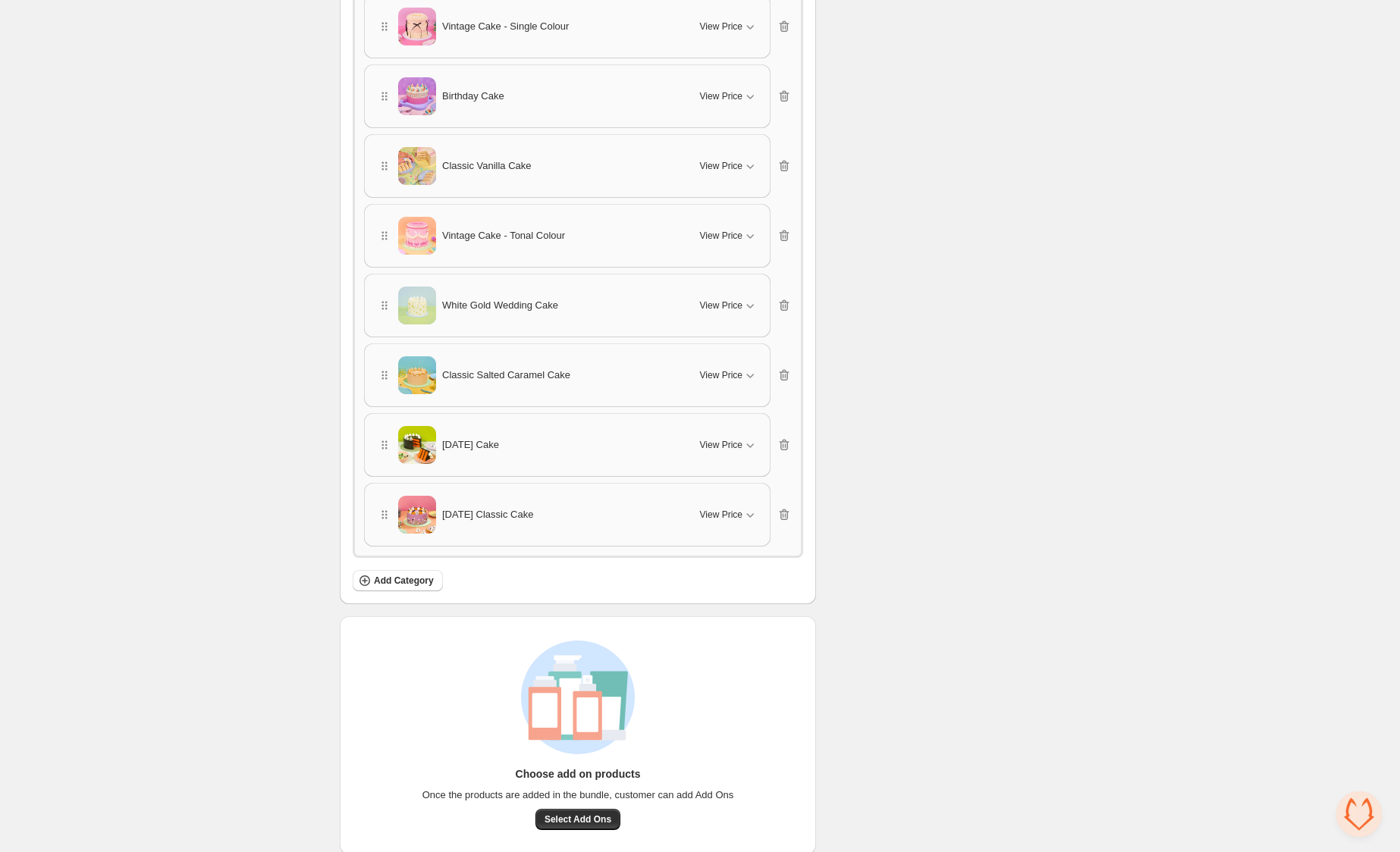
scroll to position [5118, 0]
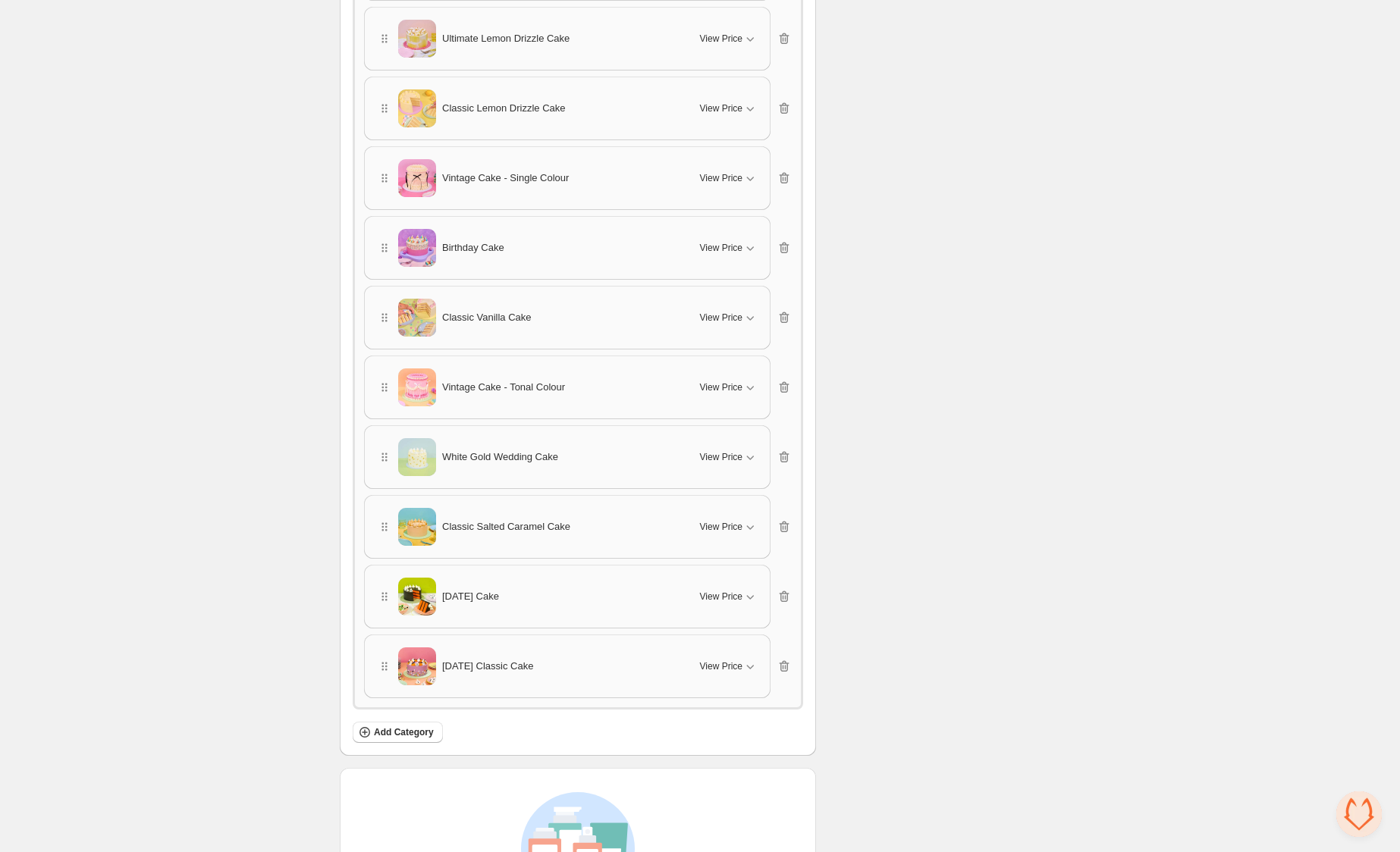
scroll to position [5053, 0]
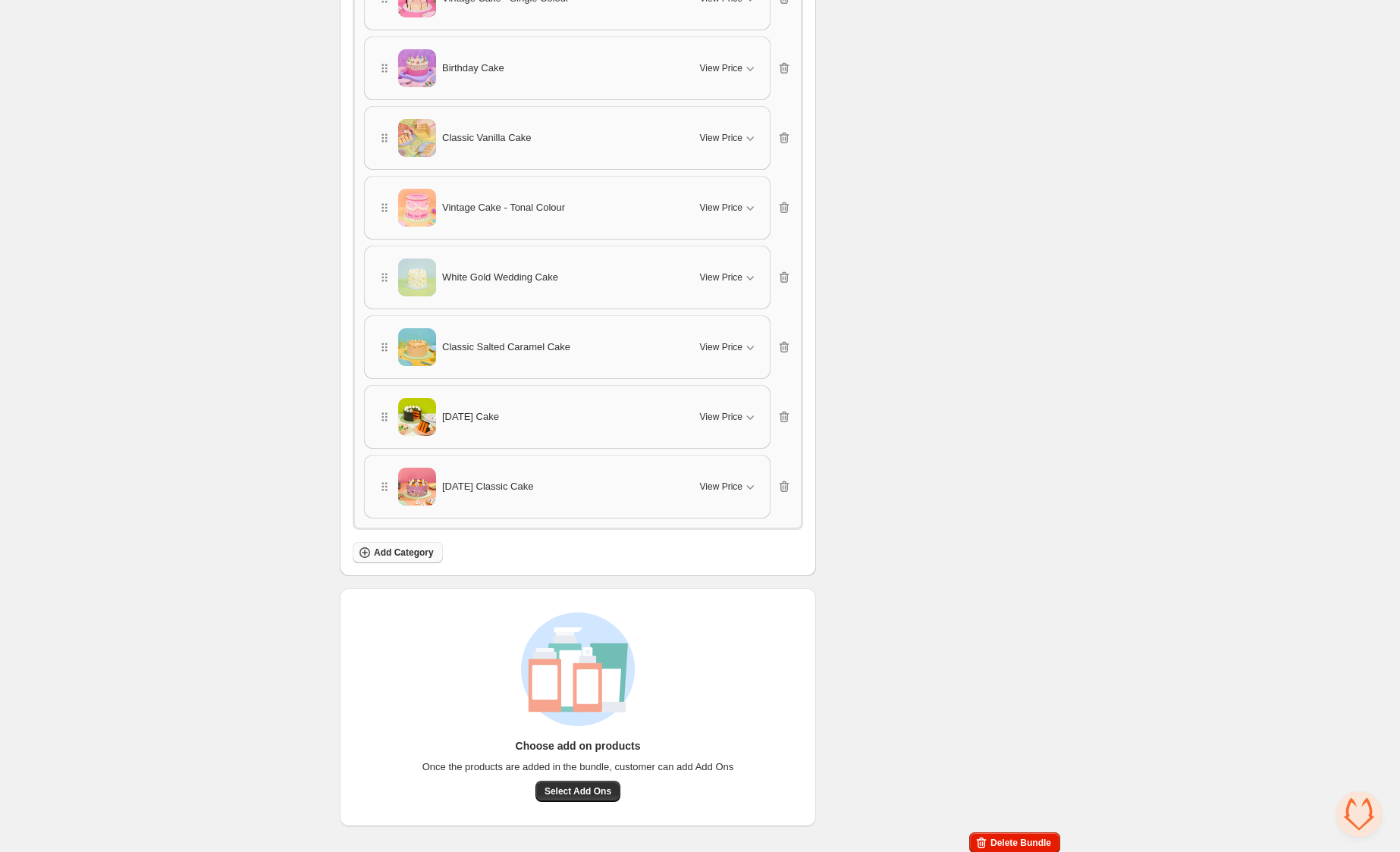
click at [404, 547] on span "Add Category" at bounding box center [404, 552] width 60 height 12
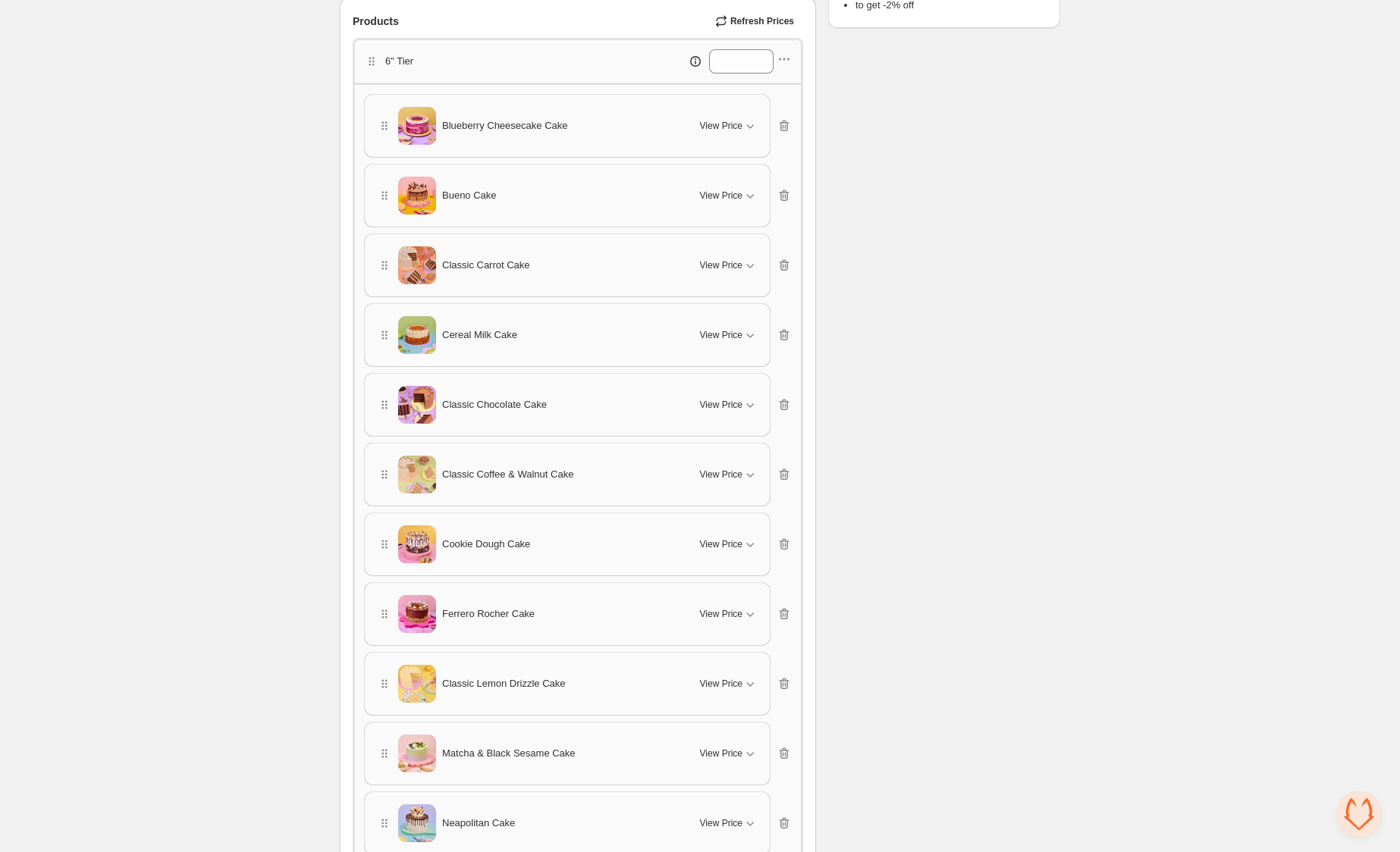
scroll to position [0, 0]
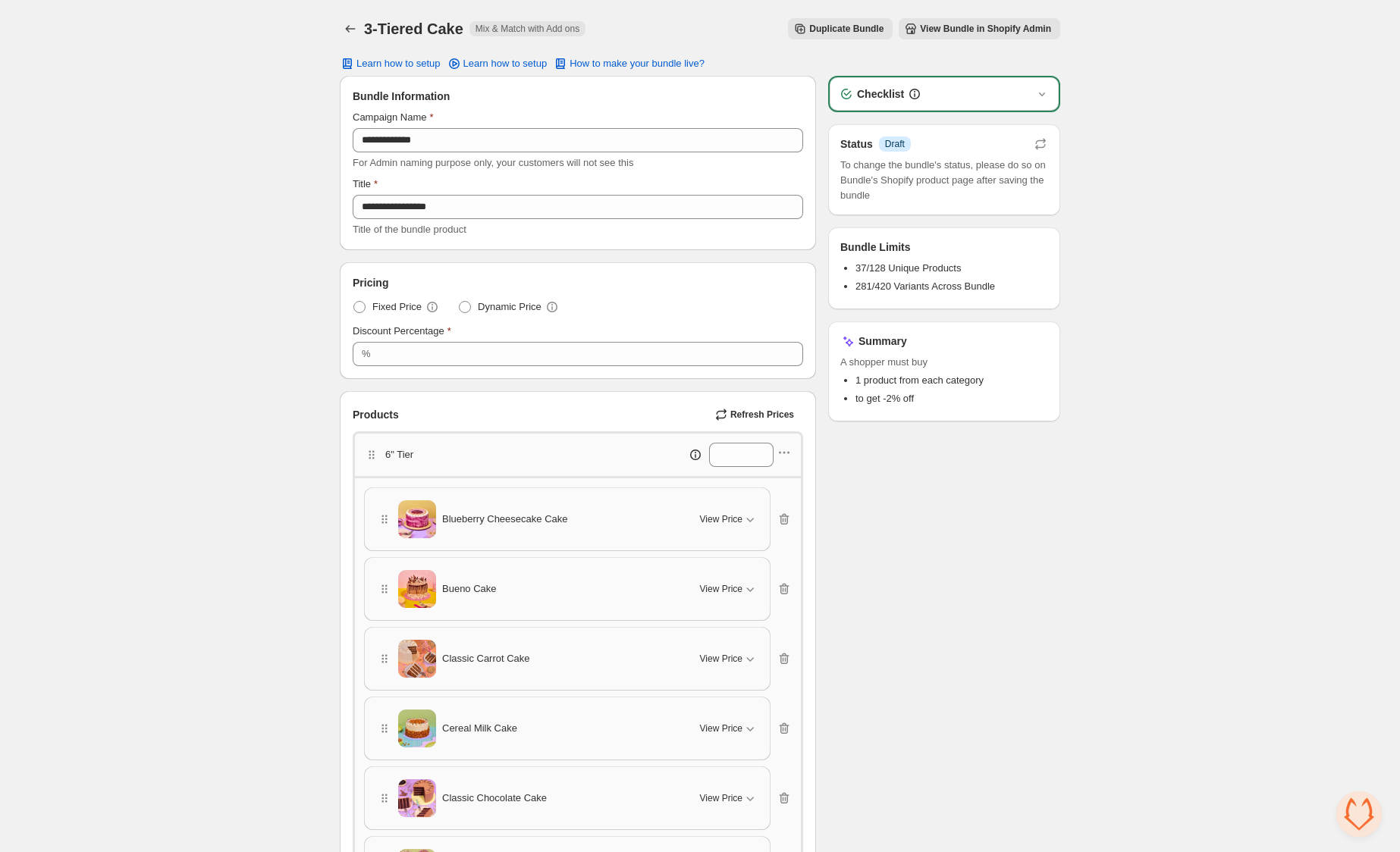
click at [951, 30] on span "View Bundle in Shopify Admin" at bounding box center [985, 28] width 131 height 12
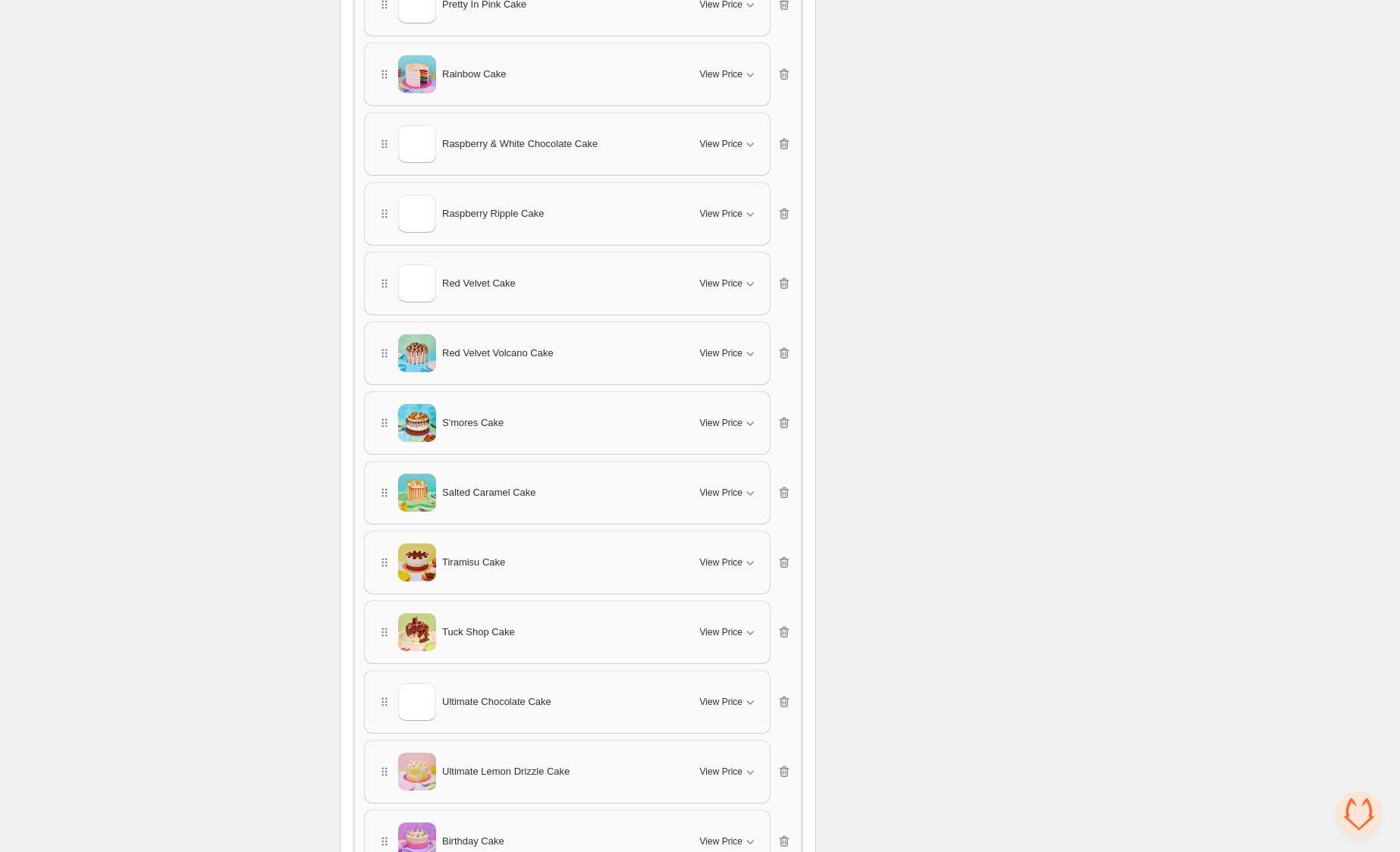
scroll to position [1604, 0]
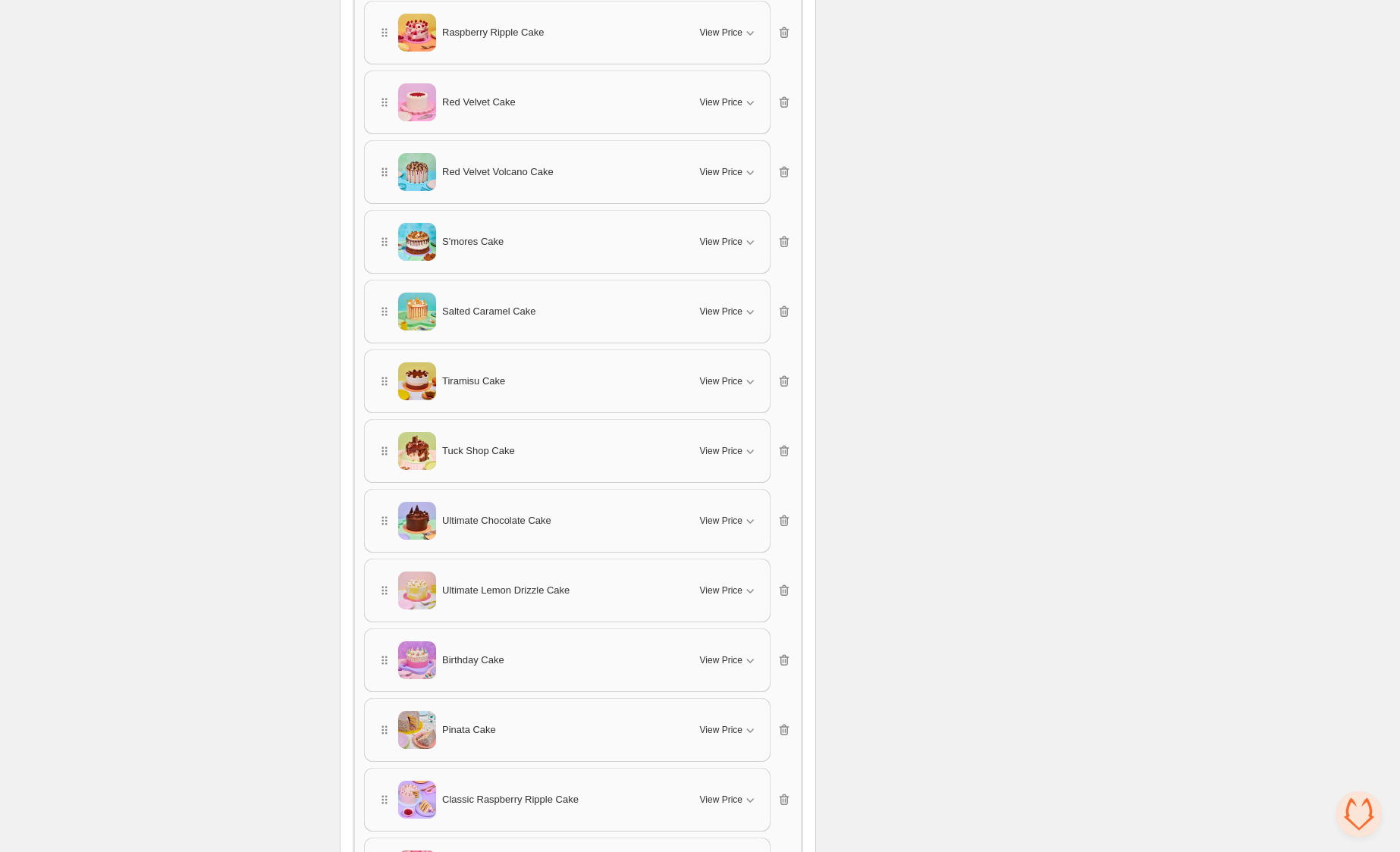
drag, startPoint x: 382, startPoint y: 508, endPoint x: 362, endPoint y: 356, distance: 153.3
click at [372, 234] on div "Blueberry Cheesecake Cake View Price Cancel Apply Select All Blueberry Cheeseca…" at bounding box center [577, 137] width 428 height 2506
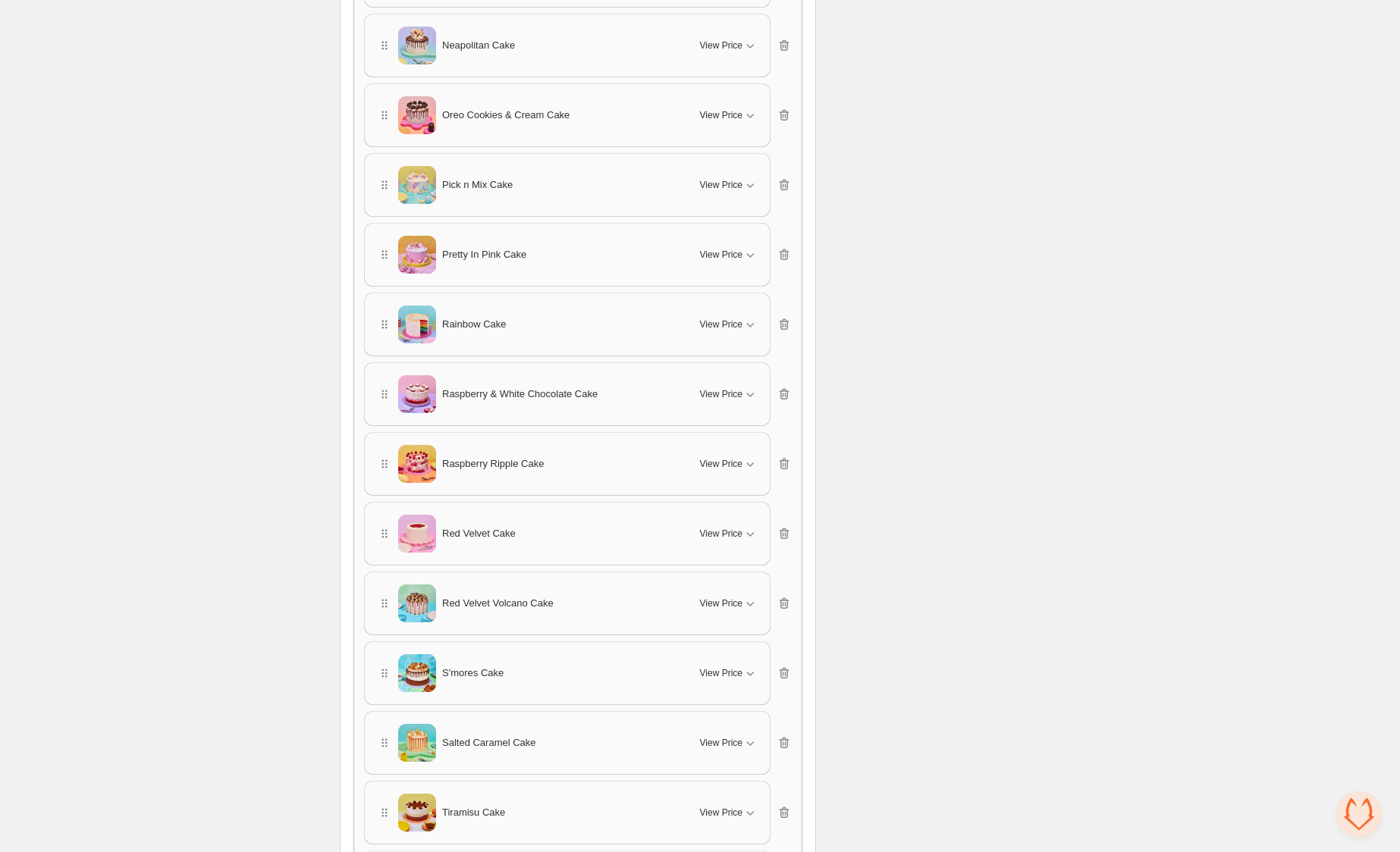
scroll to position [1741, 0]
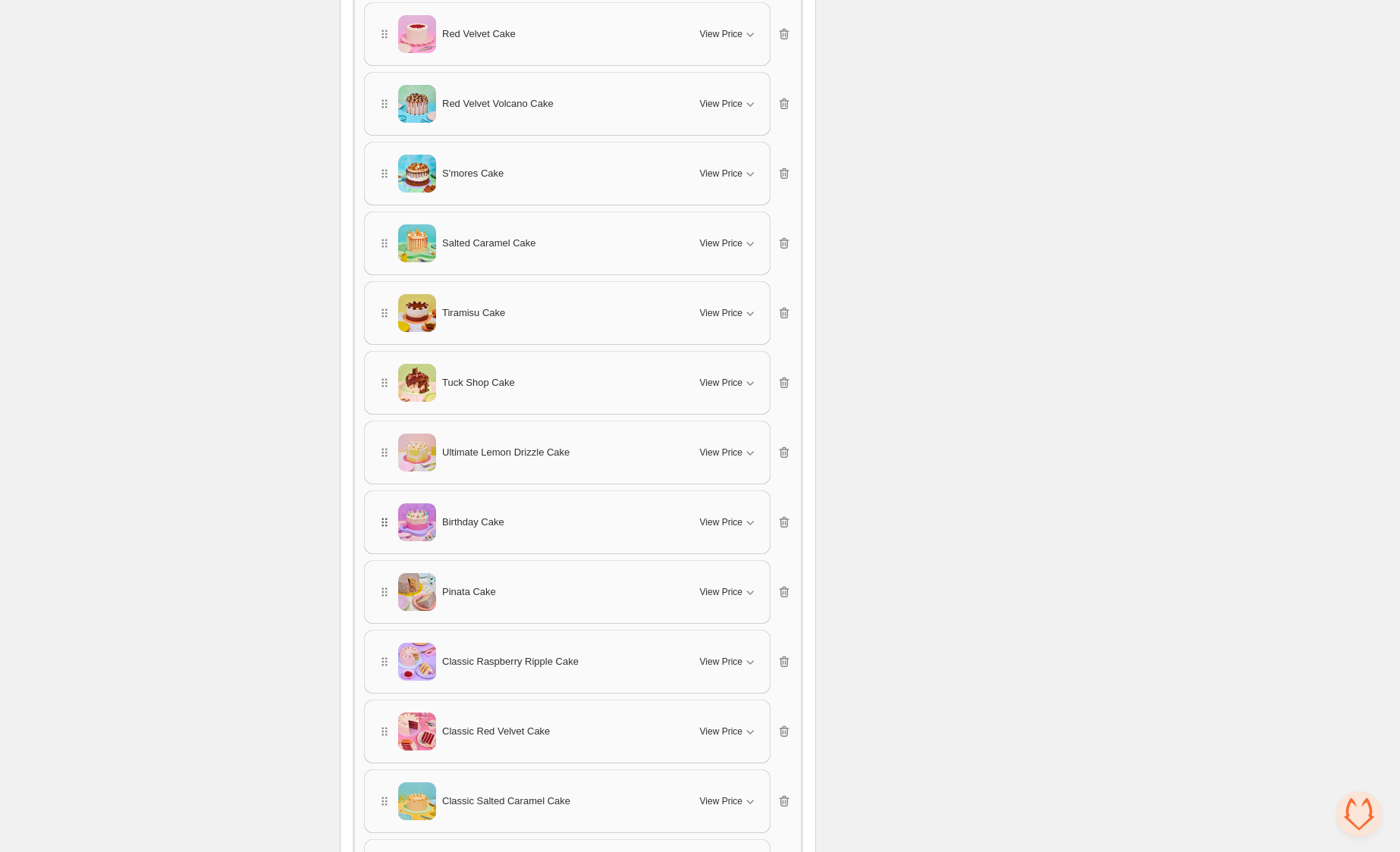
drag, startPoint x: 381, startPoint y: 725, endPoint x: 383, endPoint y: 524, distance: 201.0
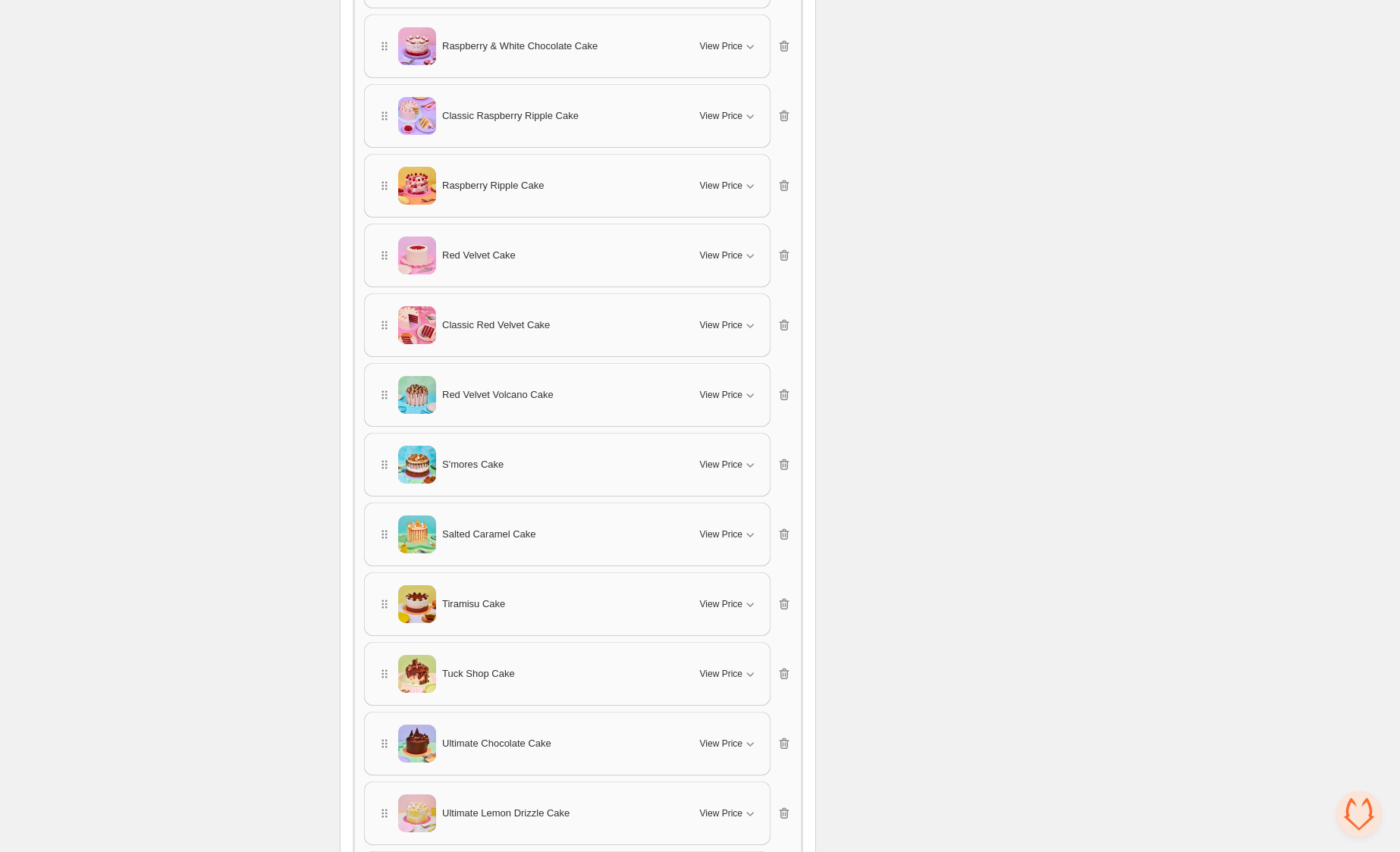
scroll to position [4201, 0]
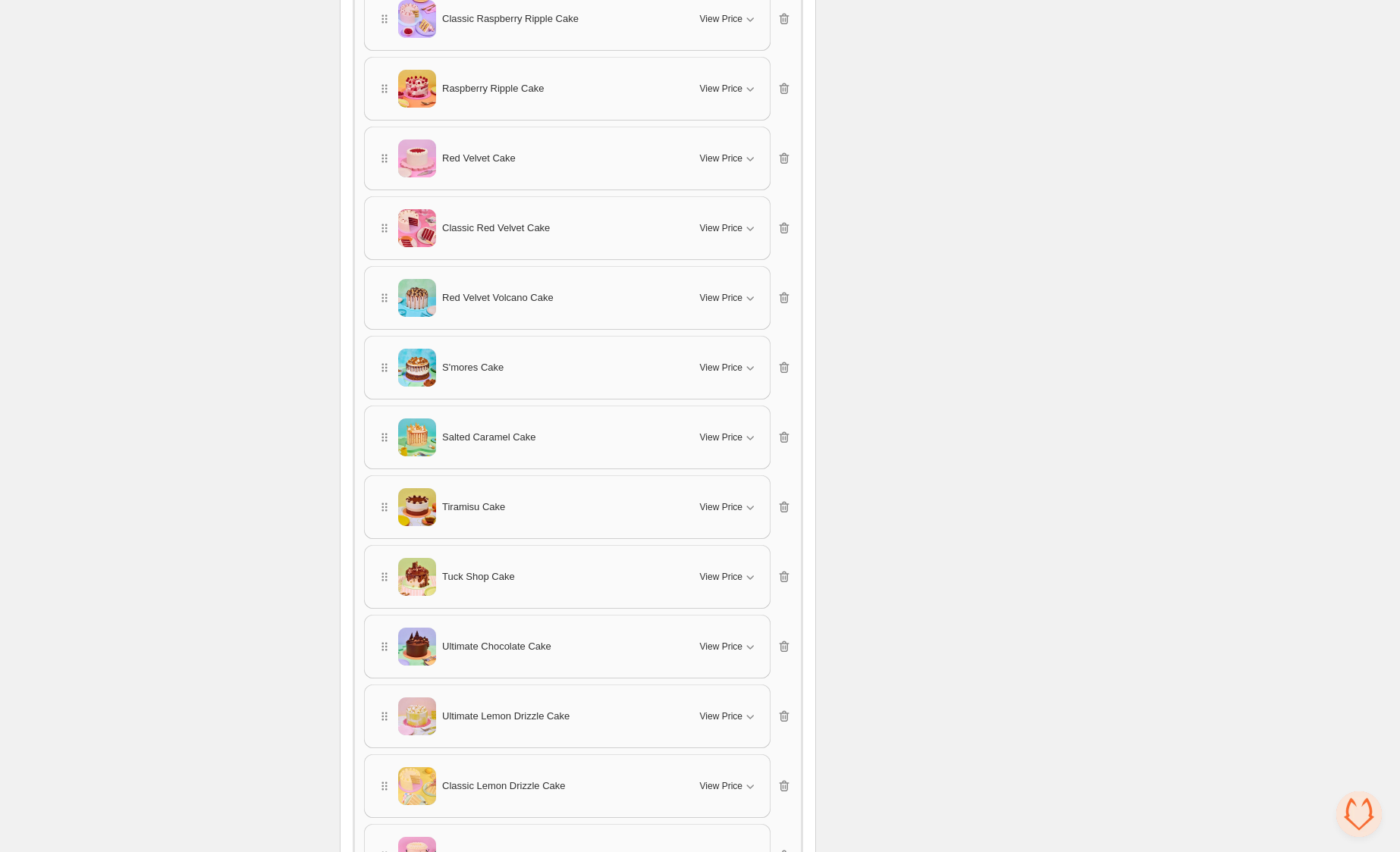
drag, startPoint x: 382, startPoint y: 636, endPoint x: 386, endPoint y: 607, distance: 29.3
click at [391, 495] on div "Blueberry Cheesecake Cake View Price Cancel Apply Select All Blueberry Cheeseca…" at bounding box center [577, 124] width 428 height 2506
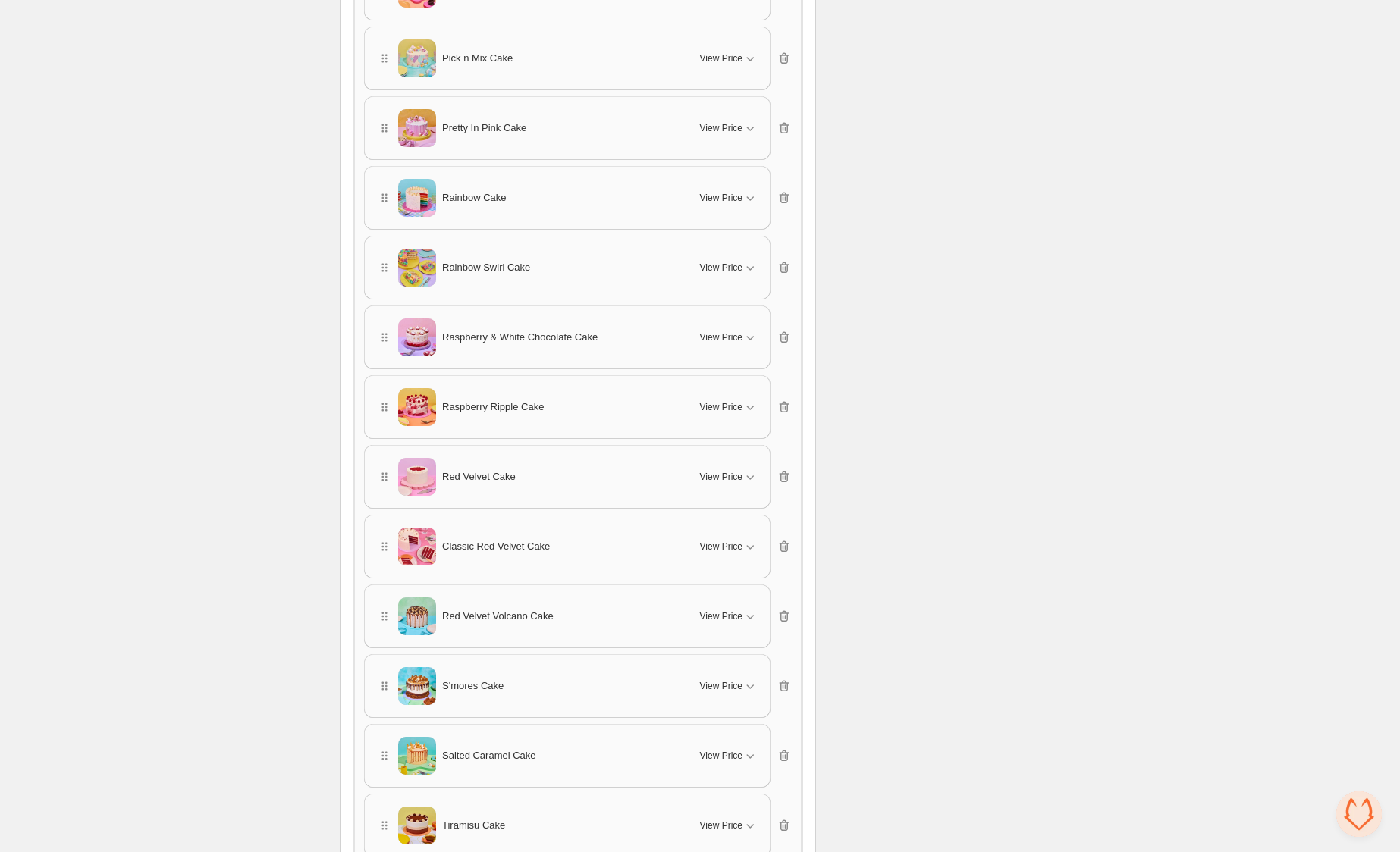
scroll to position [6860, 0]
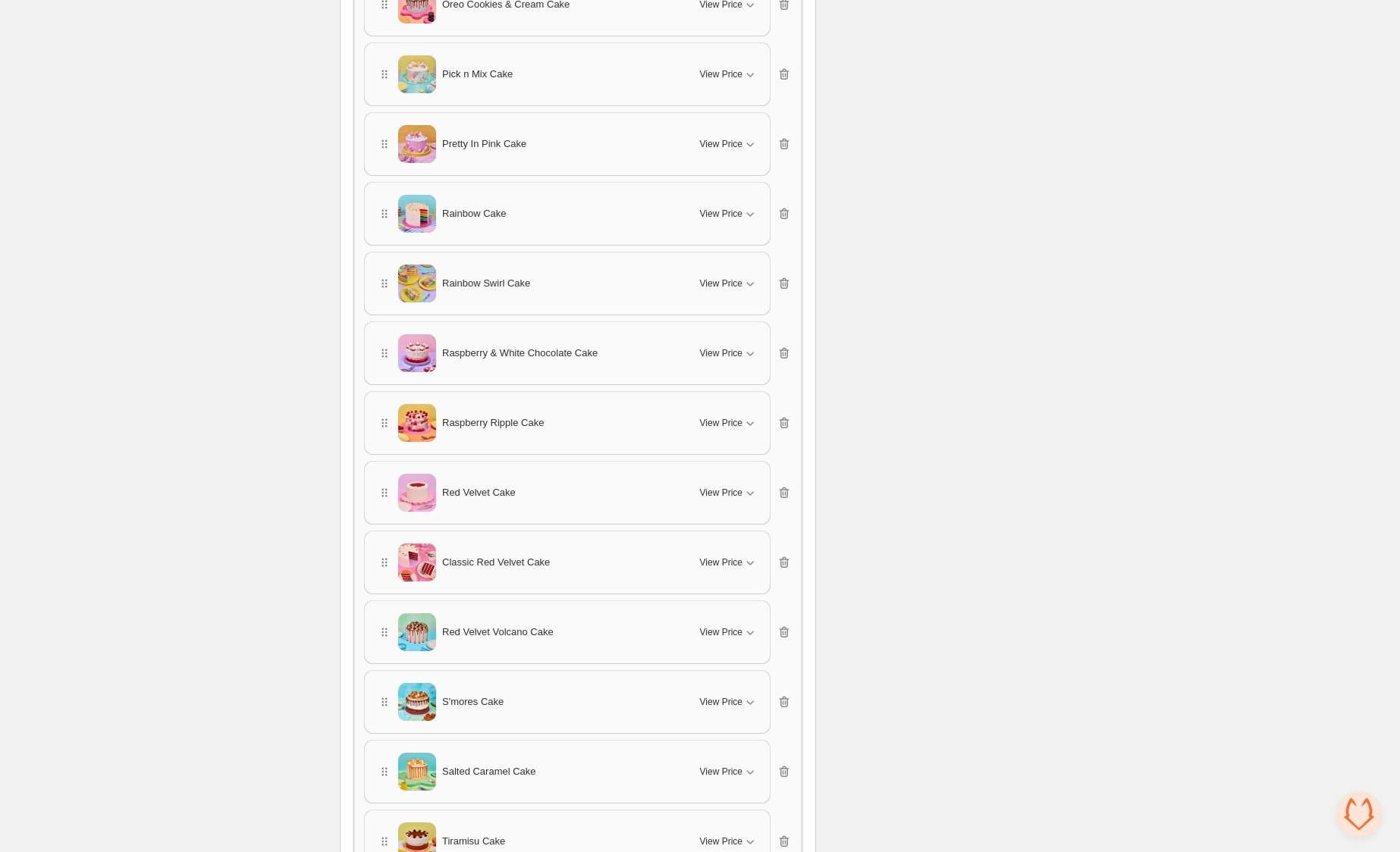
click at [1369, 825] on span "Open chat" at bounding box center [1359, 814] width 45 height 45
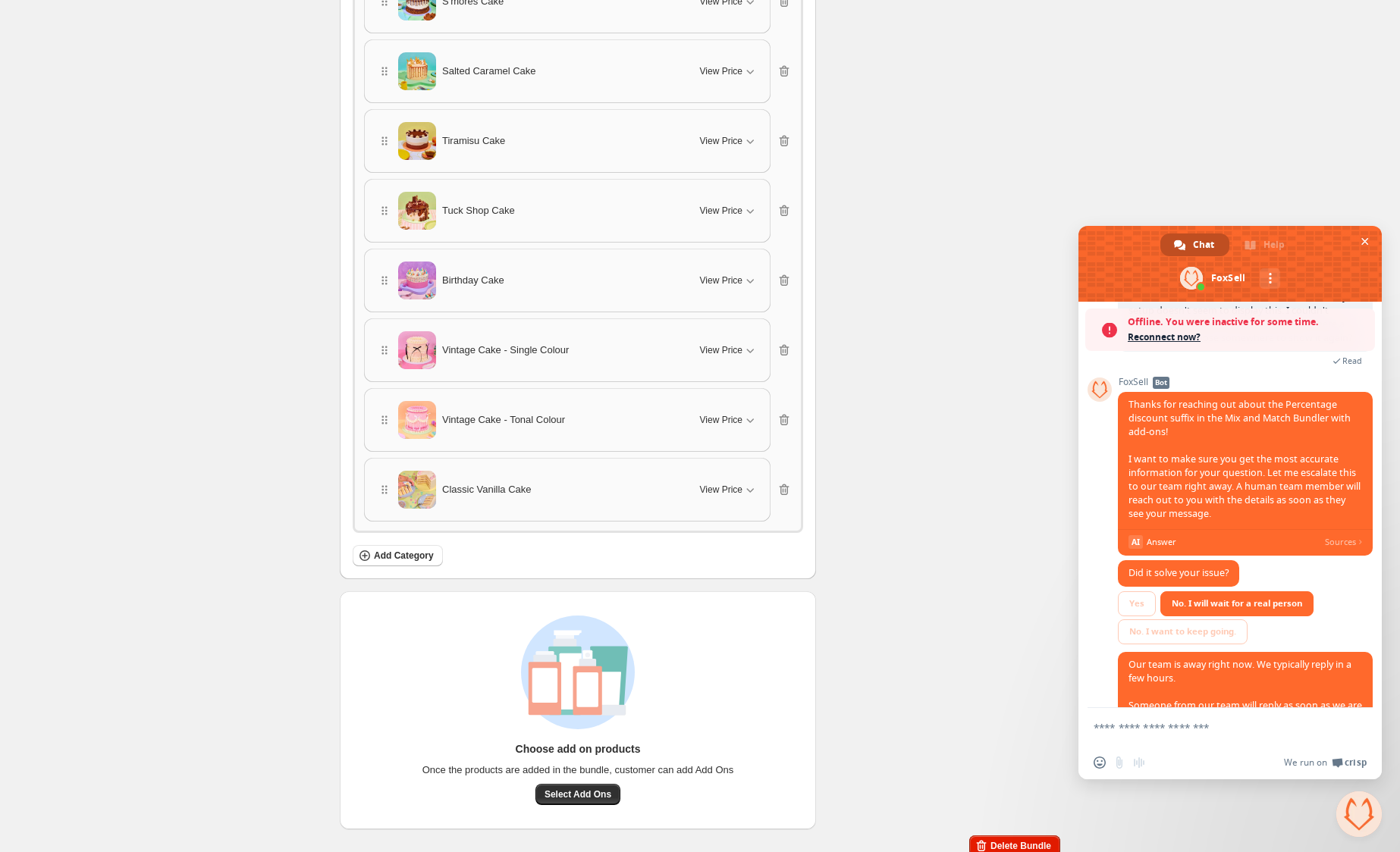
scroll to position [317, 0]
